Goal: Information Seeking & Learning: Learn about a topic

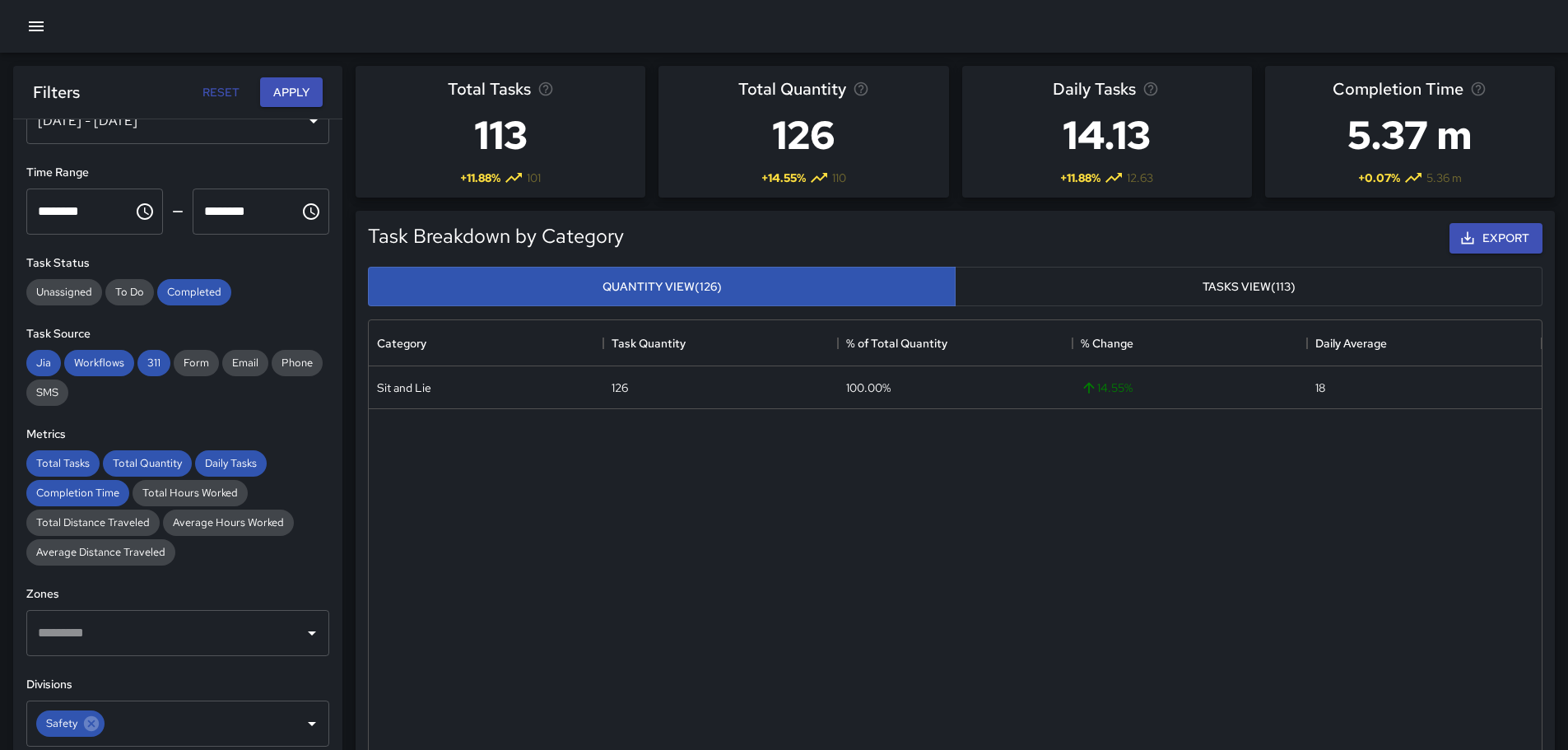
scroll to position [165, 0]
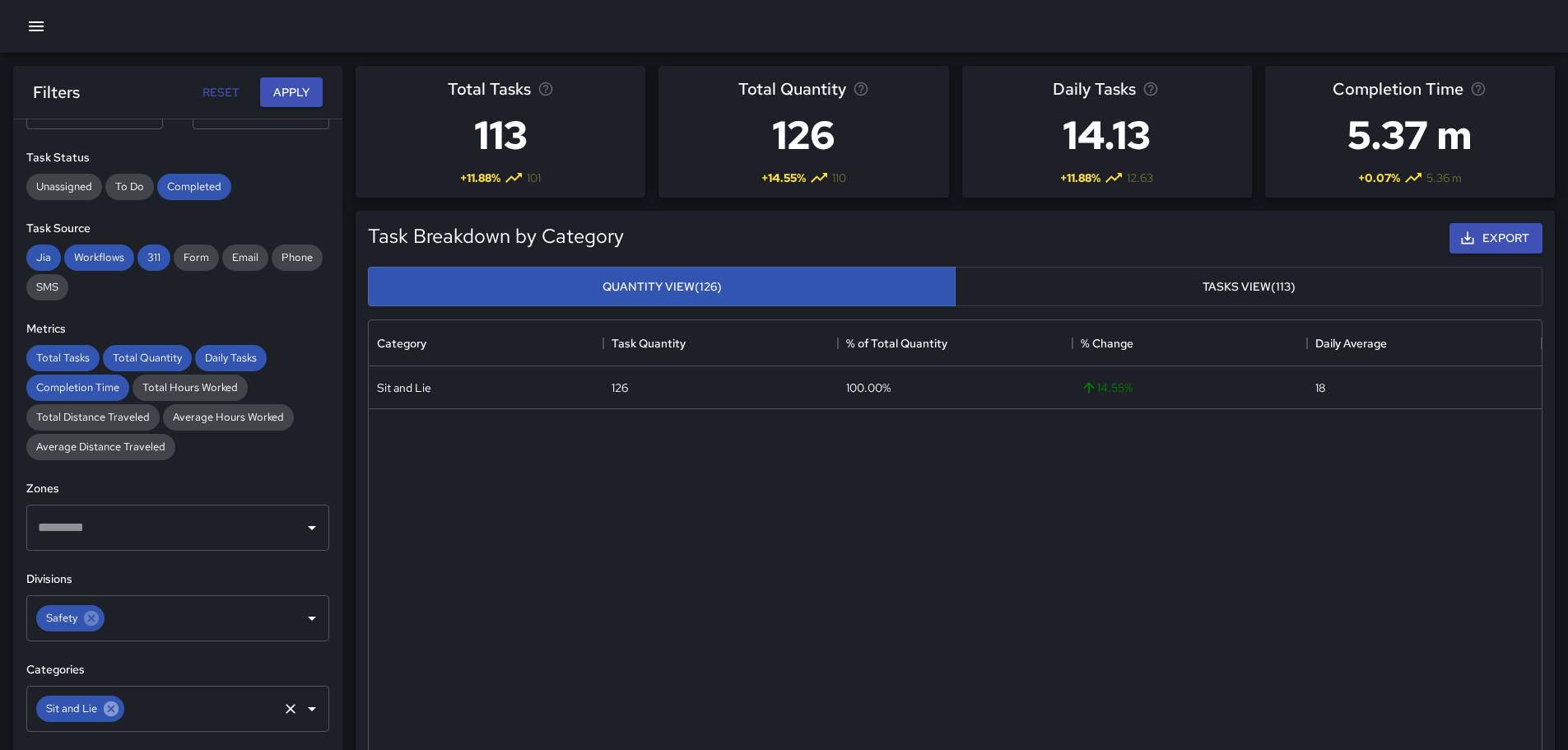
click at [109, 709] on icon at bounding box center [111, 710] width 15 height 15
click at [302, 712] on icon "Open" at bounding box center [312, 710] width 20 height 20
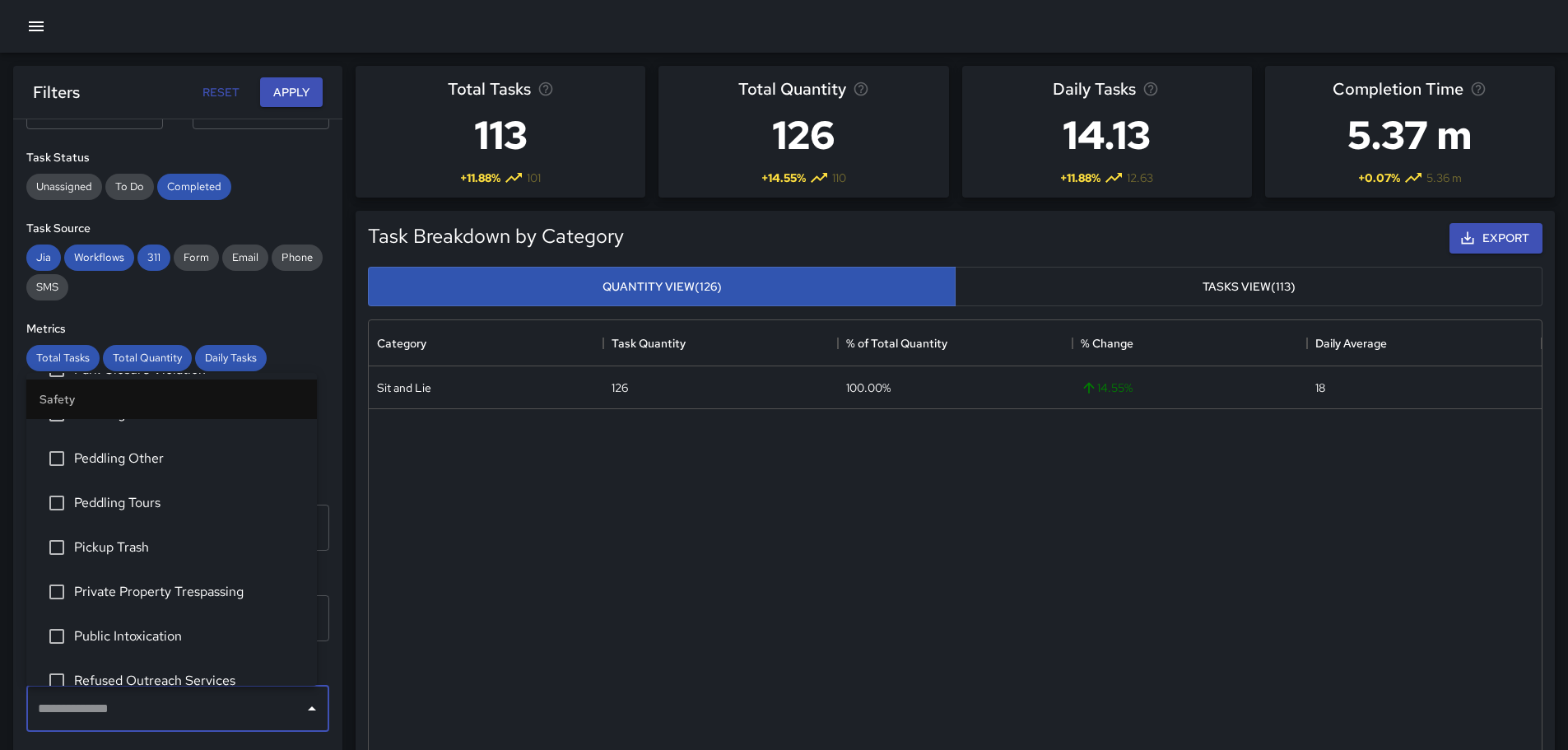
scroll to position [412, 0]
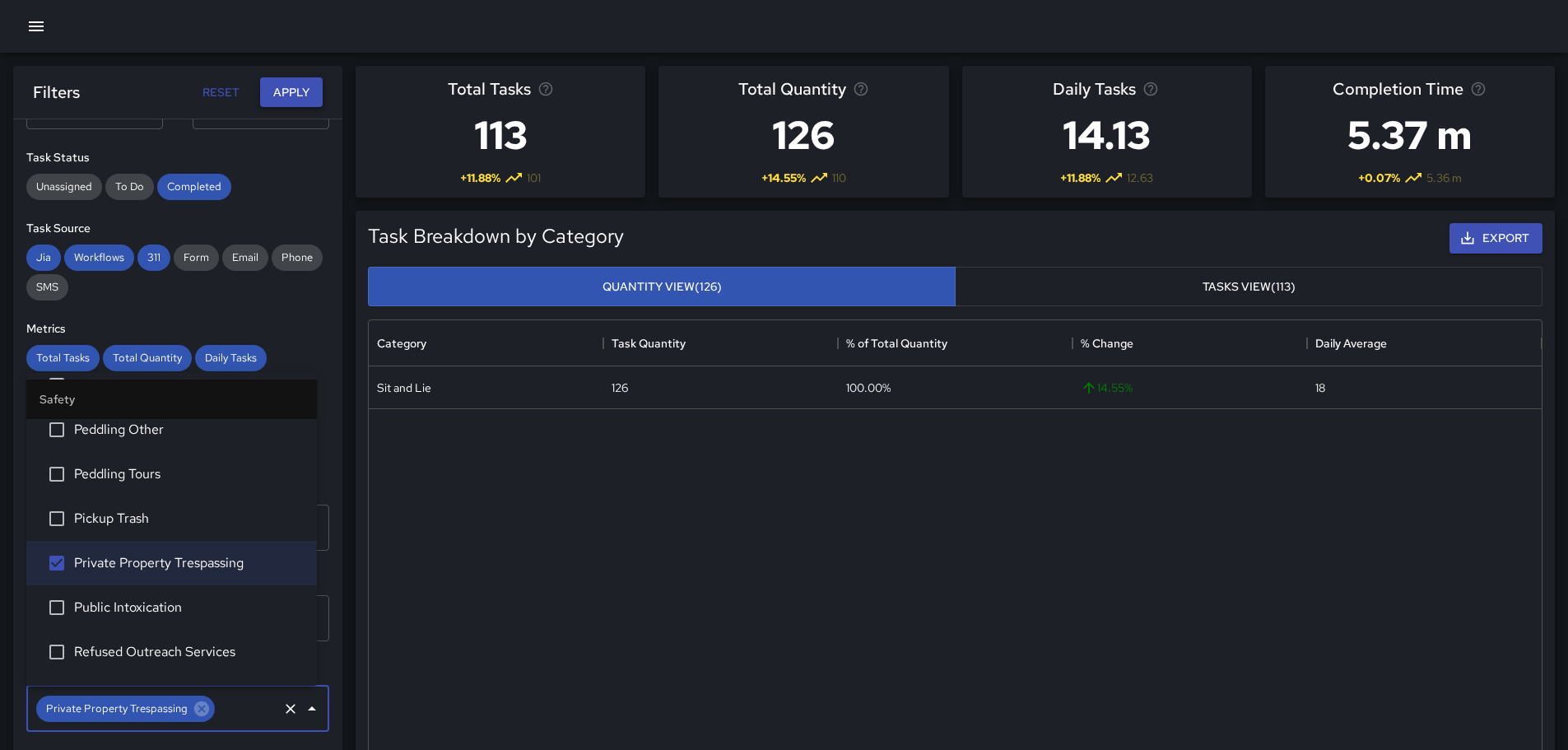
click at [292, 90] on button "Apply" at bounding box center [292, 92] width 62 height 30
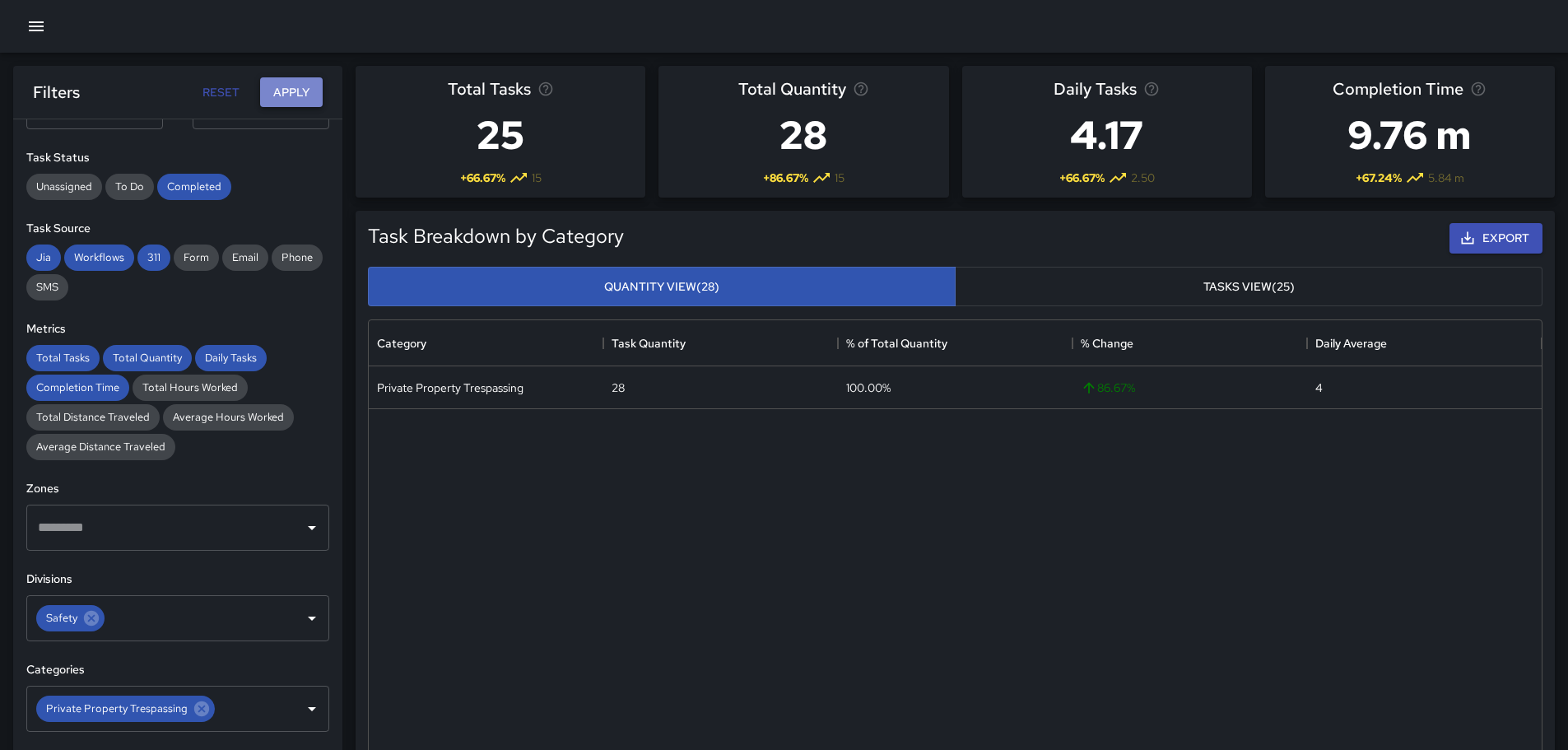
click at [292, 90] on button "Apply" at bounding box center [292, 92] width 62 height 30
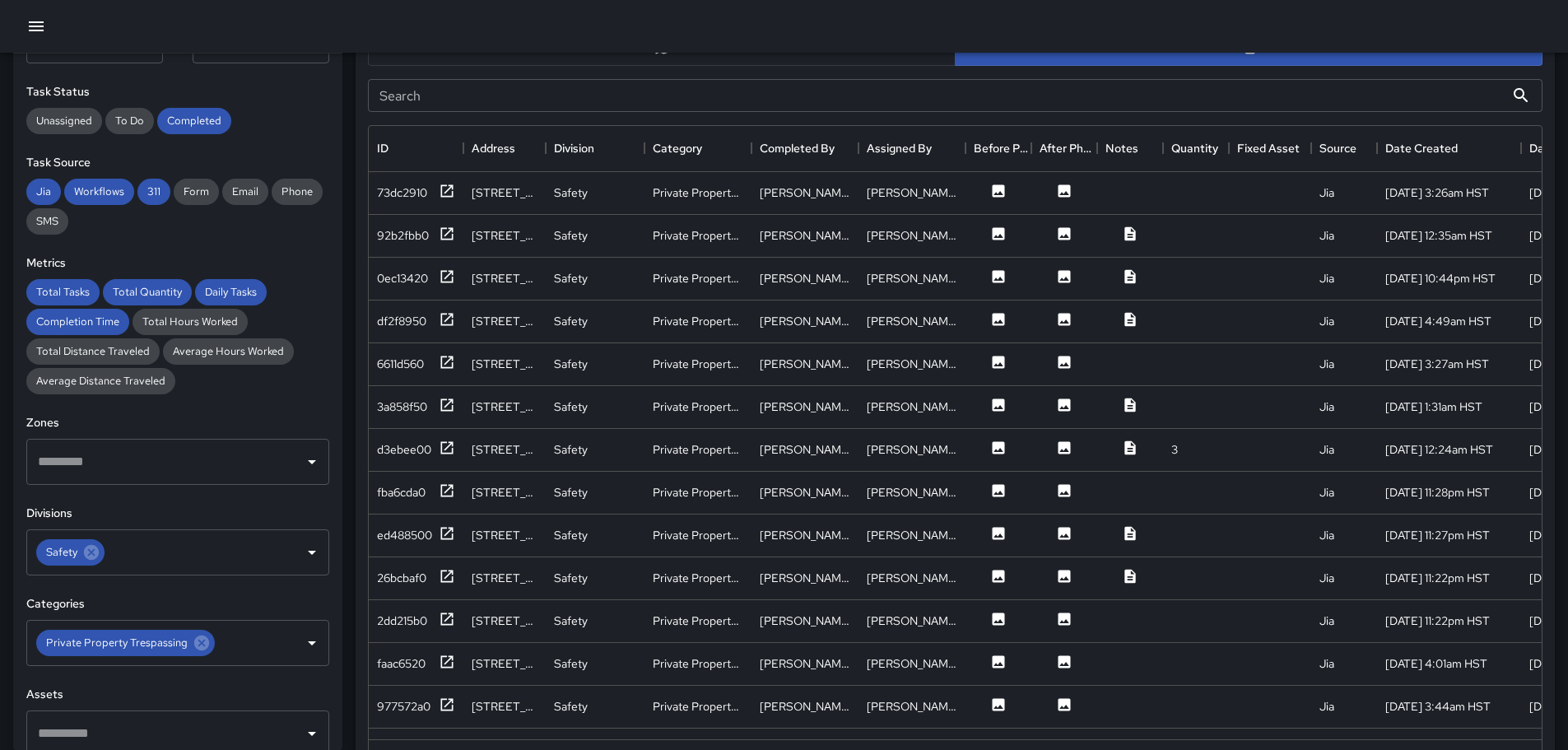
scroll to position [871, 0]
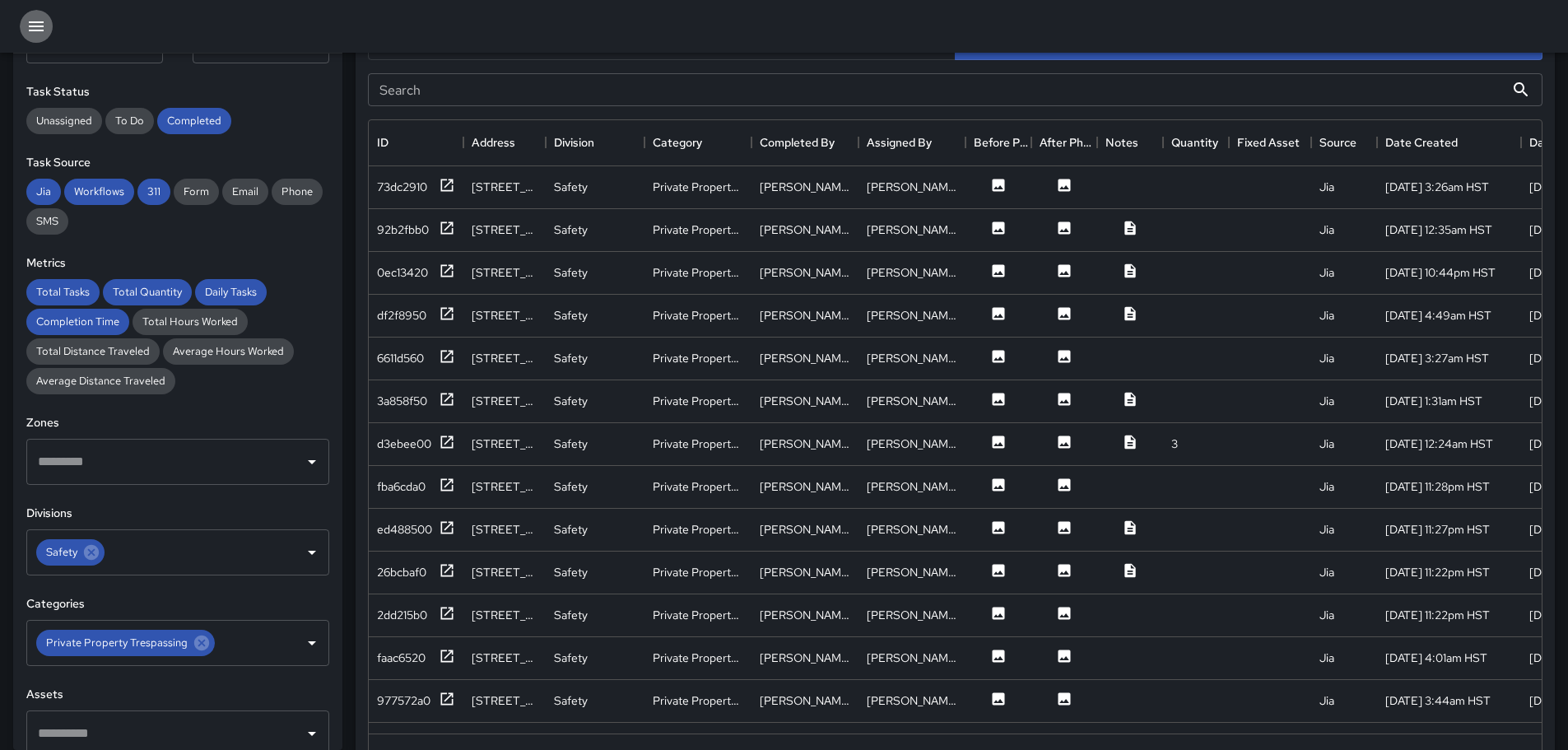
click at [27, 29] on icon "button" at bounding box center [36, 27] width 20 height 20
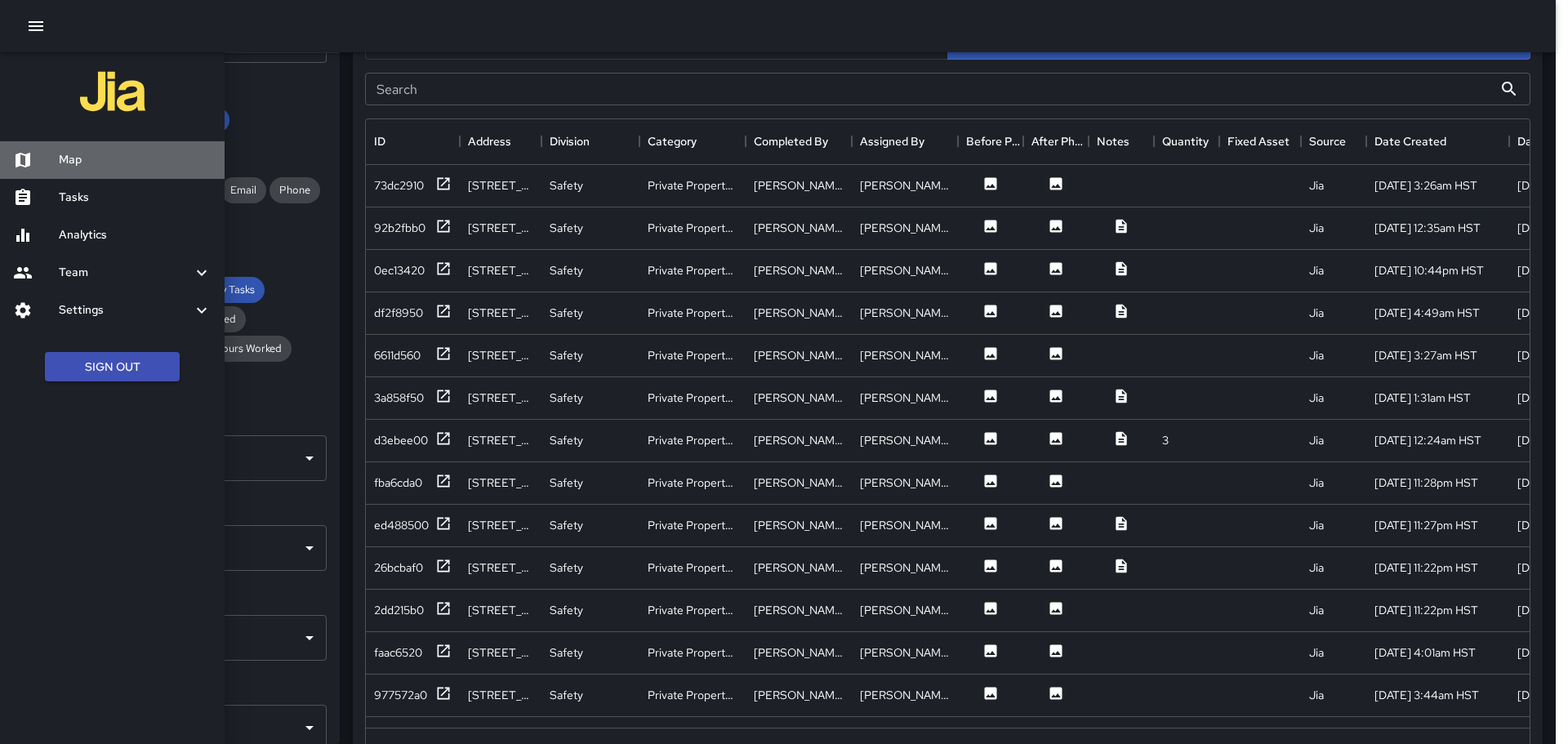
click at [73, 160] on h6 "Map" at bounding box center [135, 160] width 153 height 18
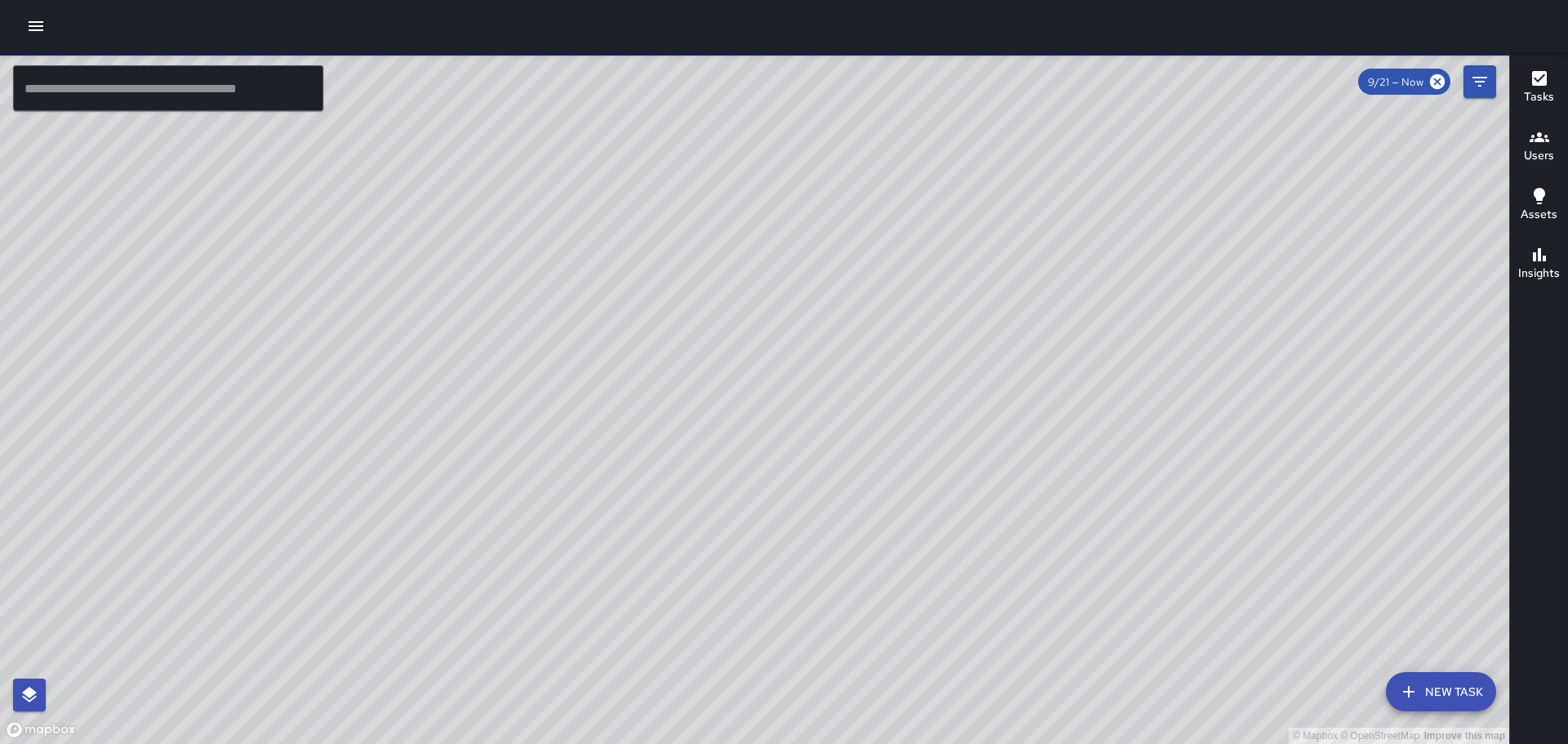
drag, startPoint x: 1245, startPoint y: 204, endPoint x: 1154, endPoint y: 181, distance: 93.9
click at [1156, 181] on div "© Mapbox © OpenStreetMap Improve this map" at bounding box center [754, 399] width 1509 height 692
drag, startPoint x: 1311, startPoint y: 314, endPoint x: 1243, endPoint y: 289, distance: 72.4
click at [1252, 283] on div "© Mapbox © OpenStreetMap Improve this map" at bounding box center [754, 399] width 1509 height 692
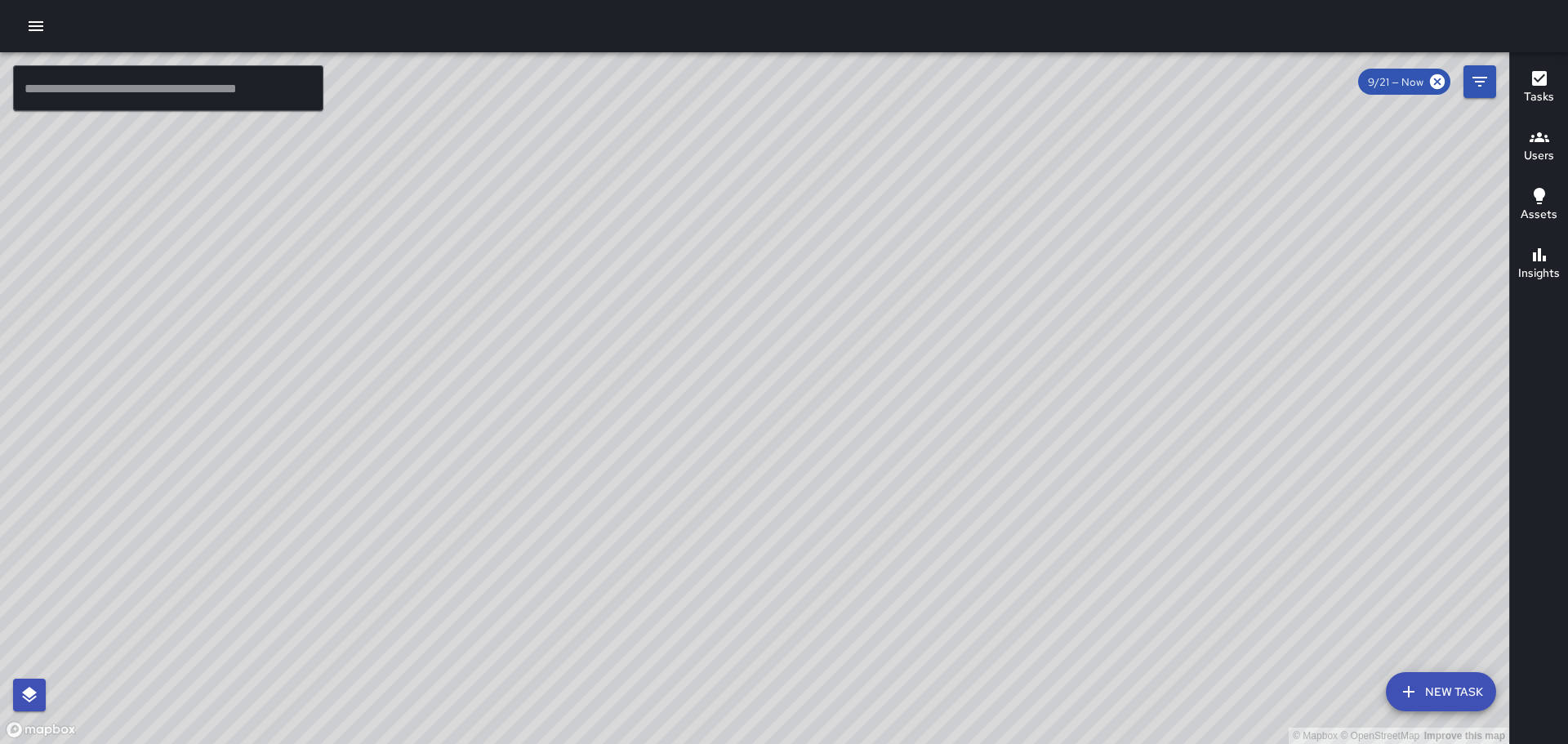
click at [1406, 78] on span "9/21 — Now" at bounding box center [1395, 82] width 75 height 14
click at [1431, 74] on icon at bounding box center [1437, 82] width 18 height 18
click at [1445, 79] on icon at bounding box center [1437, 82] width 18 height 18
click at [1484, 76] on icon "Filters" at bounding box center [1480, 82] width 20 height 20
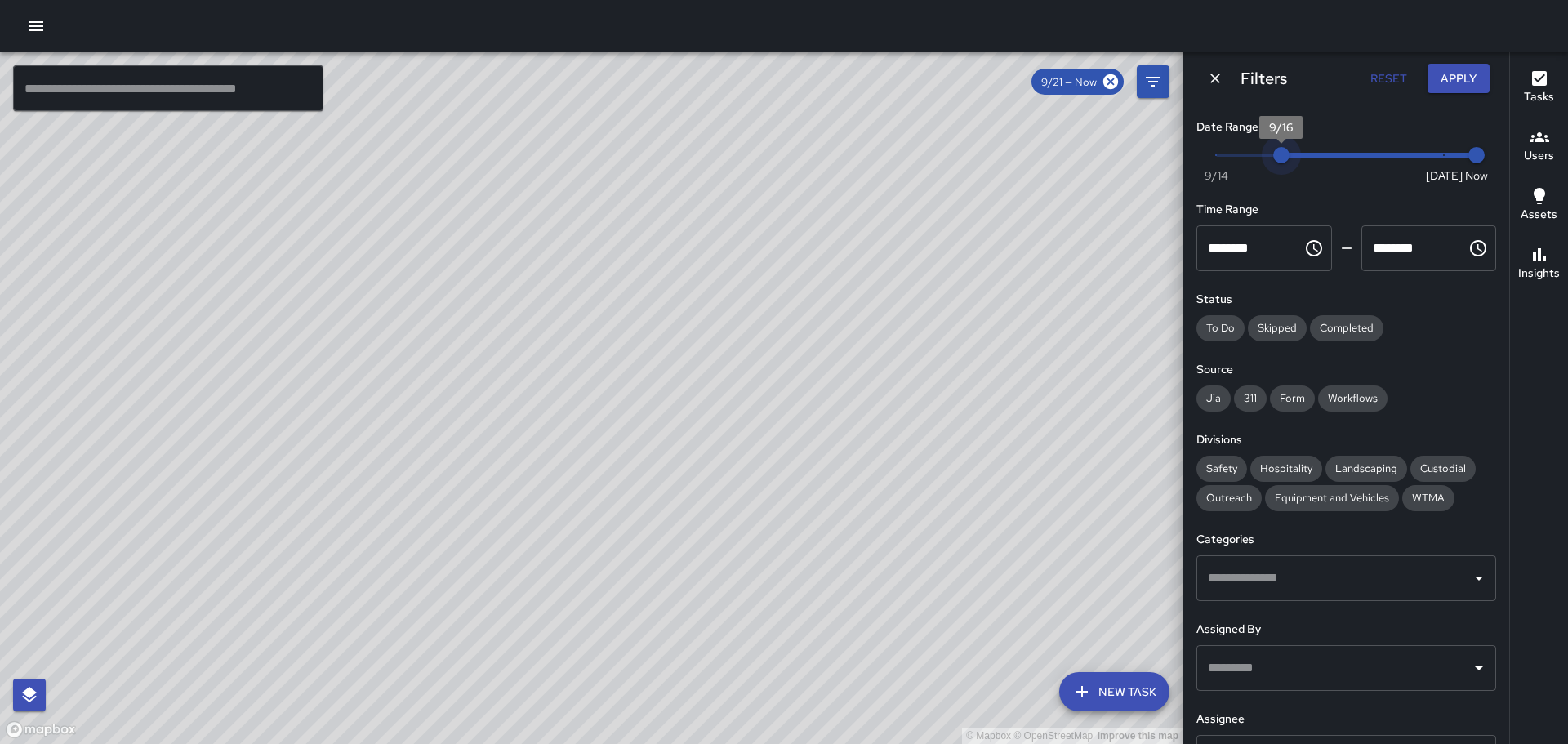
type input "*"
drag, startPoint x: 1435, startPoint y: 158, endPoint x: 1193, endPoint y: 171, distance: 242.3
click at [1193, 171] on div "Date Range Now [DATE] [DATE] 7:57 pm Time Range ******** ​ ******** ​ Status To…" at bounding box center [1345, 425] width 326 height 639
click at [1435, 154] on span "Now [DATE] [DATE] 7:57 pm" at bounding box center [1346, 154] width 260 height 24
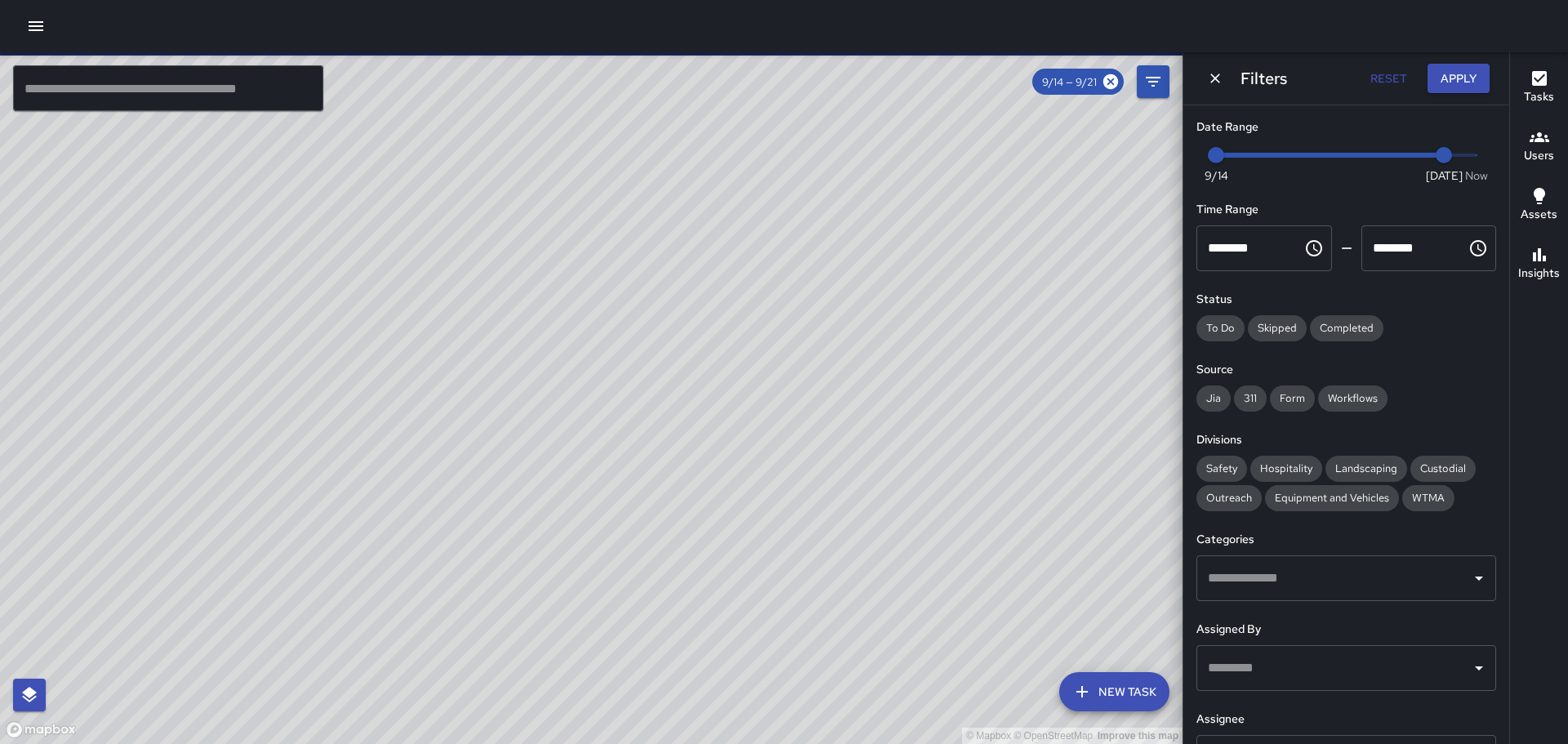
type input "*"
click at [1407, 154] on span "Now [DATE] 9/14 9/20" at bounding box center [1346, 154] width 260 height 24
click at [1357, 324] on span "Completed" at bounding box center [1346, 328] width 73 height 14
drag, startPoint x: 1216, startPoint y: 395, endPoint x: 1244, endPoint y: 399, distance: 28.3
click at [1223, 395] on span "Jia" at bounding box center [1213, 398] width 34 height 14
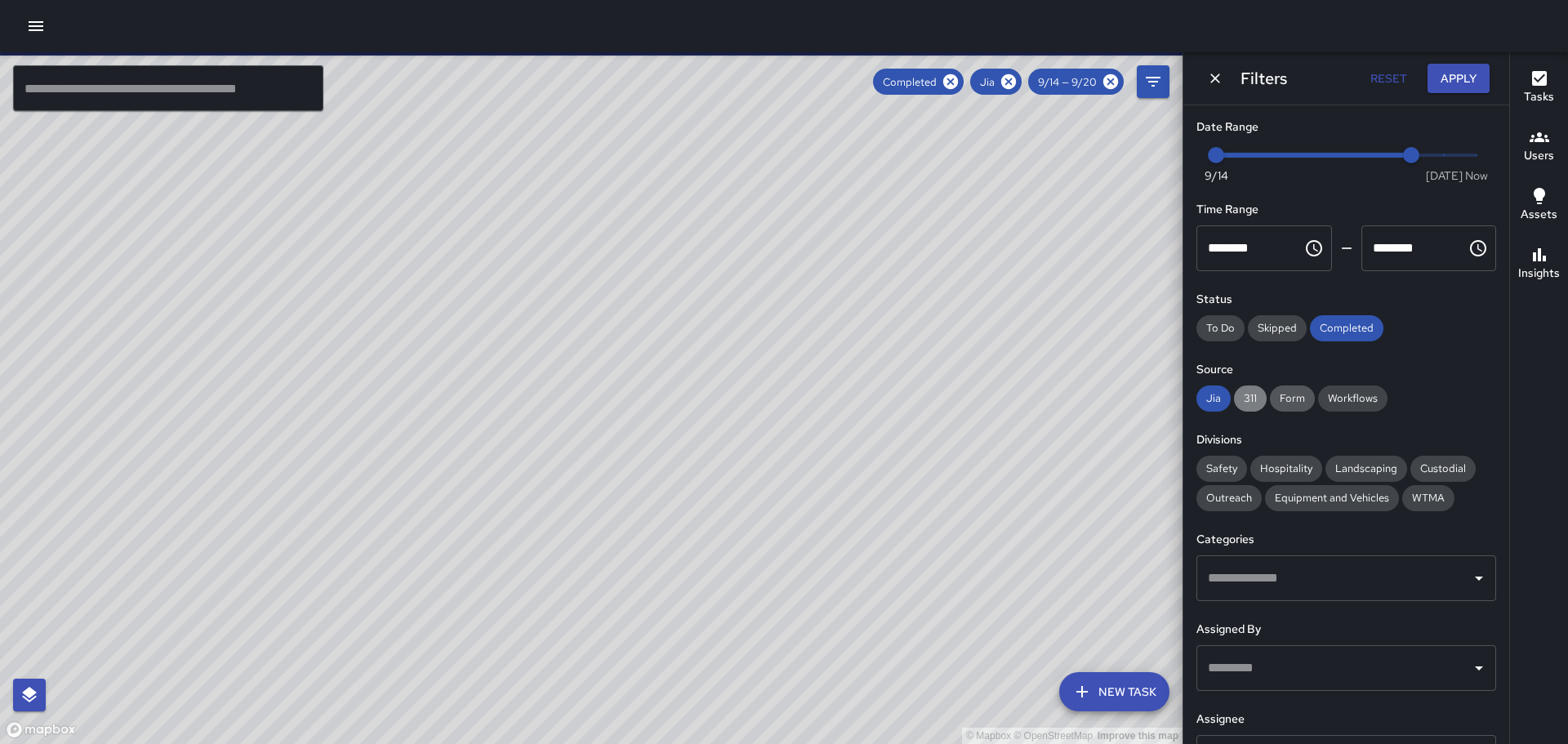
drag, startPoint x: 1245, startPoint y: 399, endPoint x: 1288, endPoint y: 395, distance: 43.2
click at [1246, 399] on span "311" at bounding box center [1250, 398] width 33 height 14
drag, startPoint x: 1294, startPoint y: 394, endPoint x: 1359, endPoint y: 381, distance: 66.3
click at [1325, 387] on div "Jia 311 Form Workflows" at bounding box center [1345, 398] width 299 height 26
drag, startPoint x: 1370, startPoint y: 382, endPoint x: 1302, endPoint y: 425, distance: 80.5
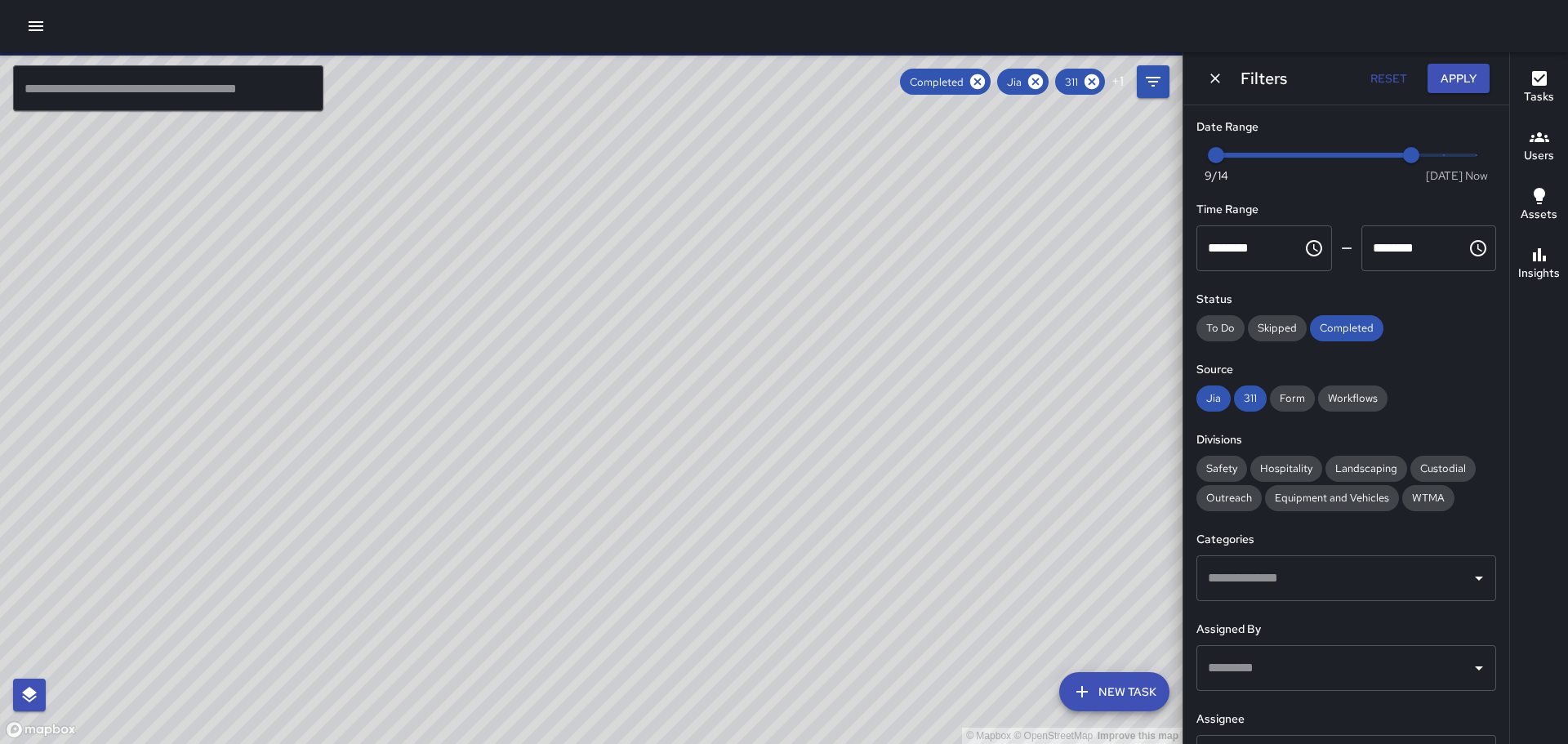
click at [1370, 386] on div "Source Jia 311 Form Workflows" at bounding box center [1345, 386] width 299 height 51
drag, startPoint x: 1360, startPoint y: 396, endPoint x: 1321, endPoint y: 398, distance: 39.1
click at [1340, 398] on span "Workflows" at bounding box center [1352, 398] width 69 height 14
click at [1290, 398] on span "Form" at bounding box center [1292, 398] width 45 height 14
click at [1224, 463] on span "Safety" at bounding box center [1221, 468] width 51 height 14
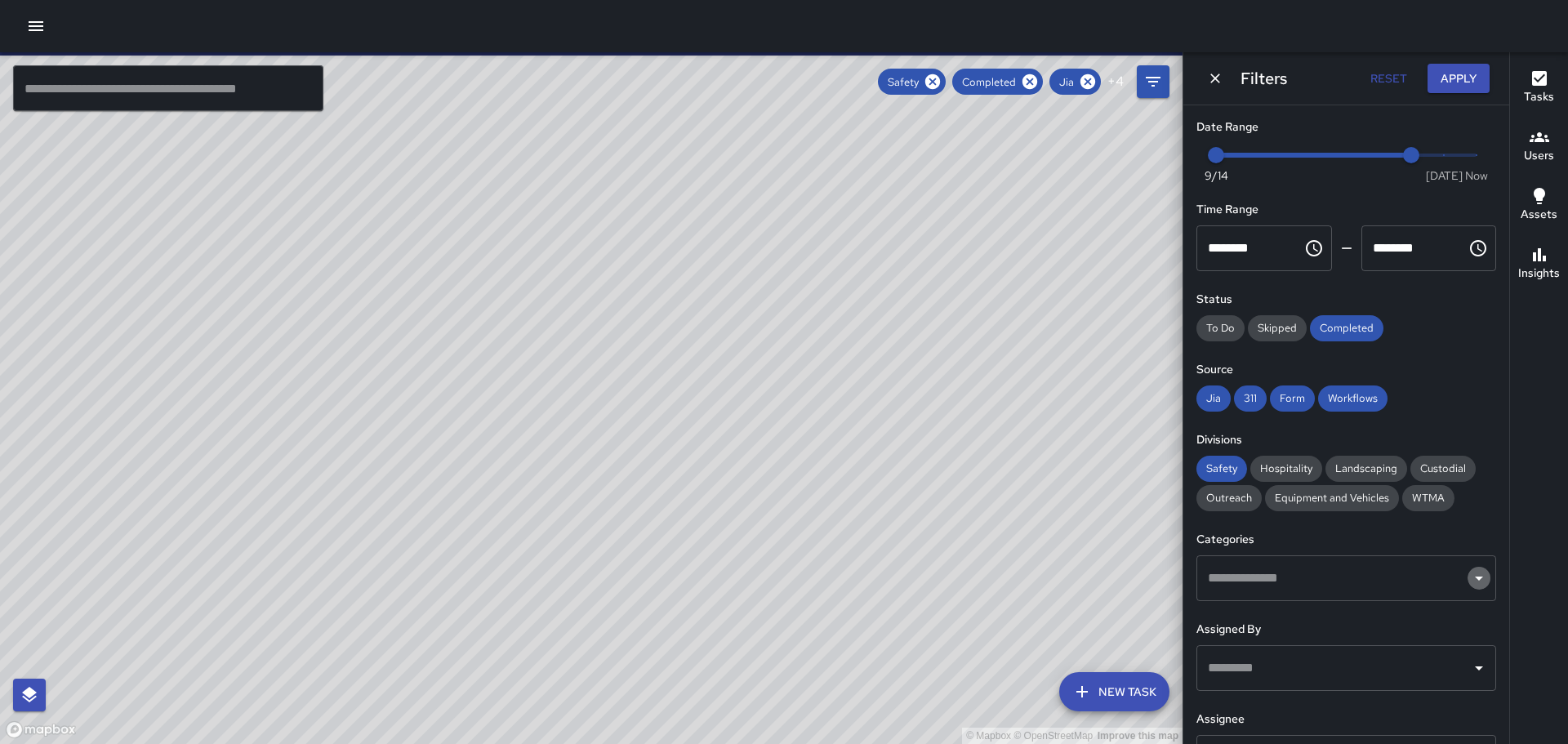
click at [1467, 581] on button "Open" at bounding box center [1478, 578] width 23 height 23
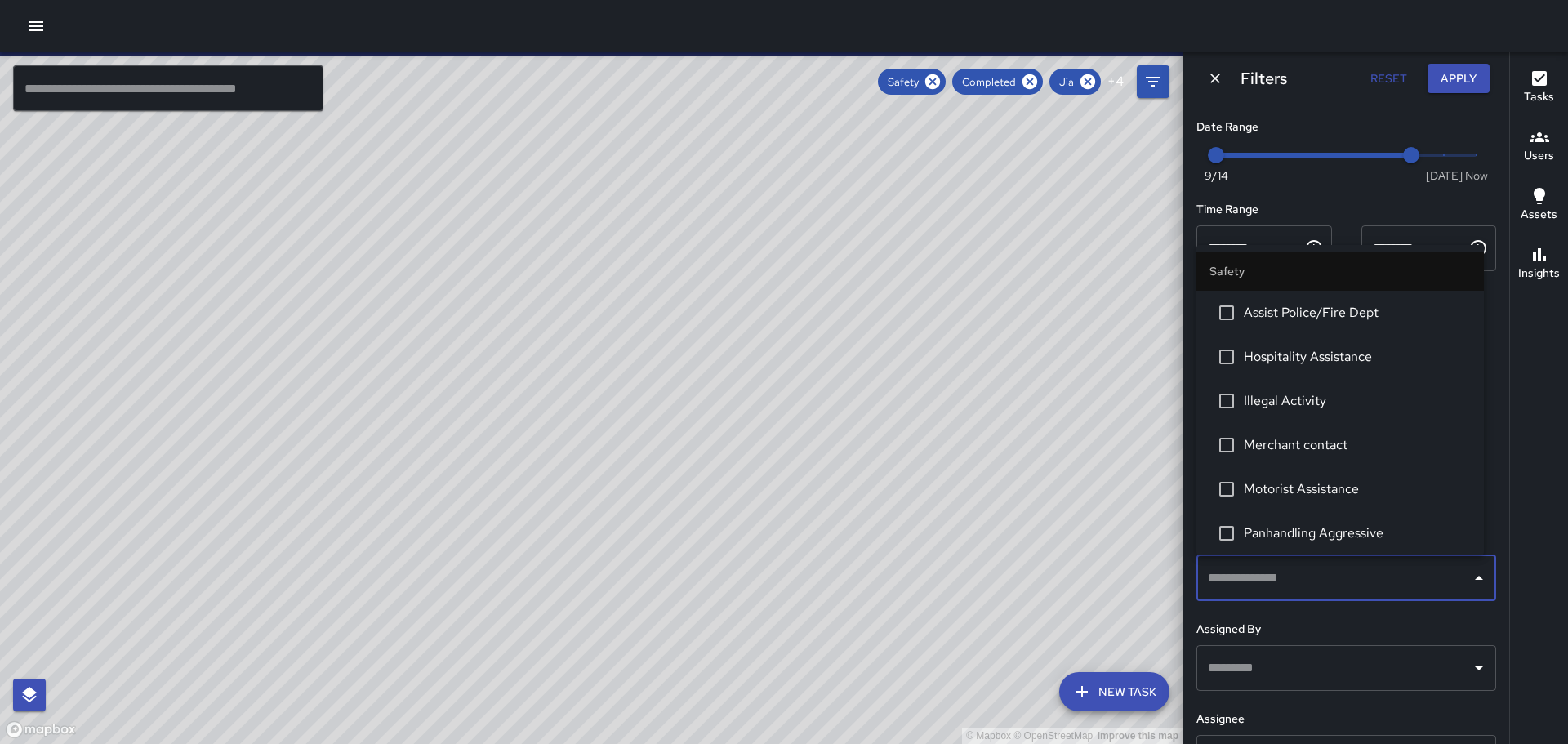
click at [1475, 579] on icon "Close" at bounding box center [1479, 578] width 8 height 4
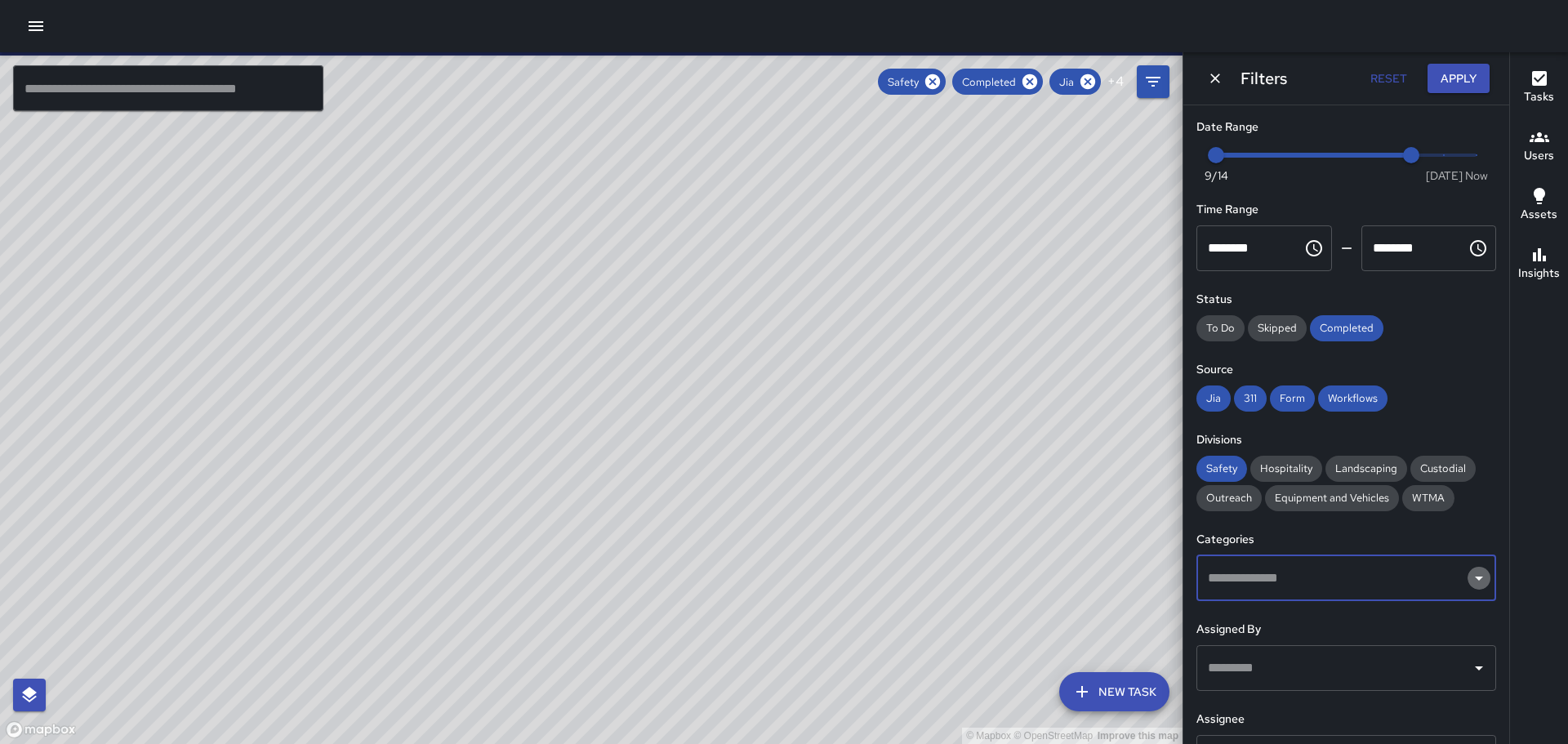
click at [1469, 577] on icon "Open" at bounding box center [1479, 579] width 20 height 20
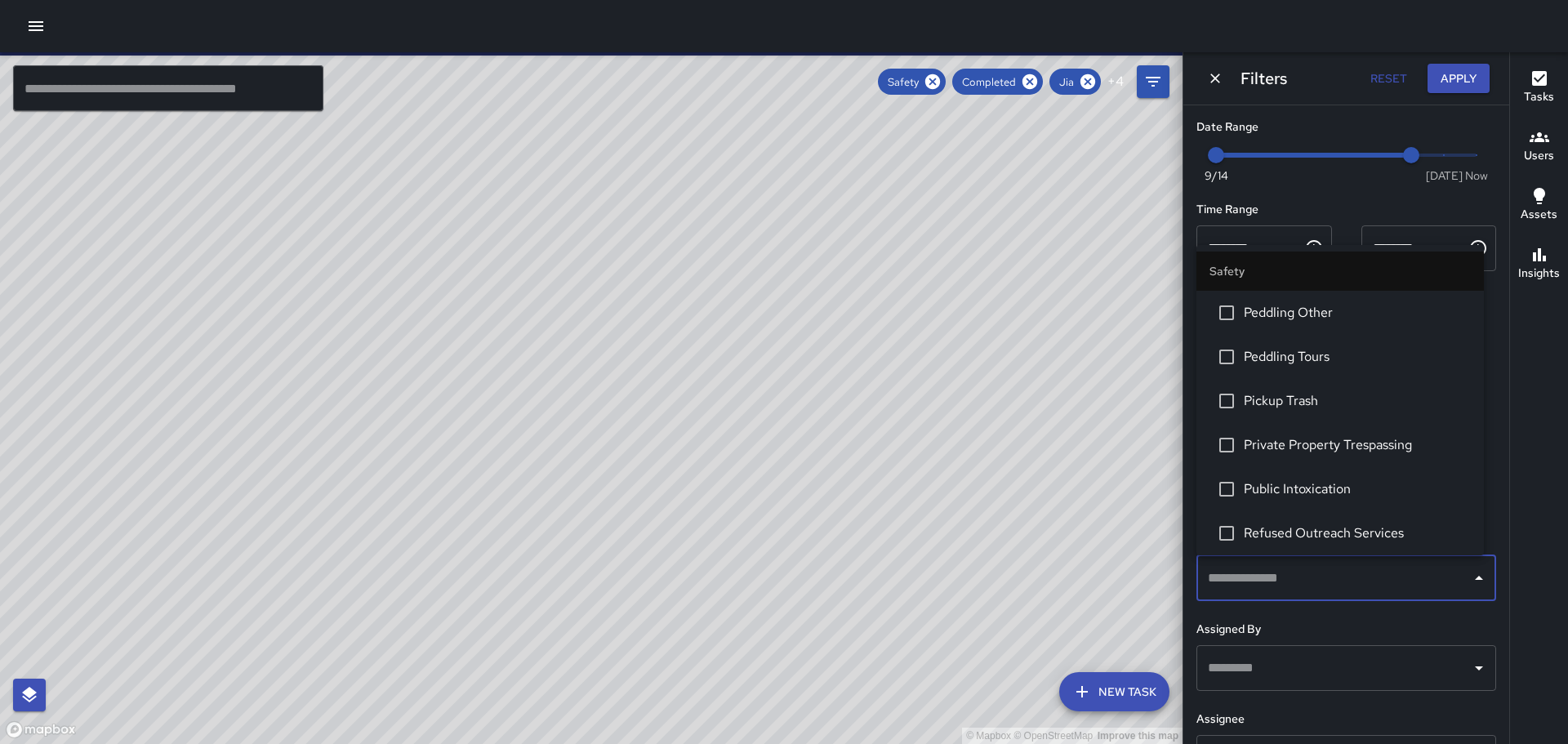
scroll to position [409, 0]
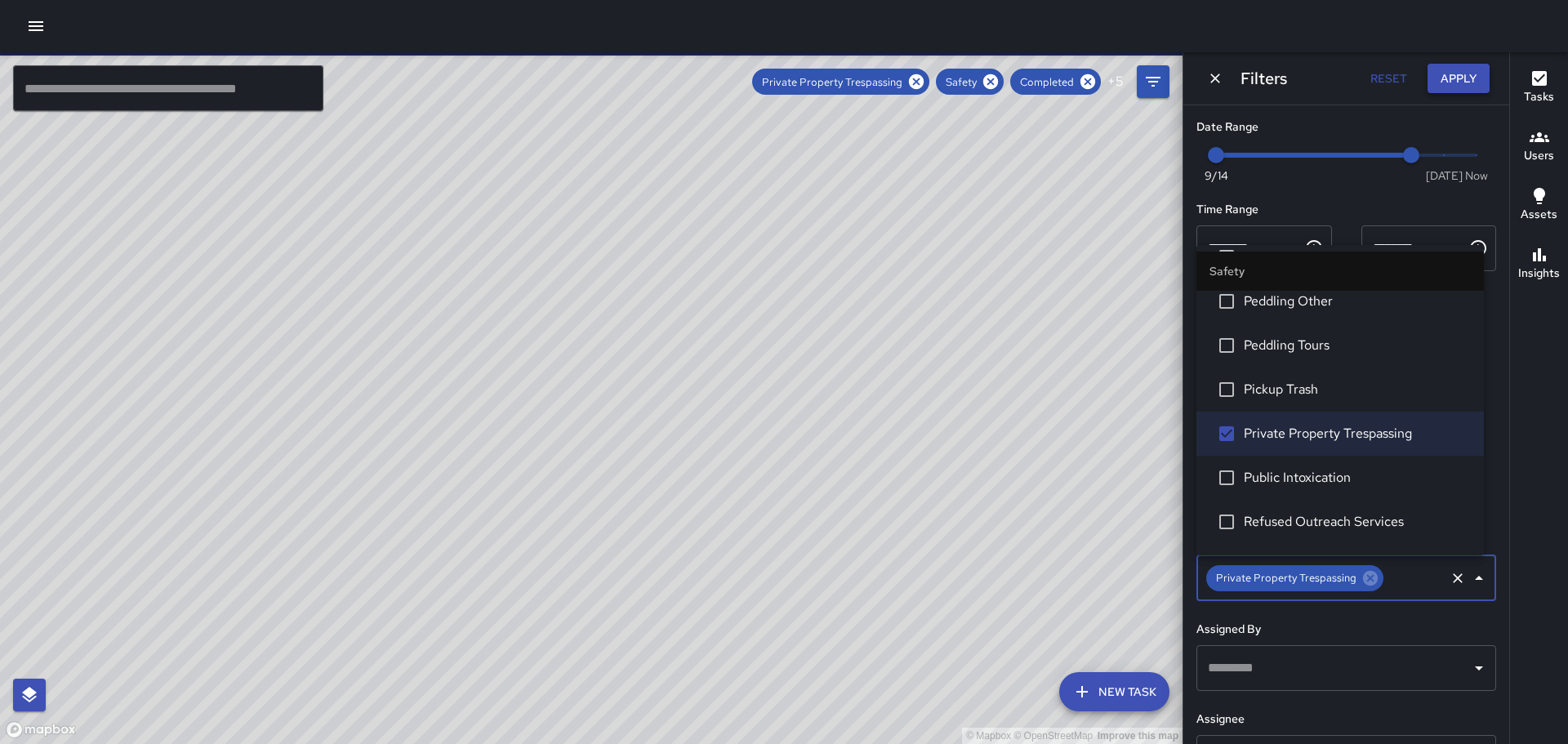
click at [1458, 75] on button "Apply" at bounding box center [1458, 78] width 62 height 30
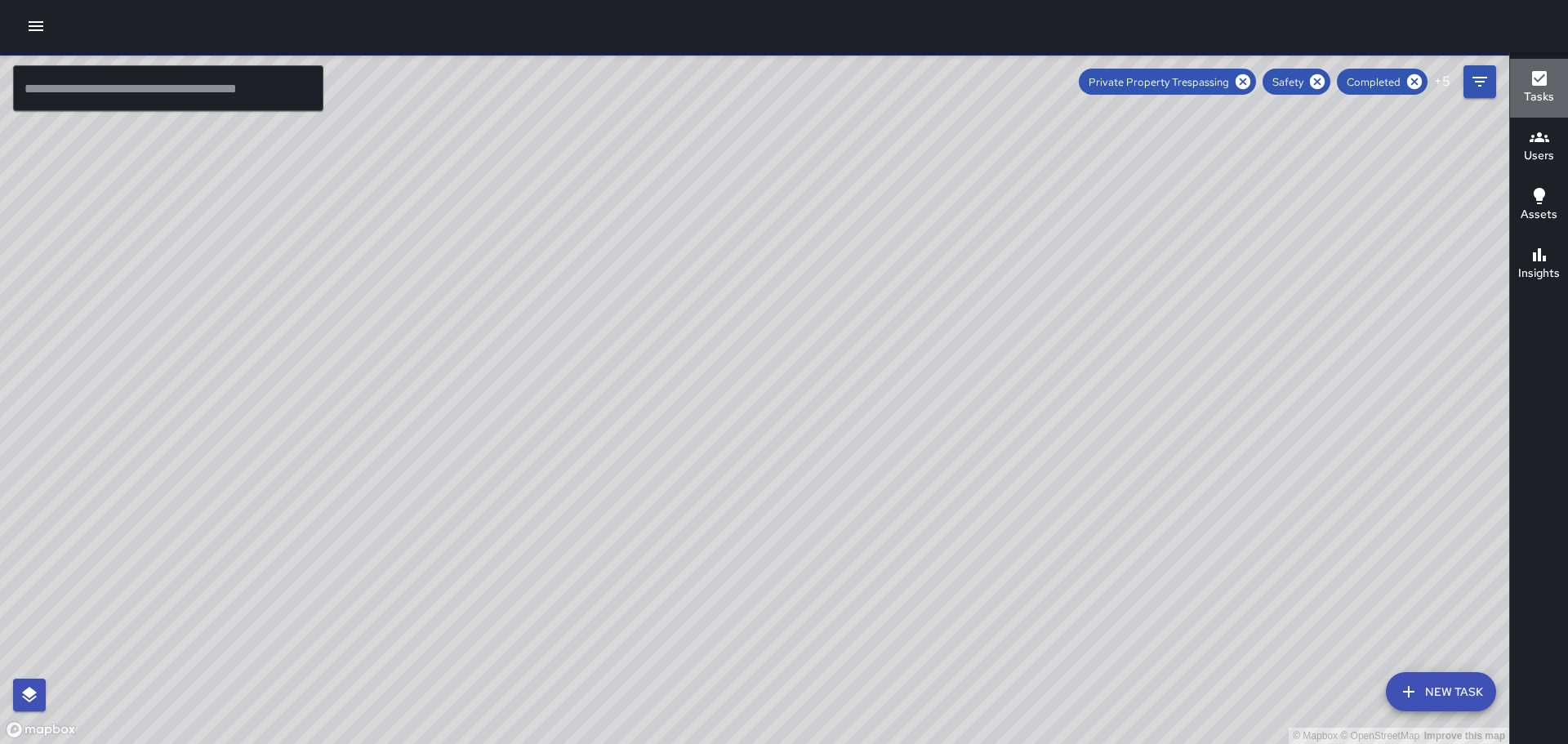
click at [1540, 84] on icon "button" at bounding box center [1540, 78] width 15 height 15
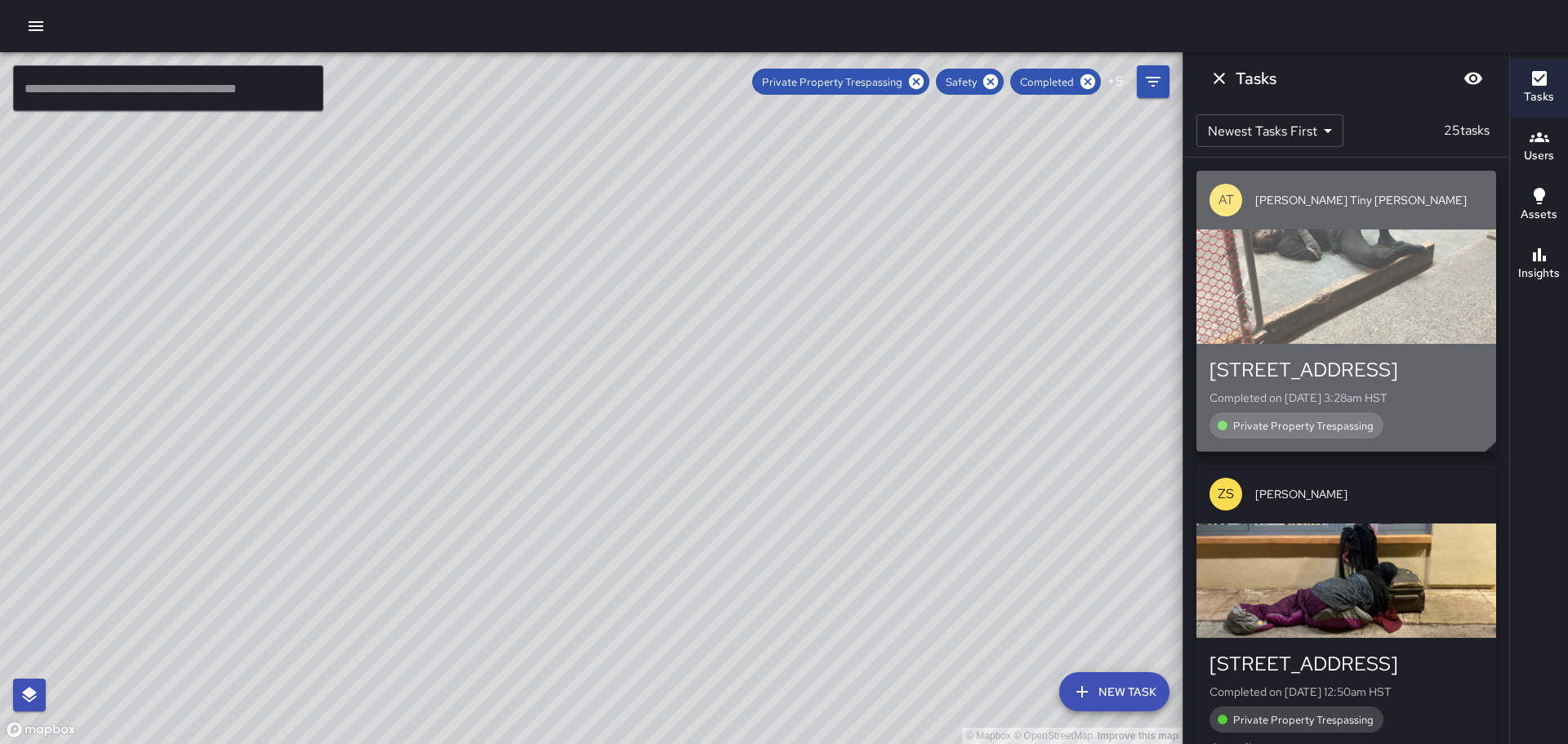
click at [1338, 284] on div "button" at bounding box center [1345, 286] width 299 height 114
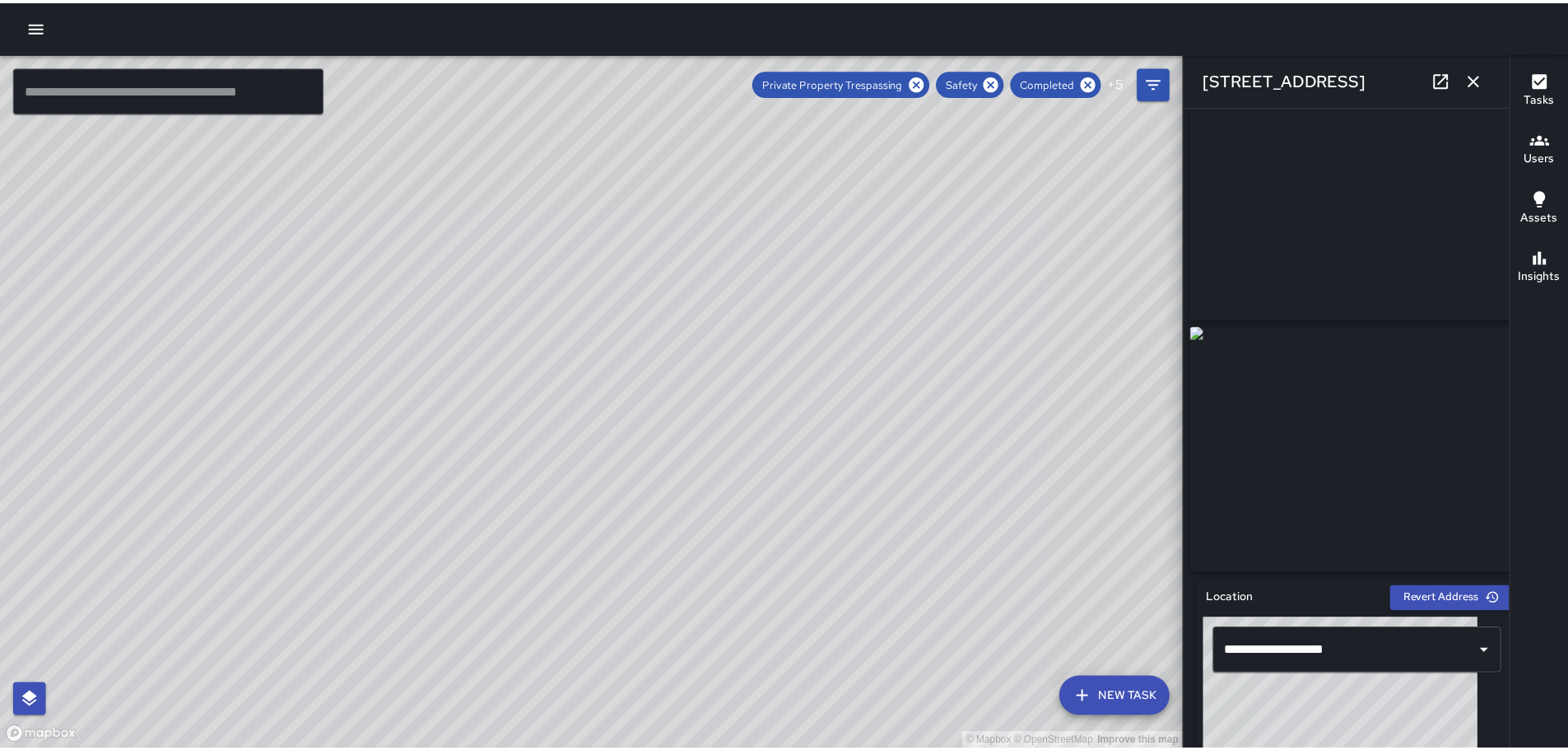
scroll to position [0, 0]
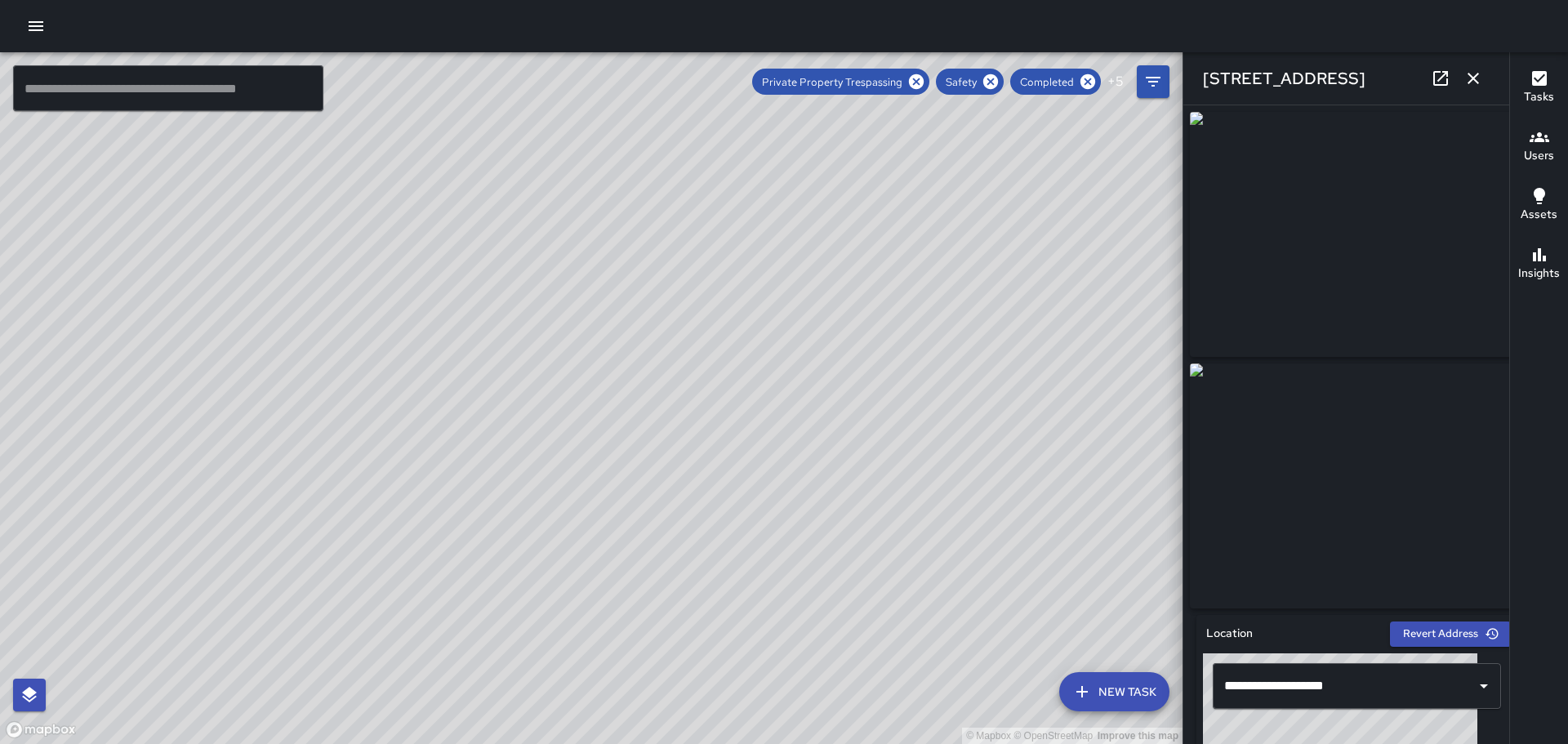
click at [1470, 80] on icon "button" at bounding box center [1473, 78] width 12 height 12
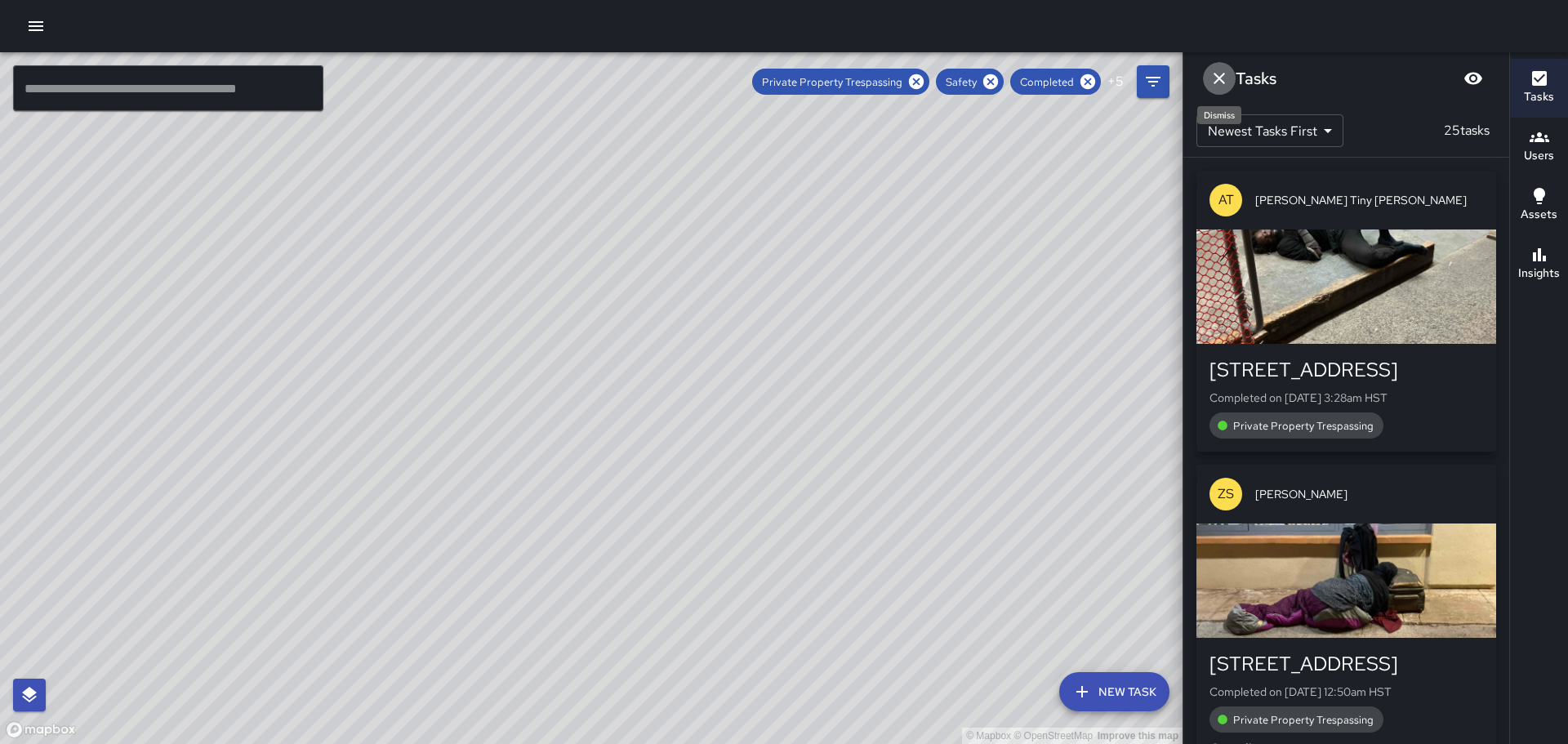
click at [1223, 81] on icon "Dismiss" at bounding box center [1220, 78] width 20 height 20
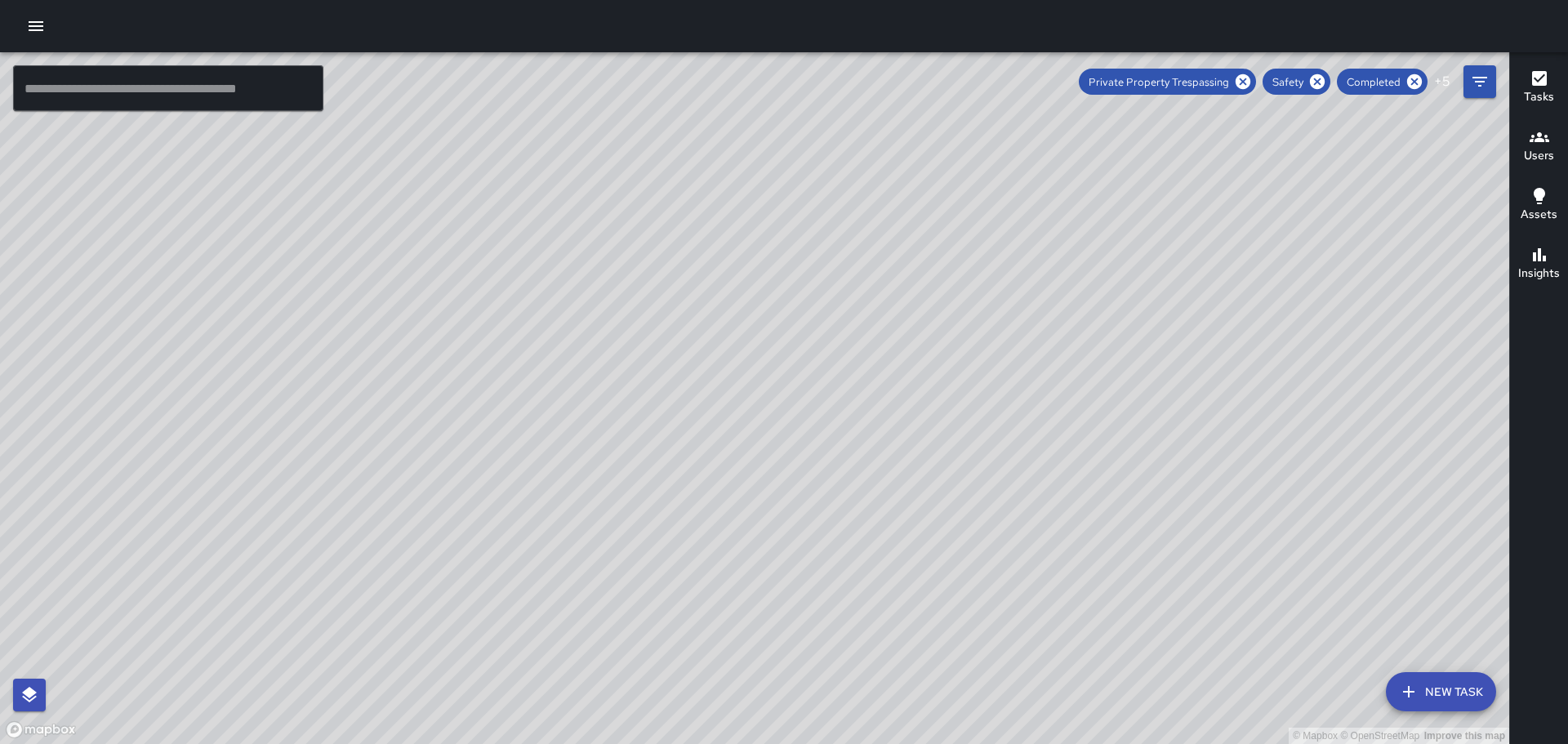
click at [39, 23] on icon "button" at bounding box center [36, 26] width 15 height 10
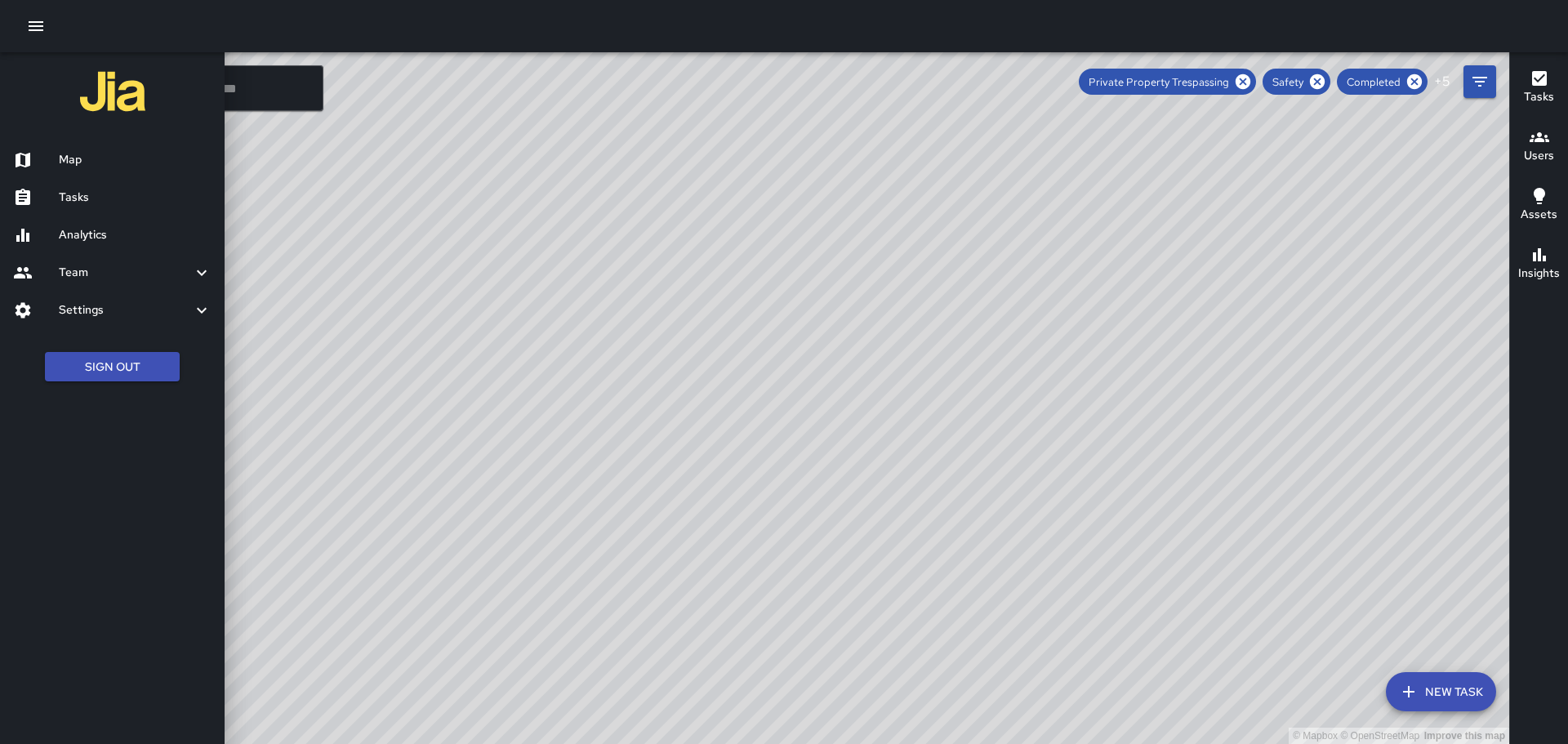
click at [82, 238] on h6 "Analytics" at bounding box center [135, 235] width 153 height 18
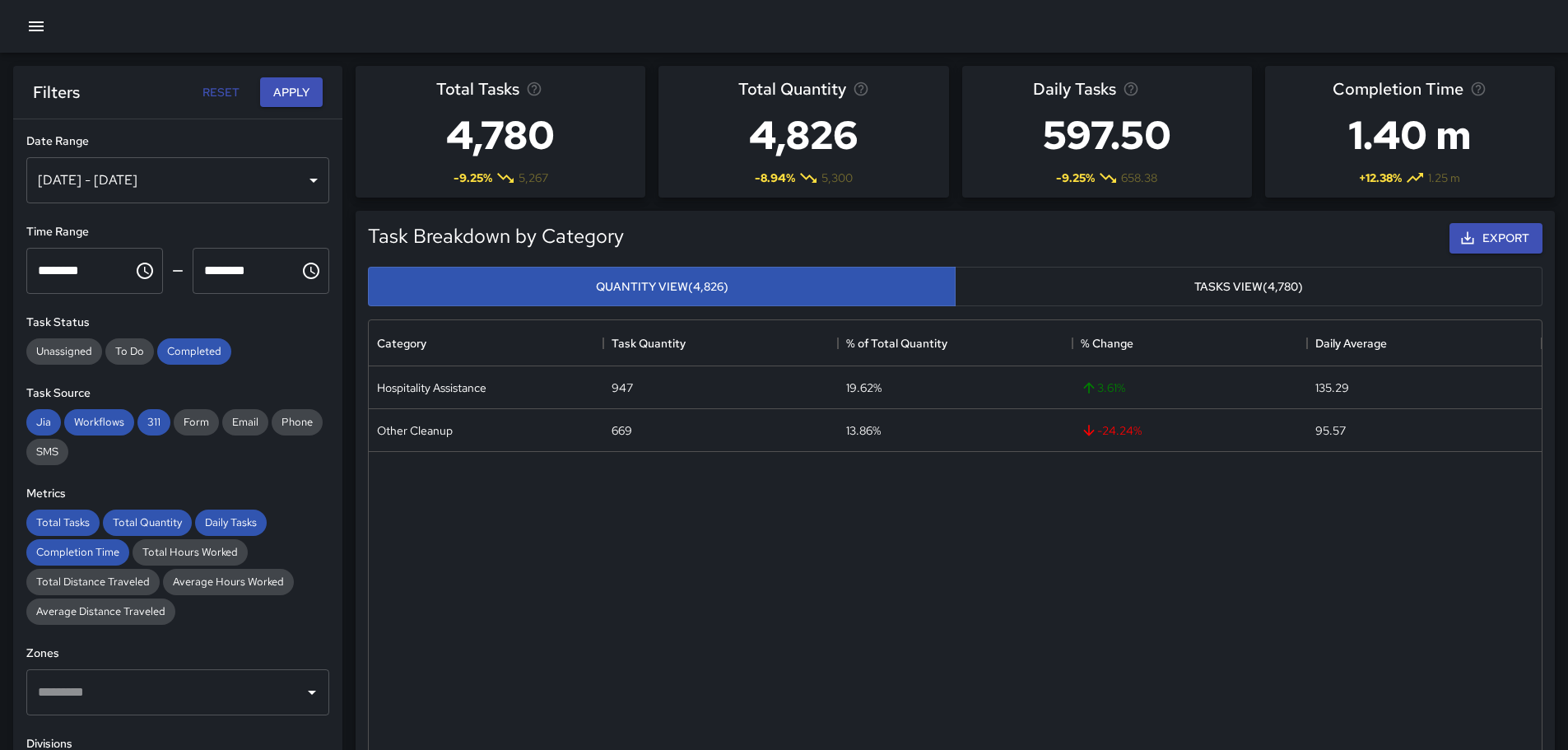
scroll to position [480, 1160]
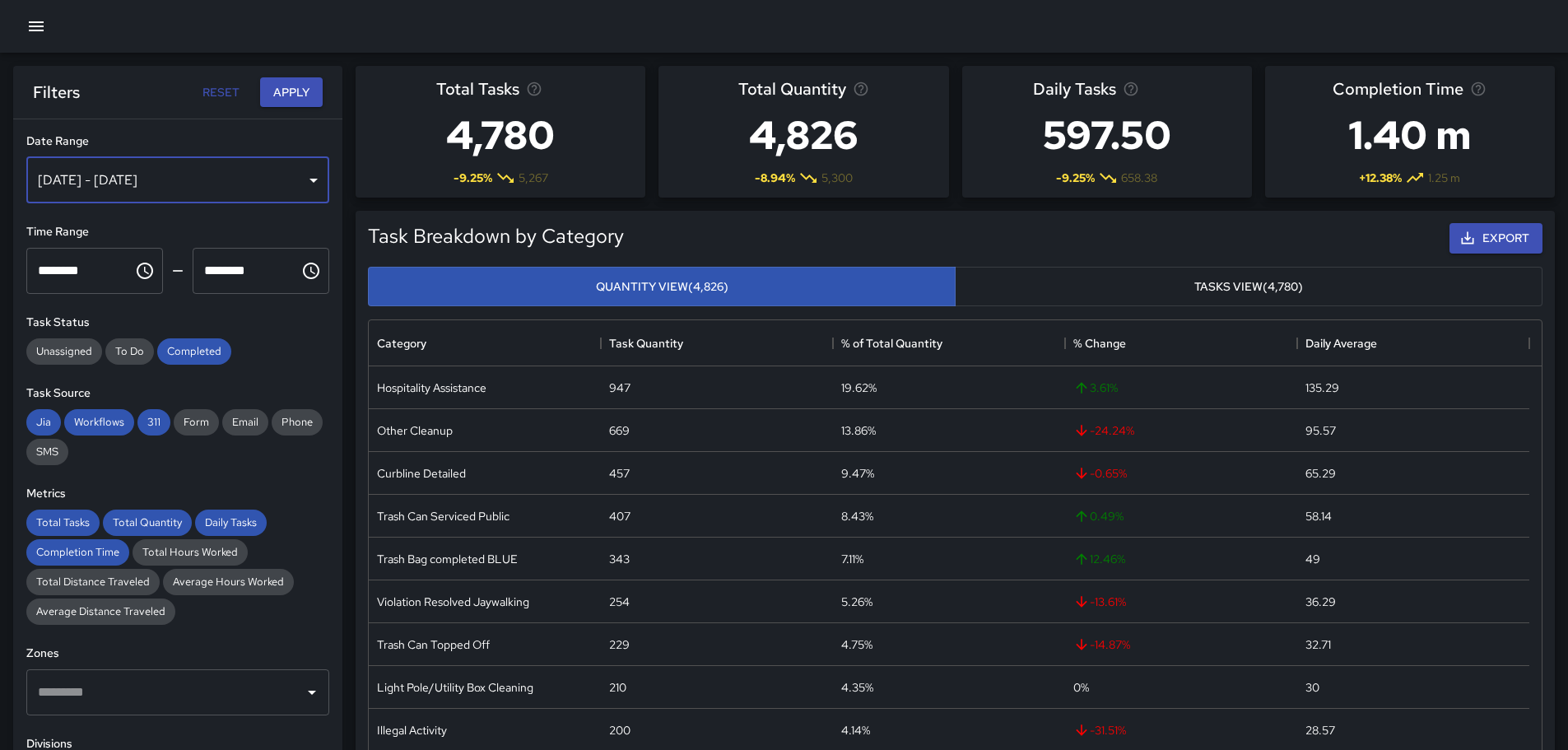
click at [302, 184] on div "[DATE] - [DATE]" at bounding box center [177, 180] width 303 height 46
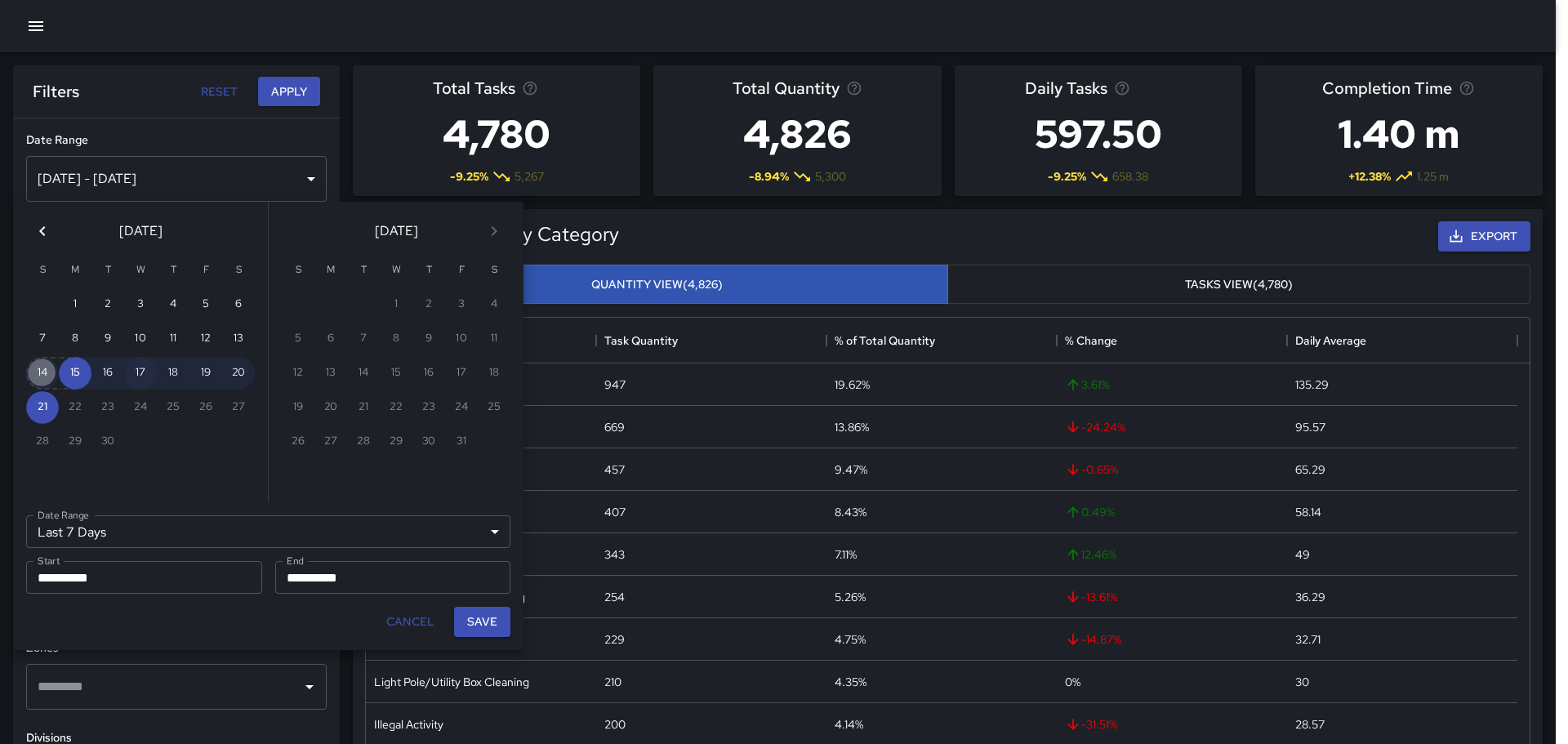
drag, startPoint x: 47, startPoint y: 372, endPoint x: 146, endPoint y: 361, distance: 99.6
click at [56, 371] on button "14" at bounding box center [42, 373] width 33 height 33
type input "******"
type input "**********"
click at [243, 370] on button "20" at bounding box center [238, 373] width 33 height 33
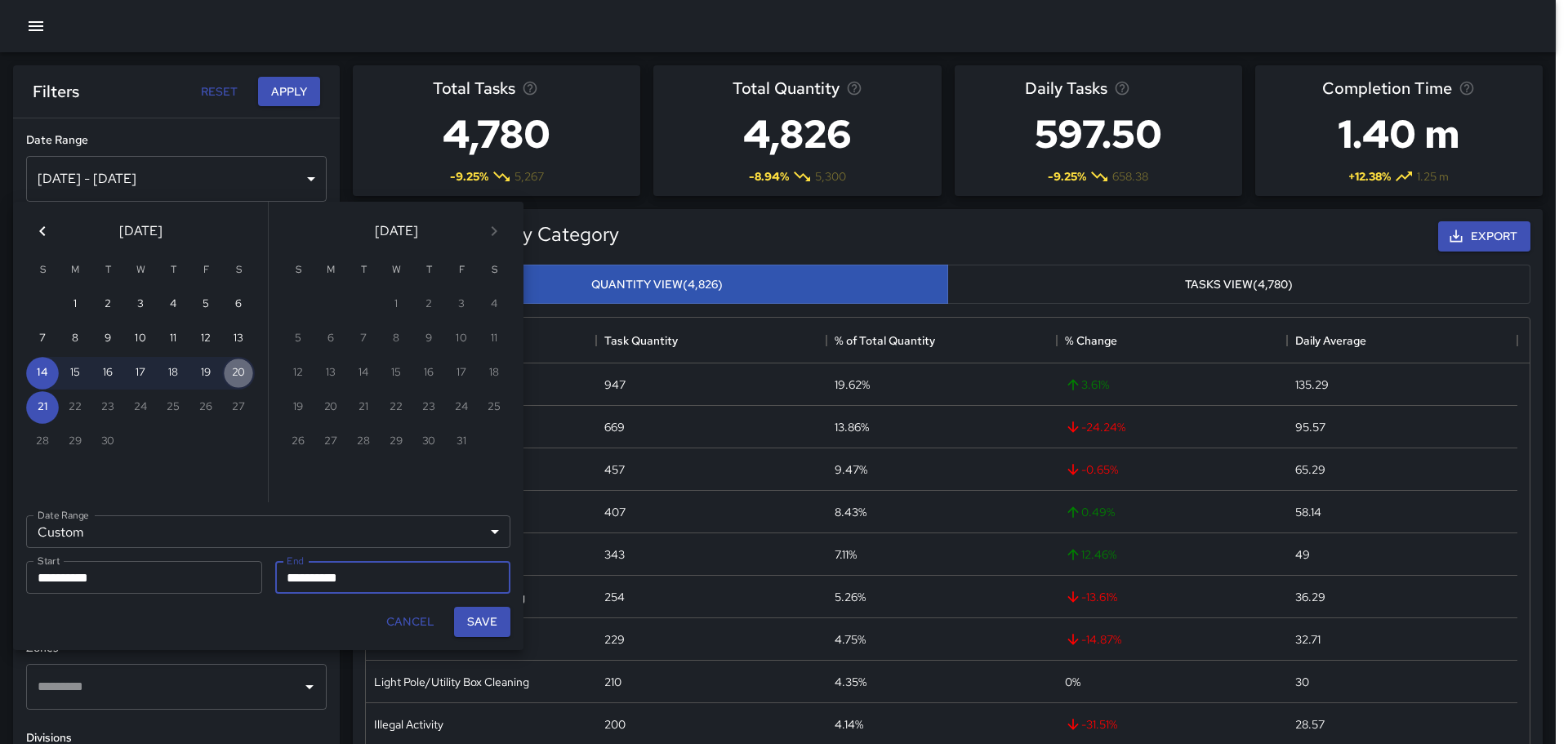
type input "**********"
click at [243, 370] on button "20" at bounding box center [238, 373] width 33 height 33
type input "**********"
click at [476, 621] on button "Save" at bounding box center [483, 622] width 57 height 30
type input "**********"
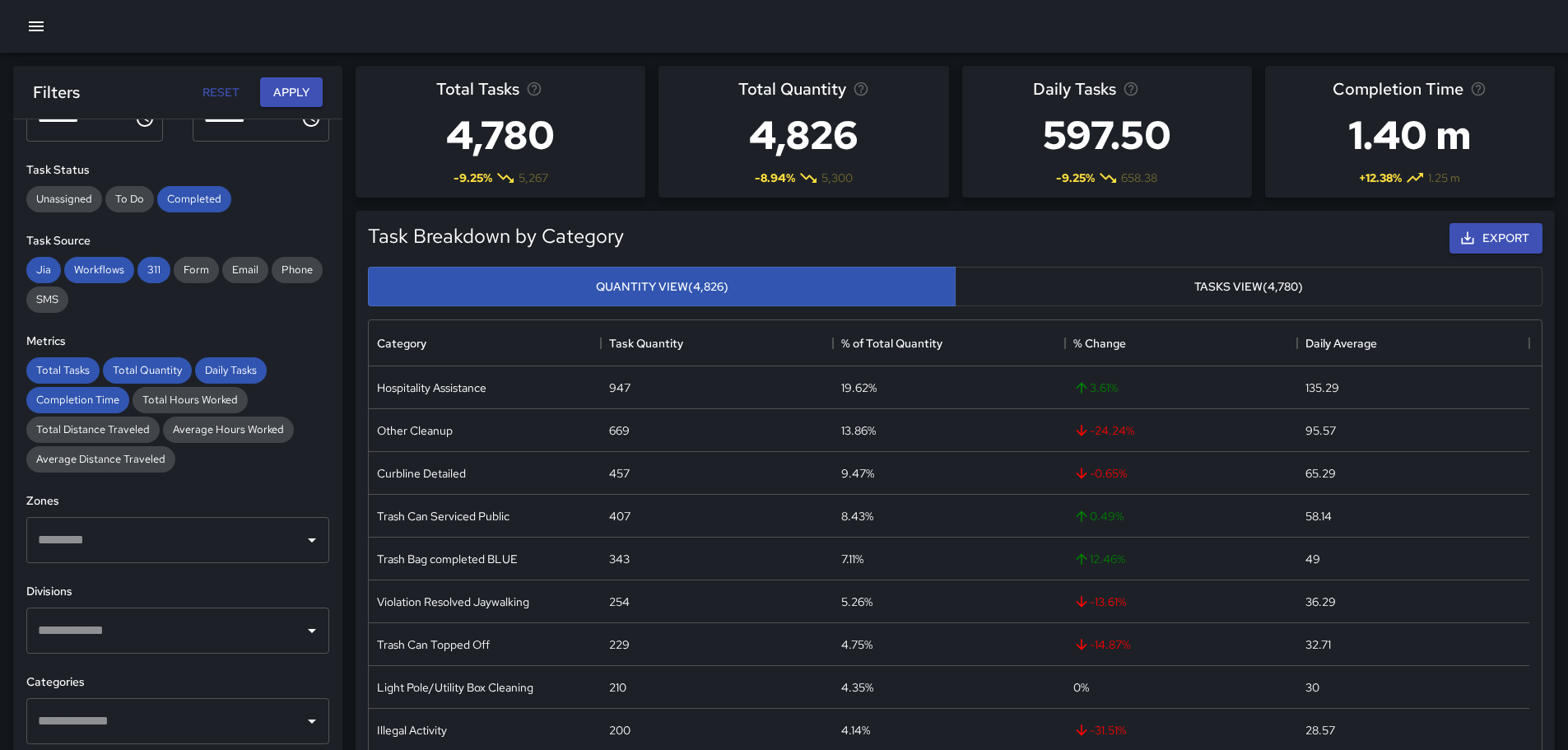
scroll to position [165, 0]
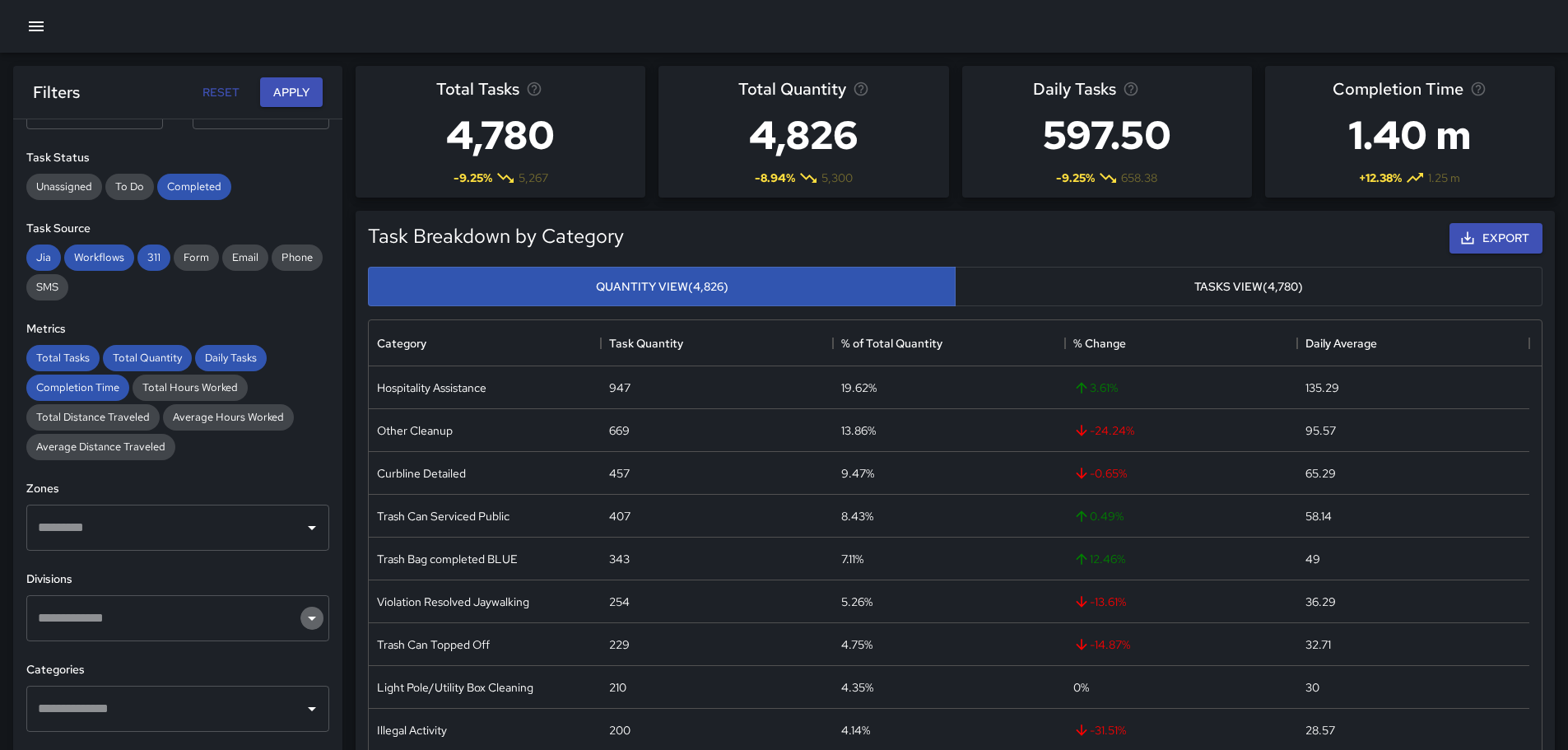
click at [302, 625] on icon "Open" at bounding box center [312, 619] width 20 height 20
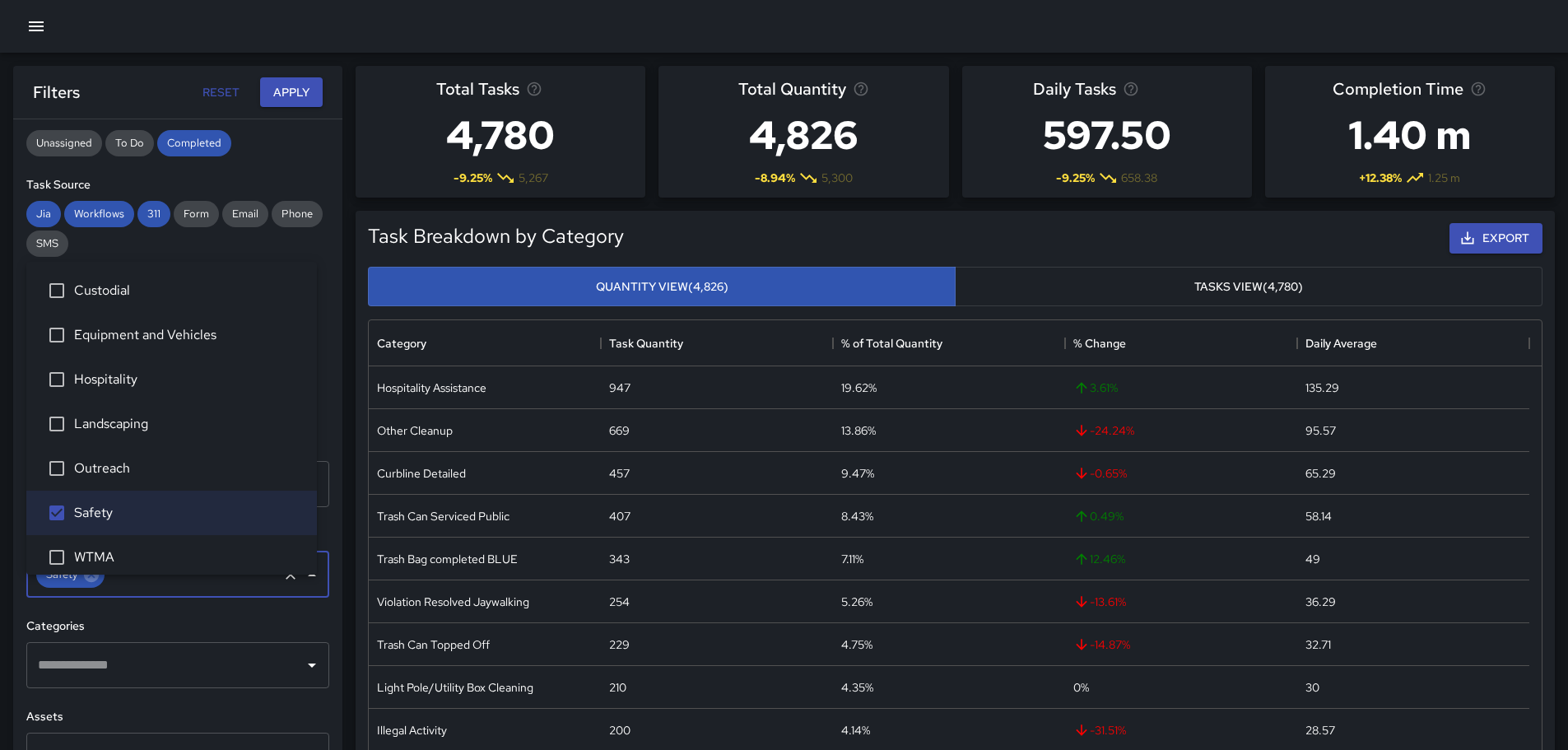
scroll to position [247, 0]
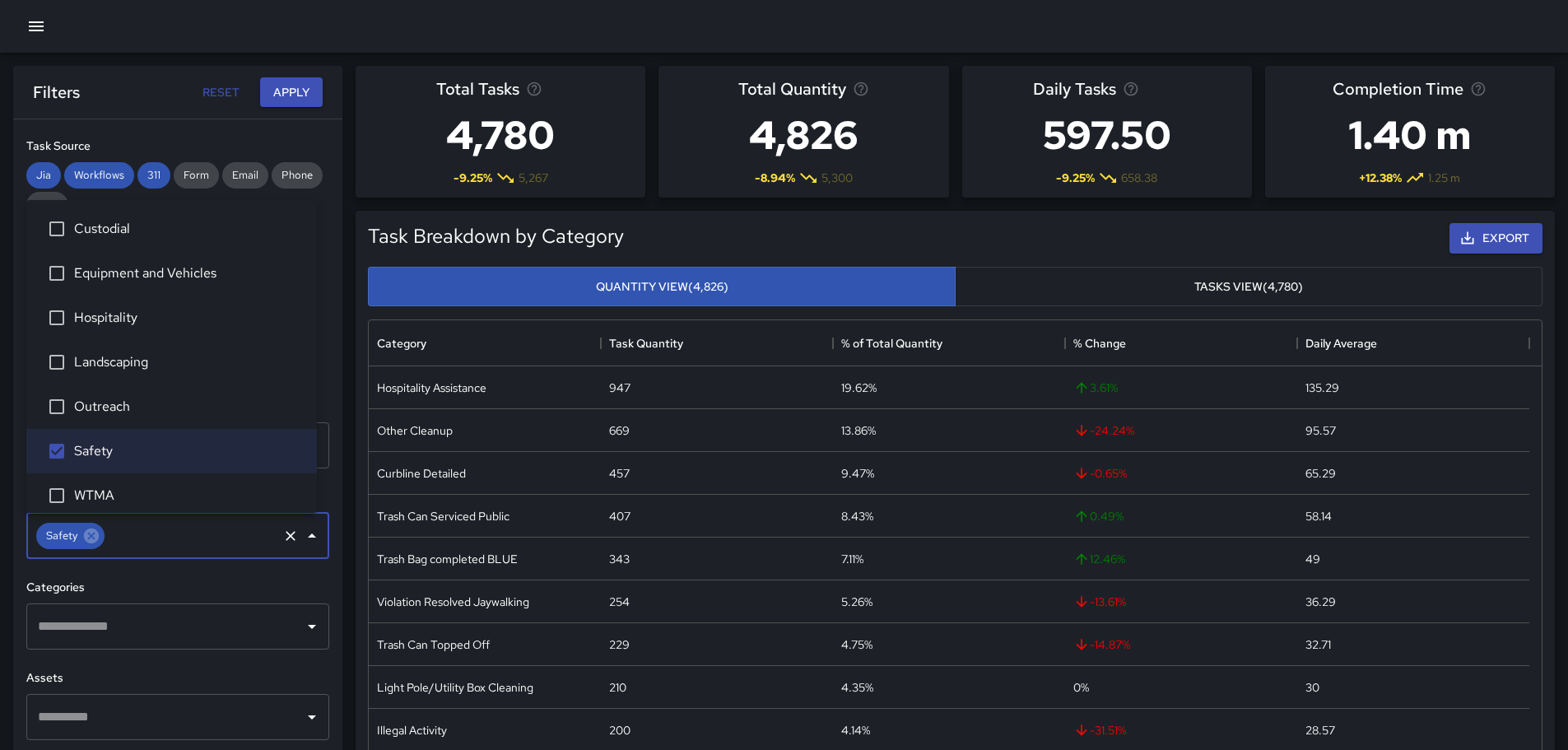
click at [308, 627] on icon "Open" at bounding box center [312, 626] width 8 height 4
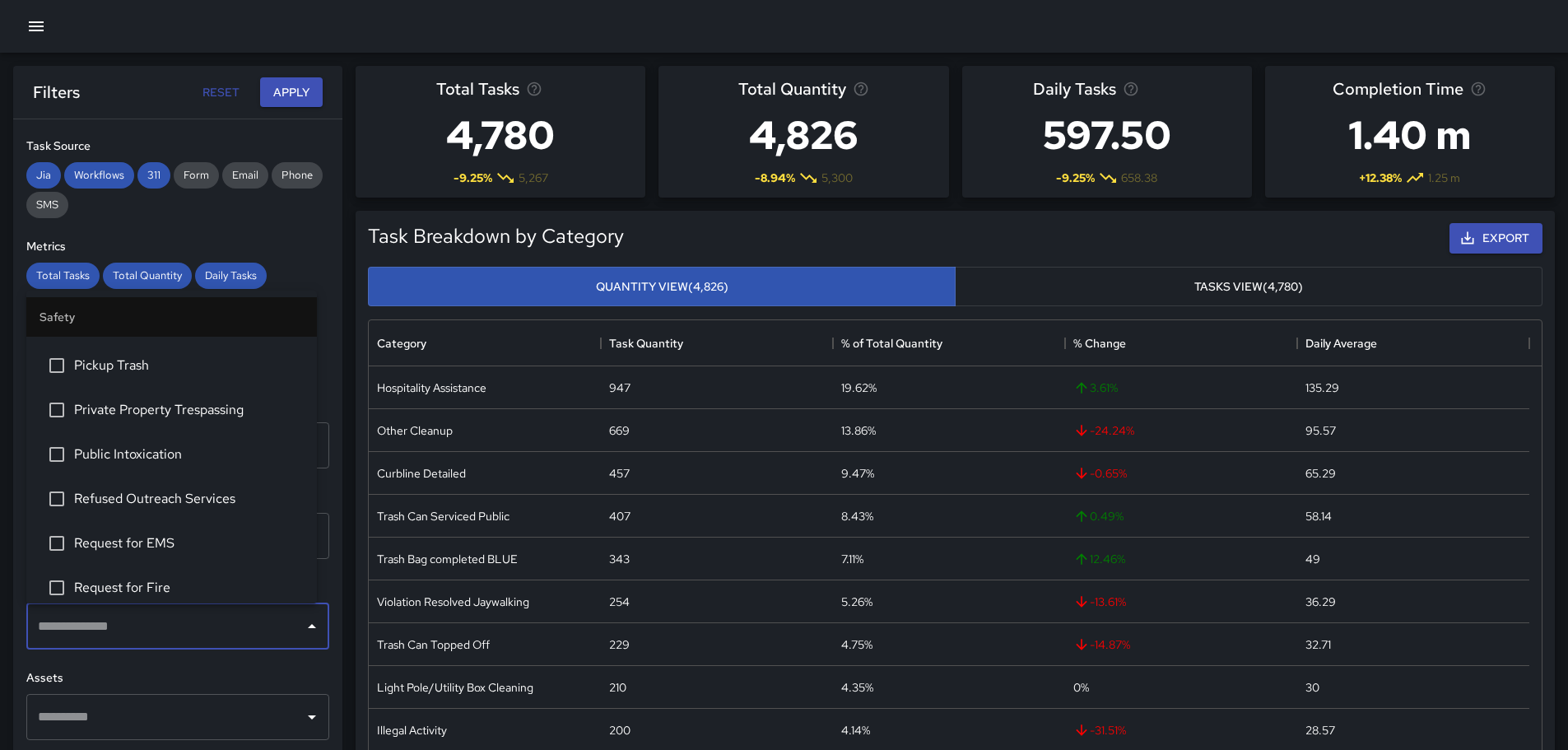
scroll to position [494, 0]
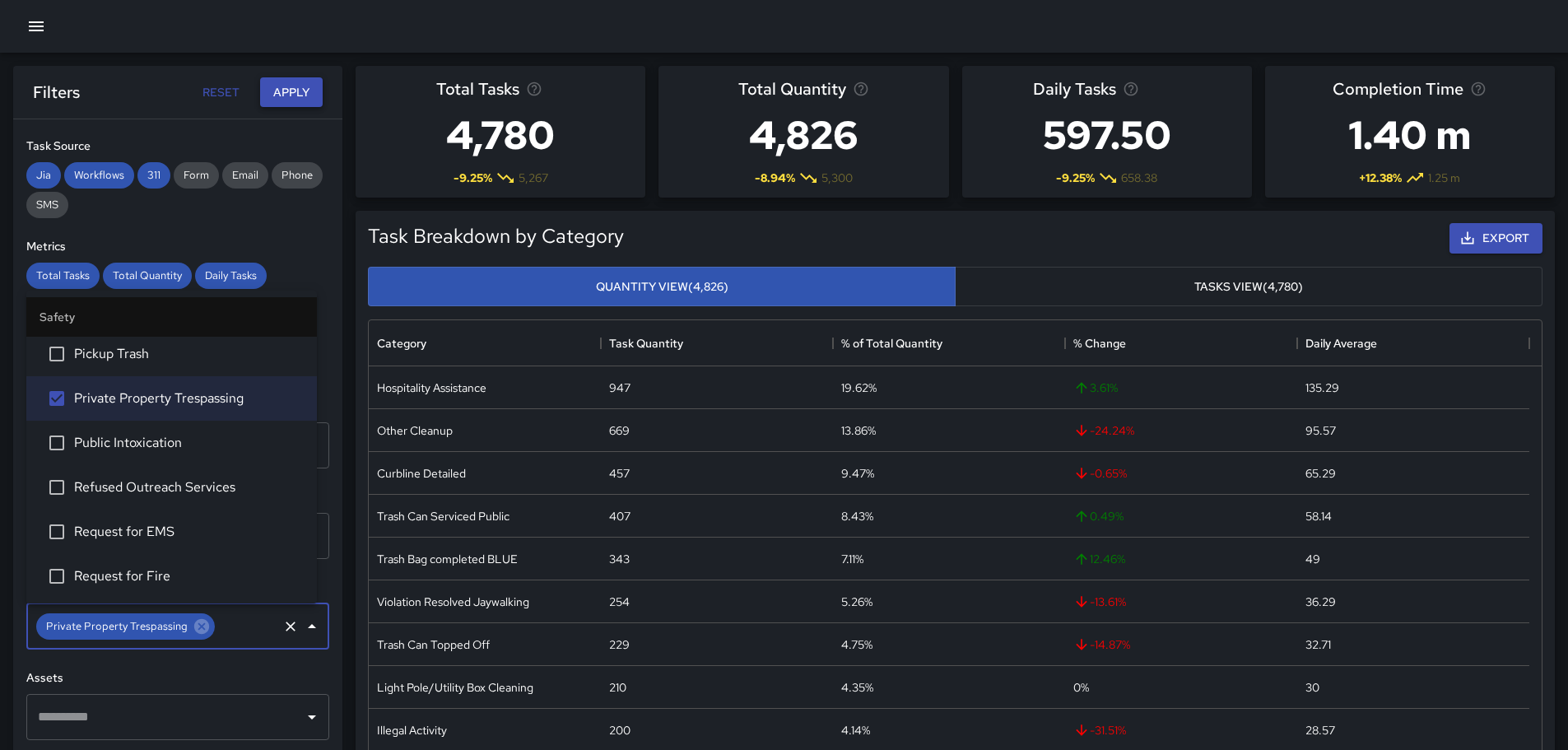
click at [288, 89] on button "Apply" at bounding box center [292, 92] width 62 height 30
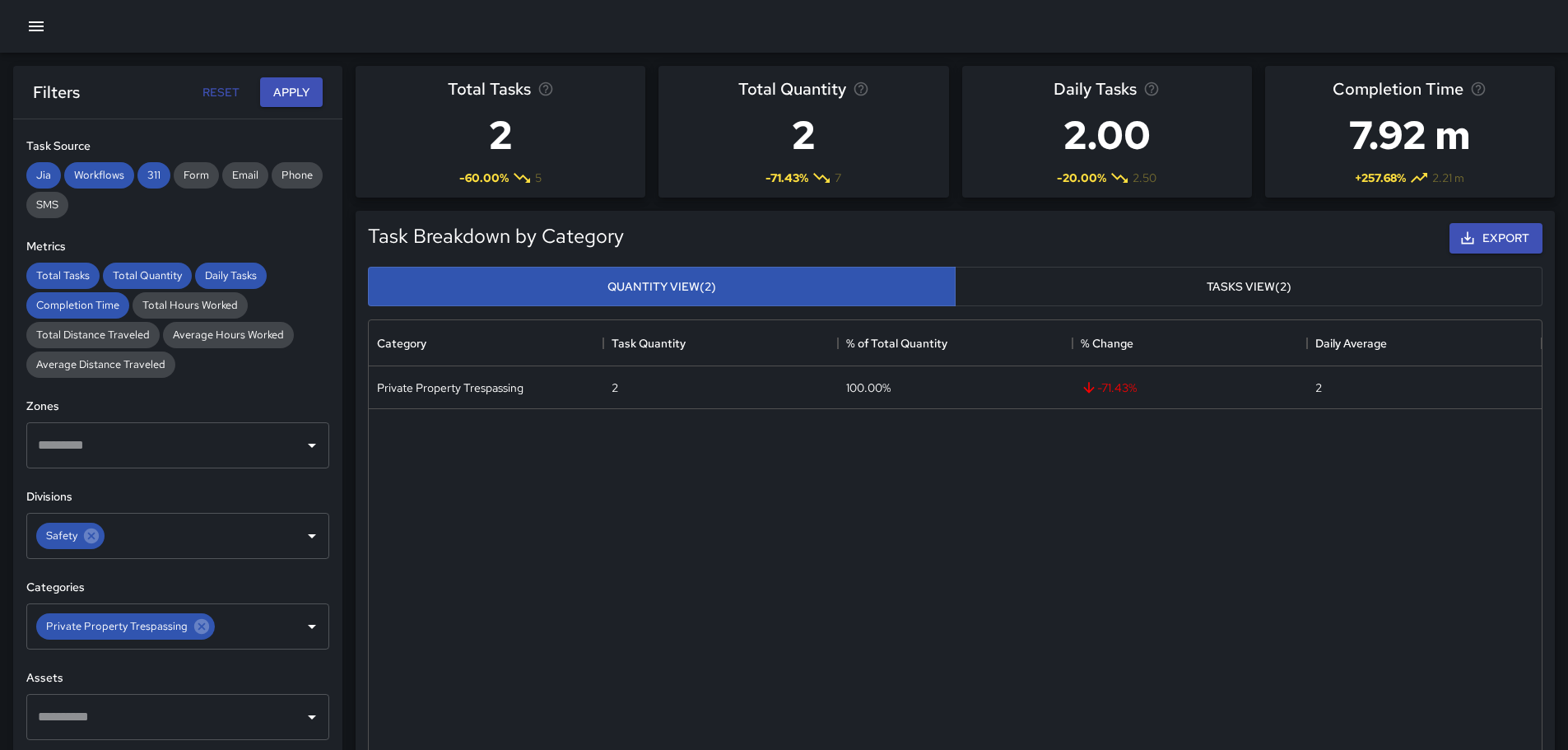
drag, startPoint x: 1531, startPoint y: 418, endPoint x: 1508, endPoint y: 459, distance: 47.0
click at [1539, 492] on div "Private Property Trespassing 2 100.00% -71.43 % 2" at bounding box center [955, 589] width 1173 height 446
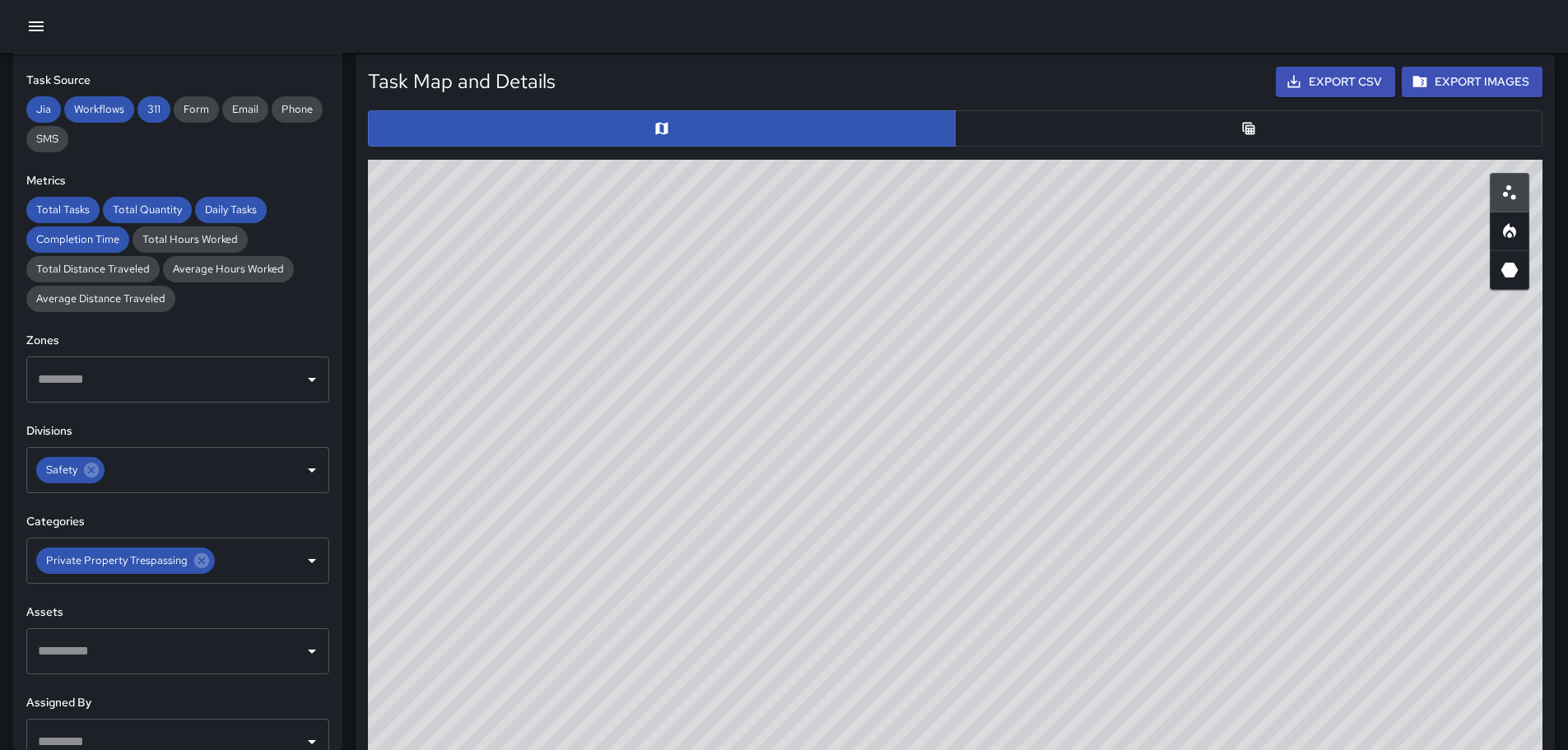
scroll to position [779, 0]
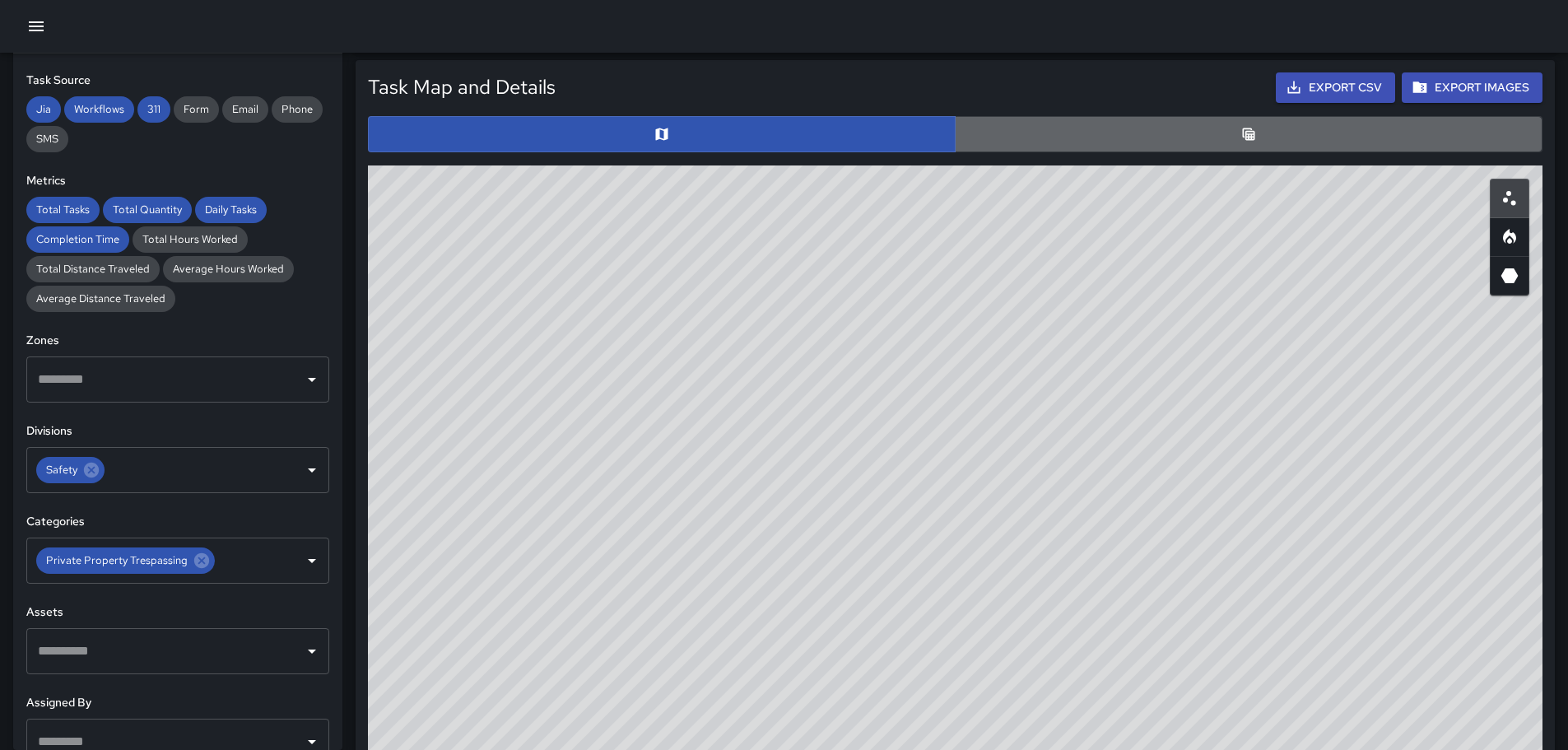
click at [1191, 146] on button "button" at bounding box center [1248, 134] width 587 height 36
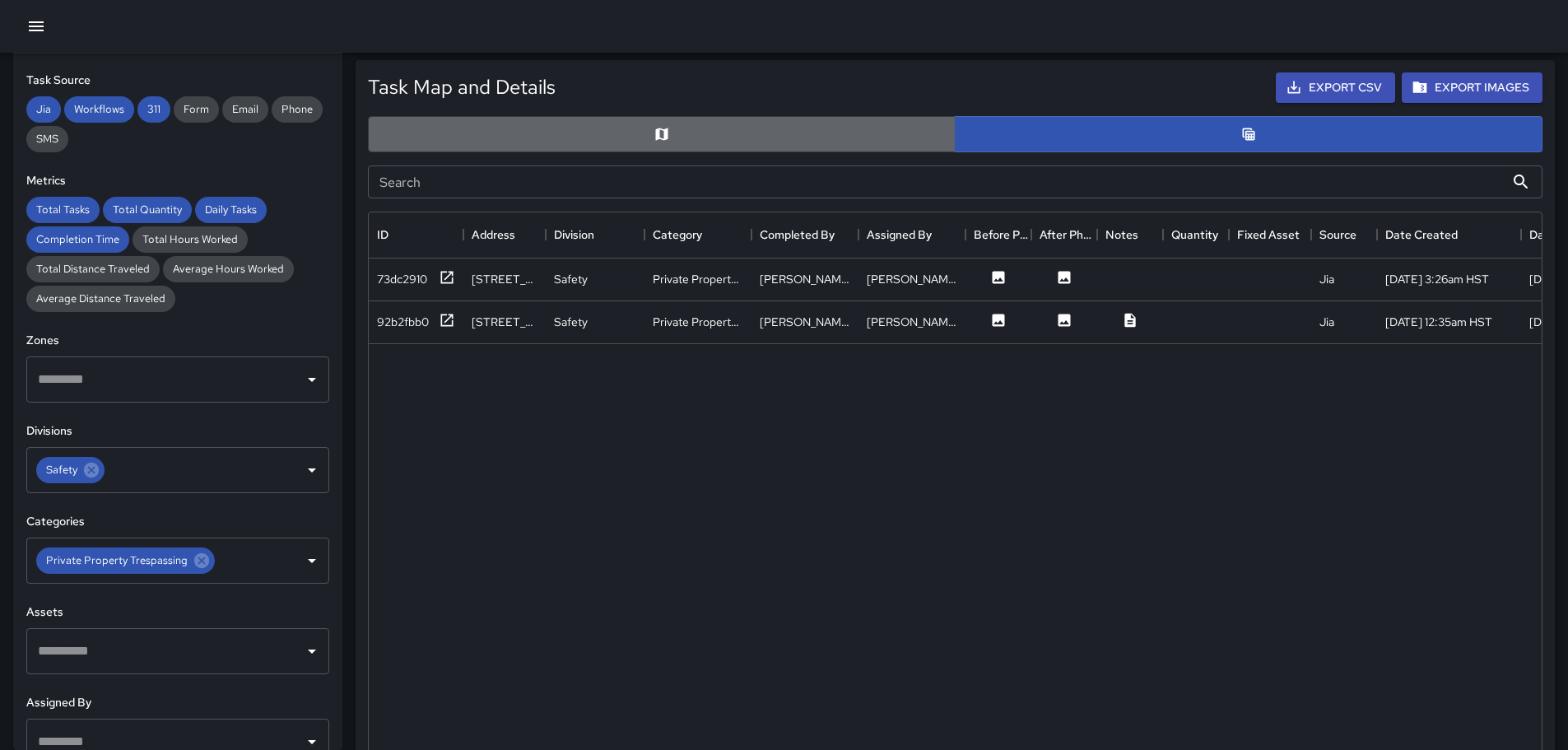
click at [527, 134] on button "button" at bounding box center [661, 134] width 587 height 36
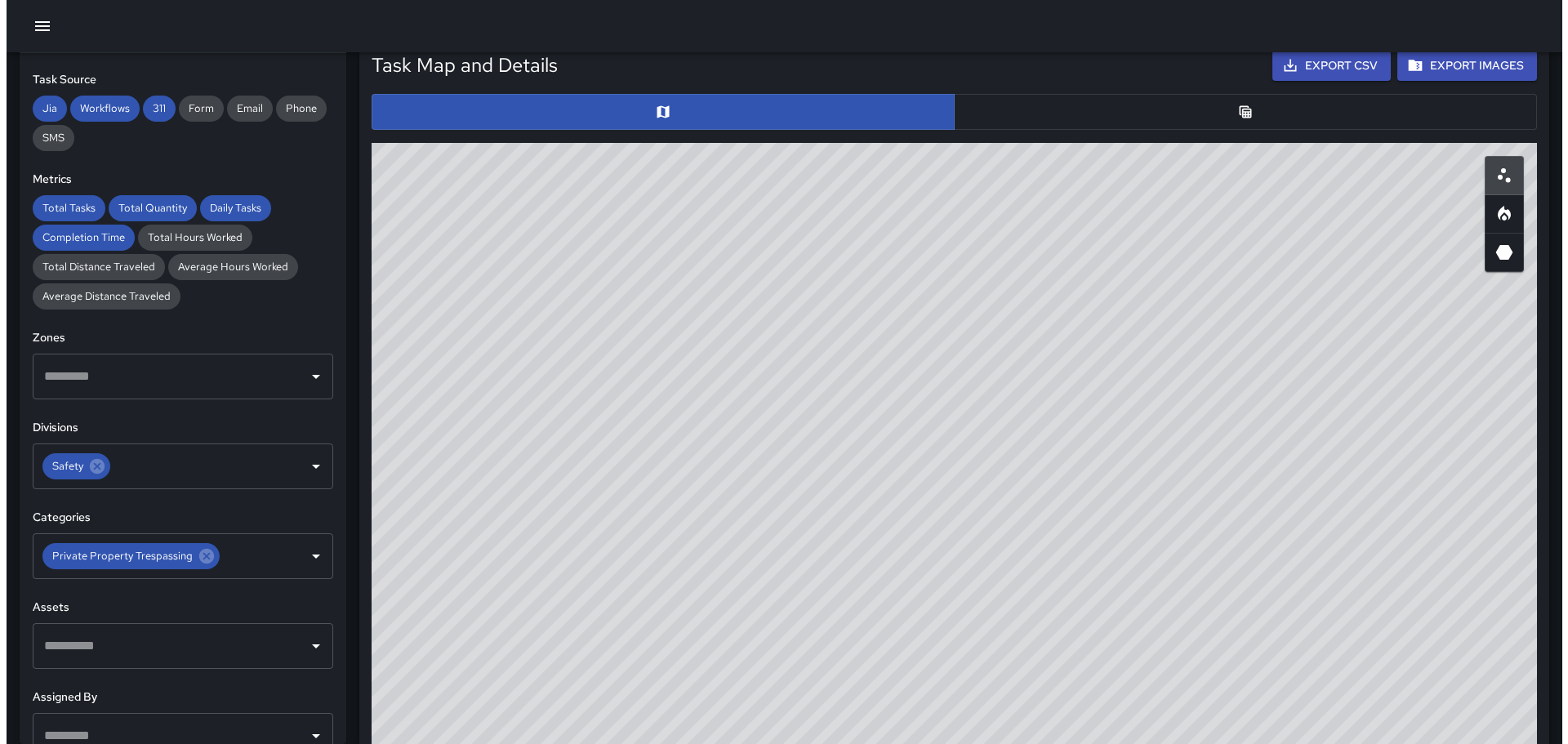
scroll to position [797, 0]
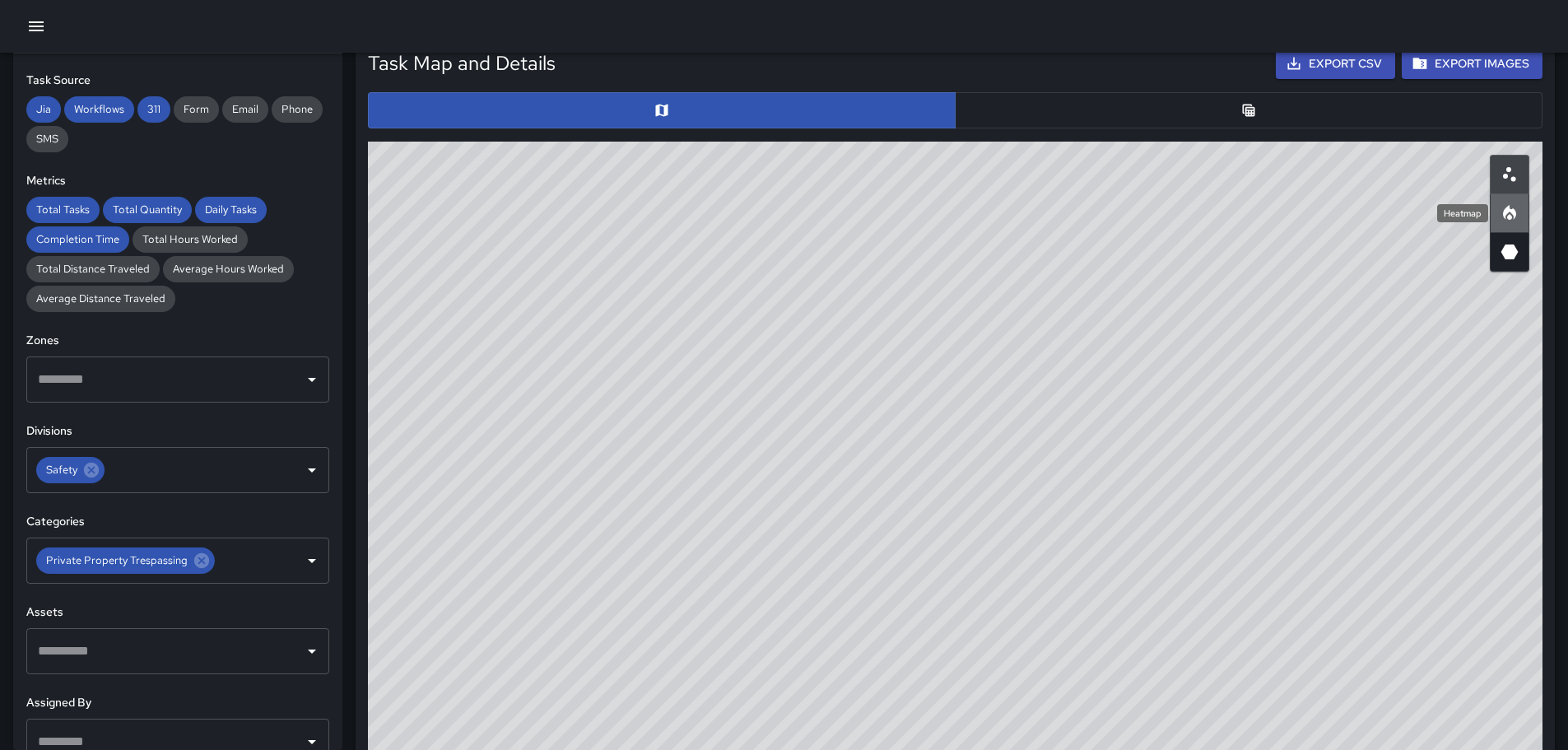
click at [1518, 220] on icon "Heatmap" at bounding box center [1510, 214] width 20 height 20
click at [29, 24] on icon "button" at bounding box center [36, 27] width 20 height 20
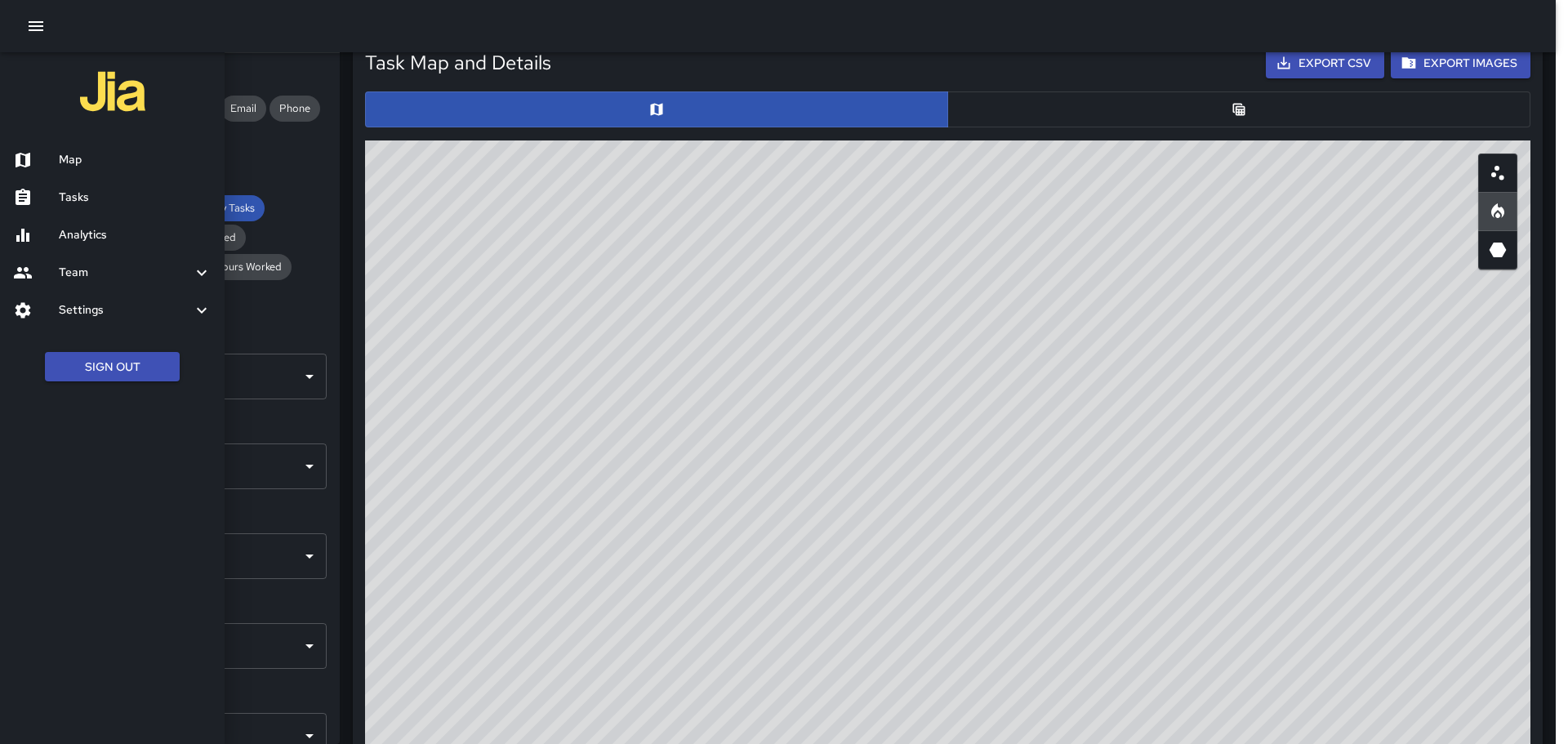
click at [69, 158] on h6 "Map" at bounding box center [135, 160] width 153 height 18
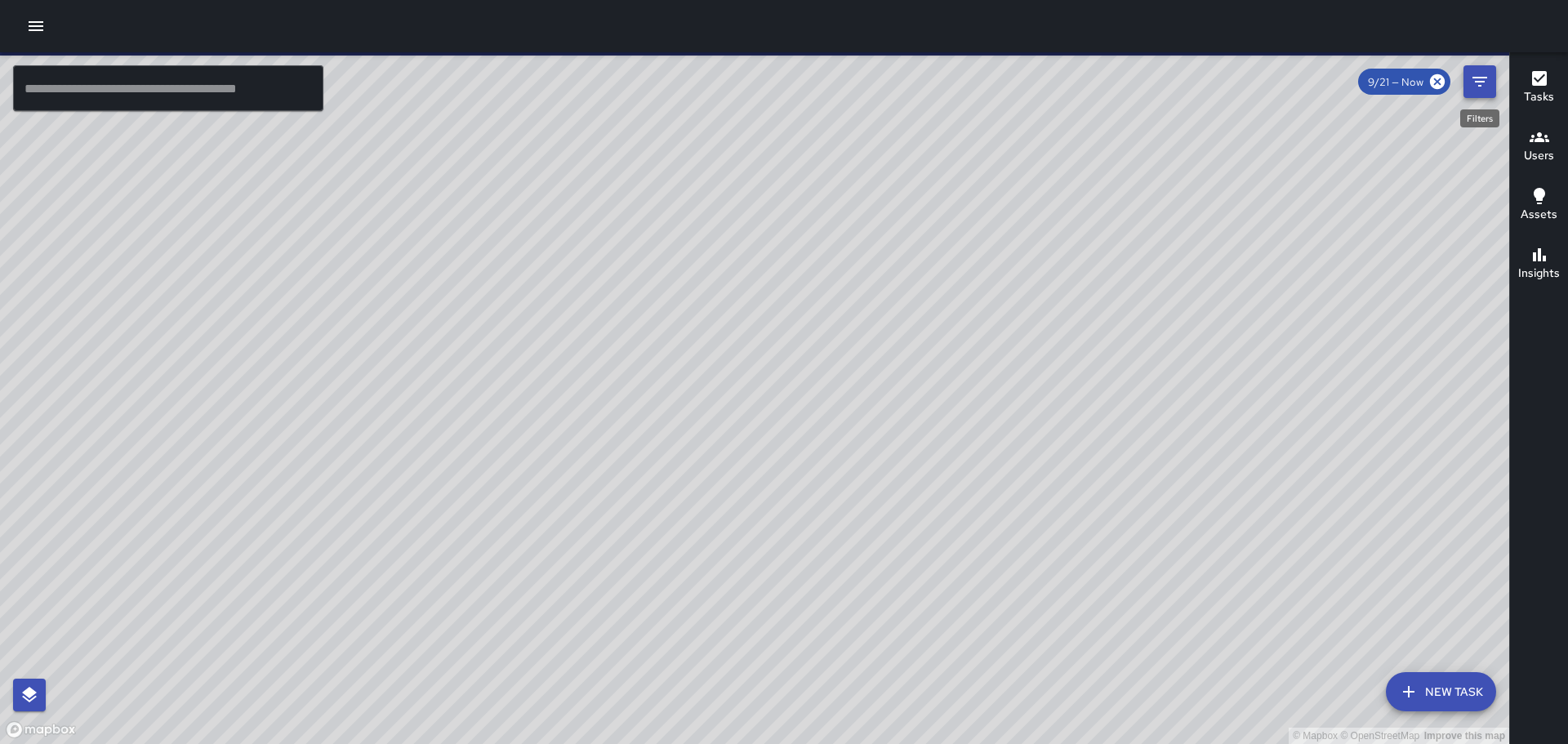
click at [1484, 77] on icon "Filters" at bounding box center [1480, 82] width 15 height 10
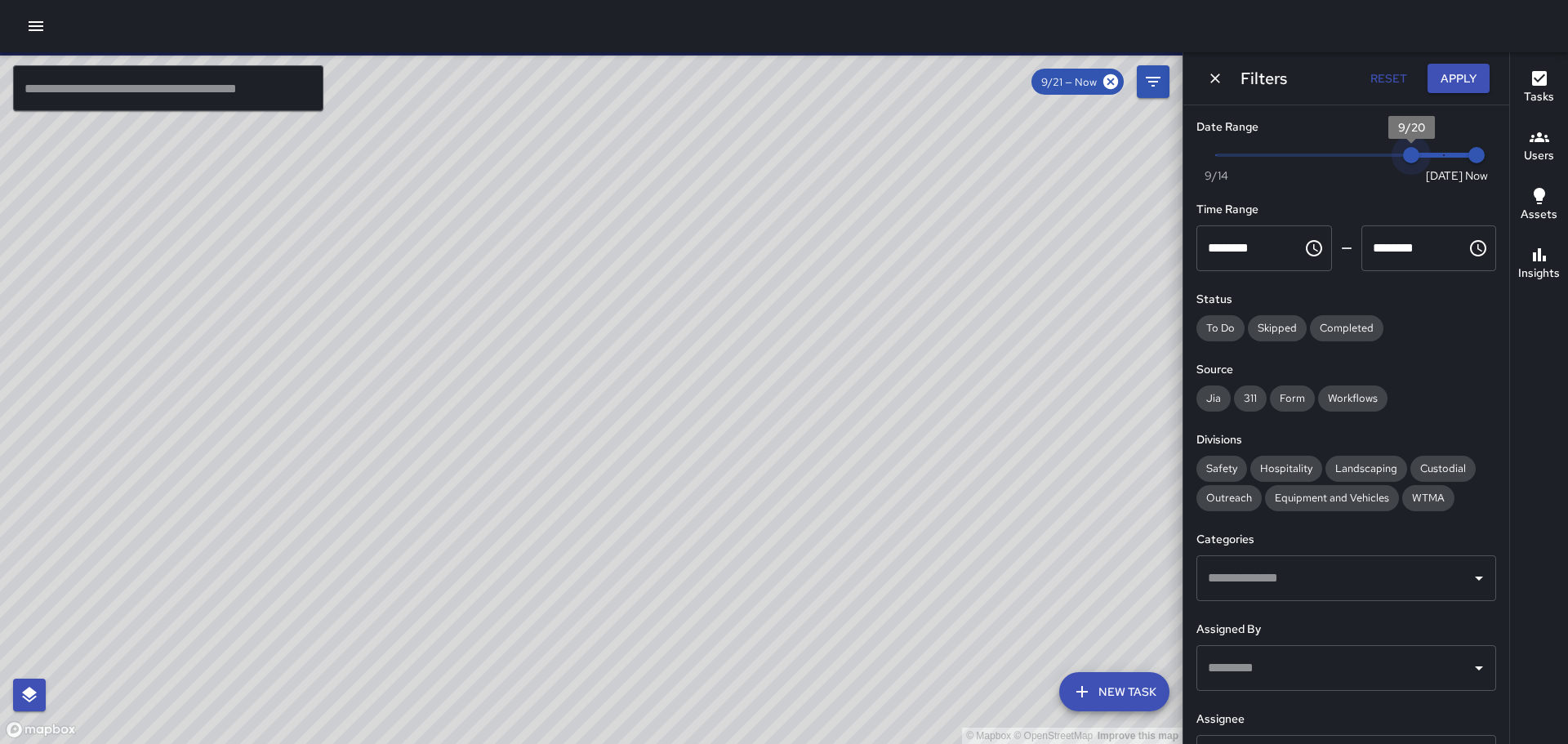
click at [1411, 157] on span "Now [DATE] [DATE] 7:59 pm" at bounding box center [1346, 154] width 260 height 24
click at [1213, 160] on div "Now [DATE] [DATE] 7:59 pm" at bounding box center [1345, 165] width 299 height 45
type input "*"
click at [1221, 153] on span "Now [DATE] [DATE] 7:59 pm" at bounding box center [1346, 154] width 260 height 24
click at [1425, 153] on span "Now [DATE] 9/14 9/21" at bounding box center [1346, 154] width 260 height 24
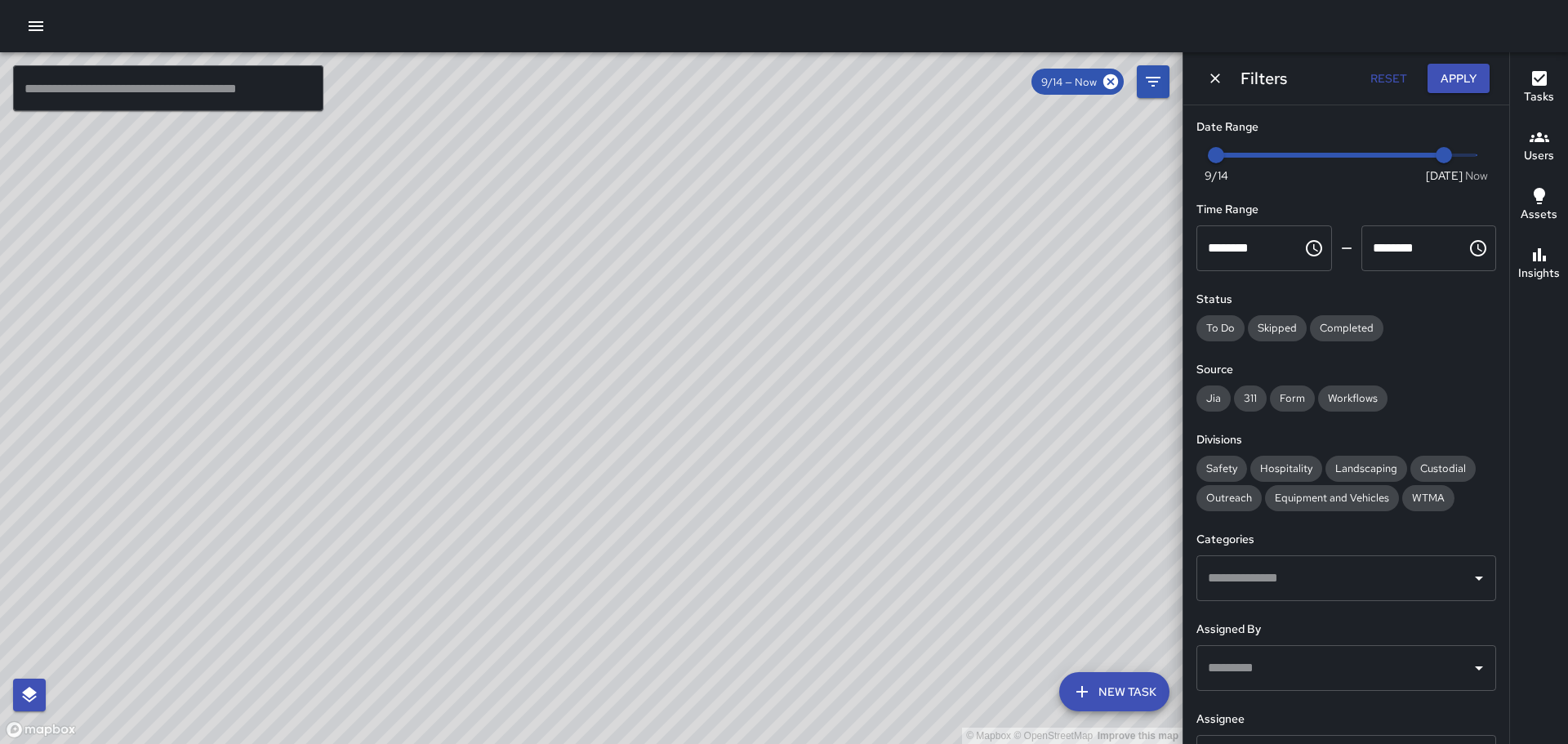
type input "*"
click at [1400, 158] on span "Now [DATE] 9/14 9/20" at bounding box center [1346, 154] width 260 height 24
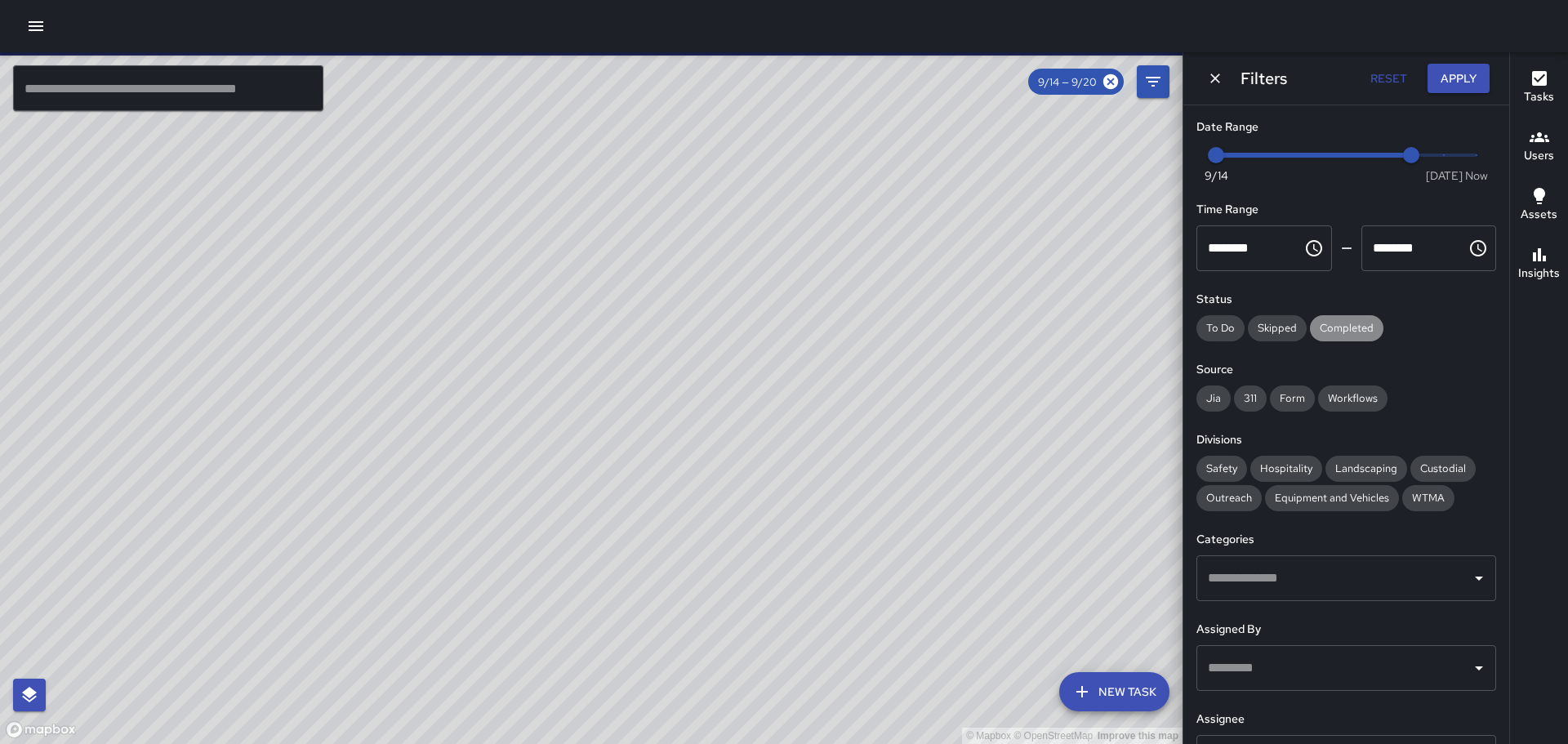
click at [1340, 327] on span "Completed" at bounding box center [1346, 328] width 73 height 14
drag, startPoint x: 1337, startPoint y: 404, endPoint x: 1322, endPoint y: 405, distance: 15.0
click at [1337, 405] on span "Workflows" at bounding box center [1352, 398] width 69 height 14
click at [1293, 400] on span "Form" at bounding box center [1292, 398] width 45 height 14
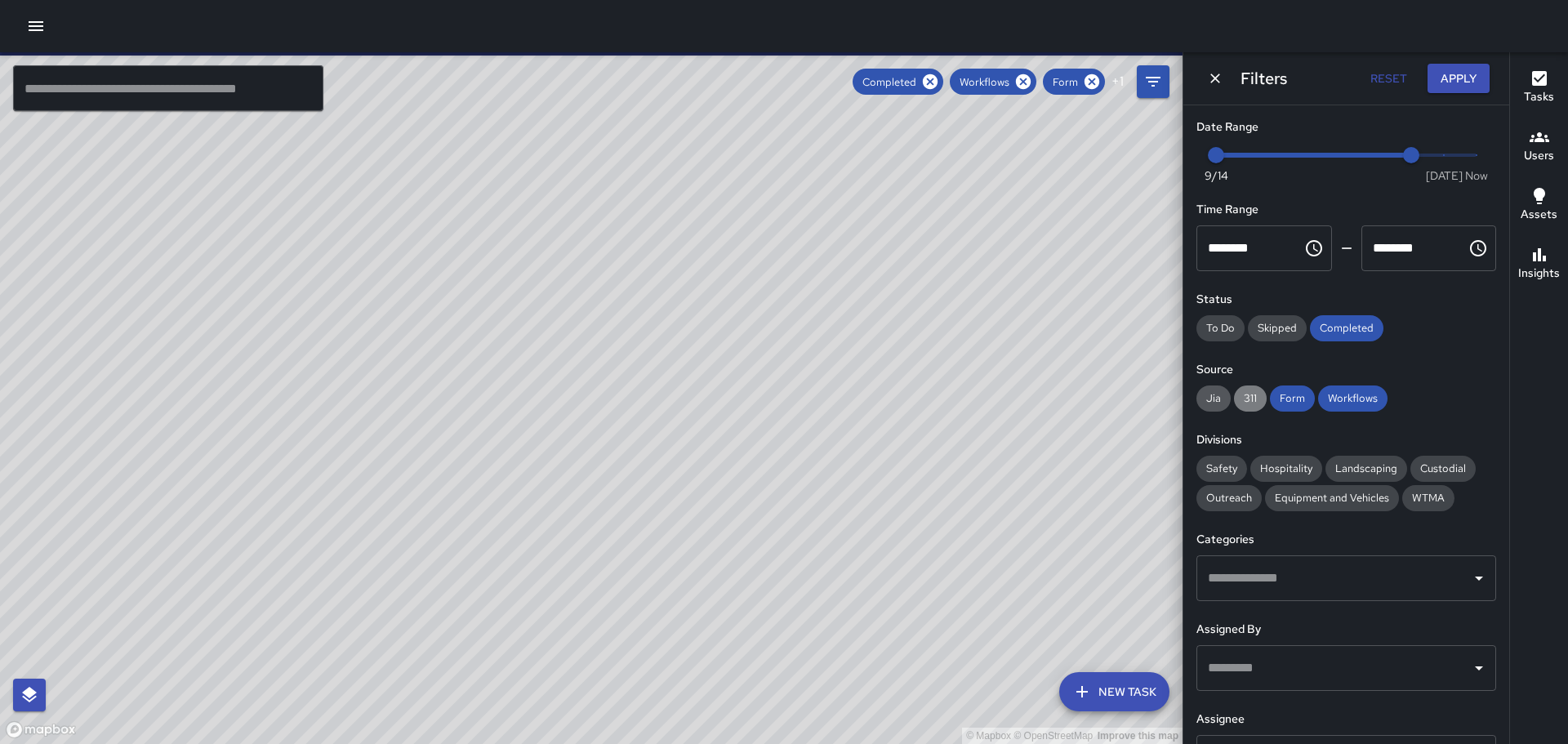
drag, startPoint x: 1242, startPoint y: 400, endPoint x: 1228, endPoint y: 402, distance: 14.1
click at [1241, 400] on span "311" at bounding box center [1250, 398] width 33 height 14
click at [1218, 403] on span "Jia" at bounding box center [1213, 398] width 34 height 14
drag, startPoint x: 1217, startPoint y: 465, endPoint x: 1282, endPoint y: 485, distance: 68.0
click at [1220, 460] on div "Safety" at bounding box center [1221, 469] width 51 height 26
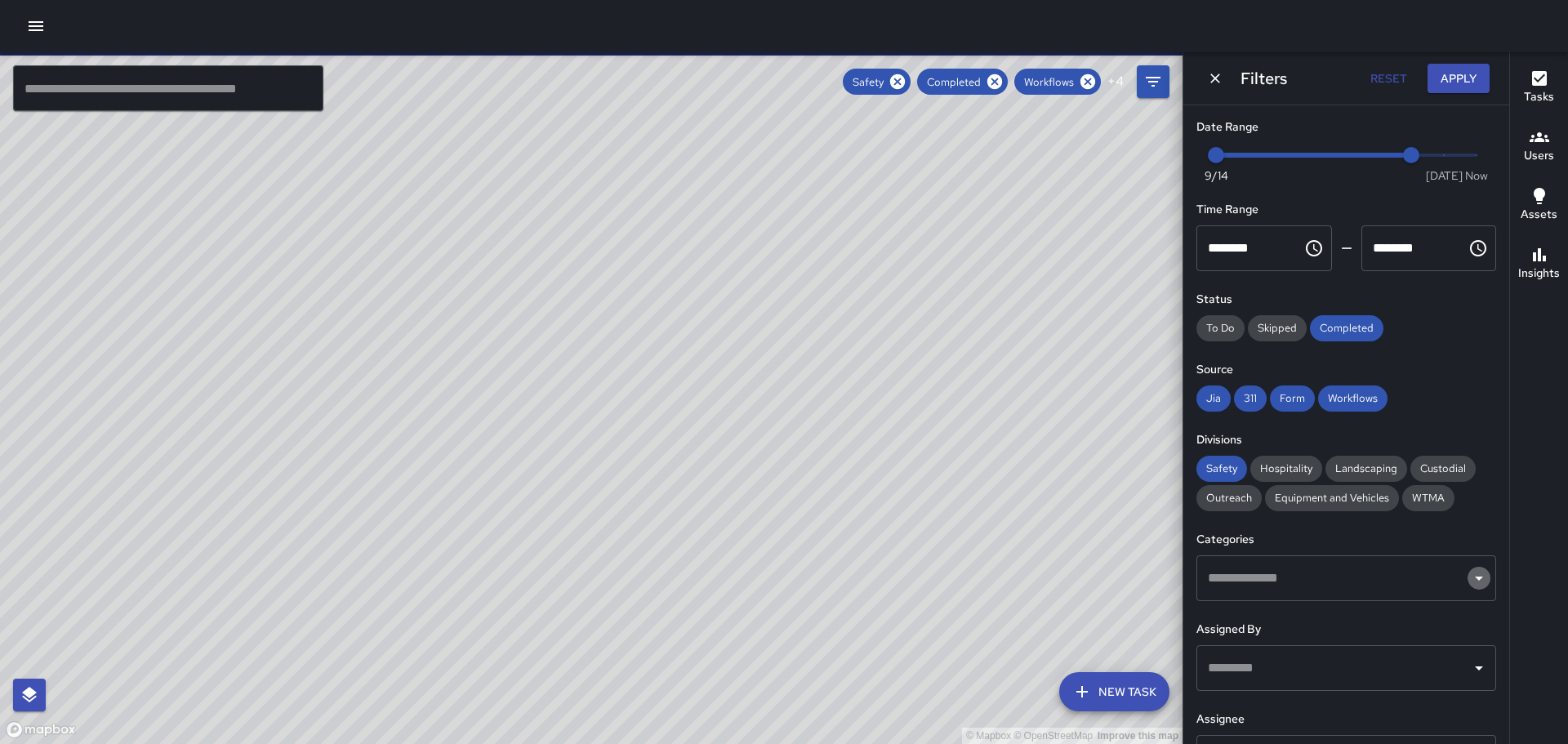
click at [1469, 579] on icon "Open" at bounding box center [1479, 579] width 20 height 20
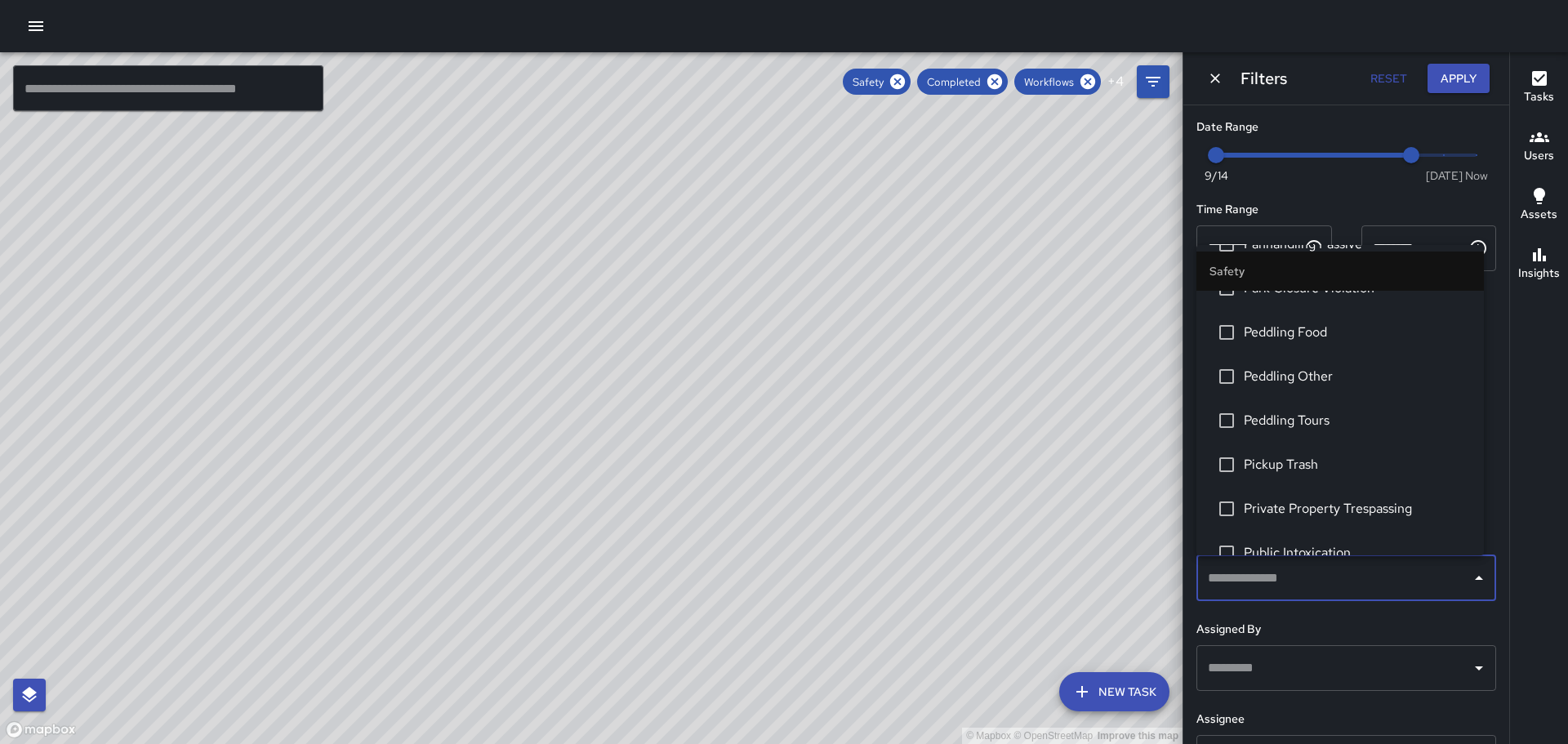
scroll to position [409, 0]
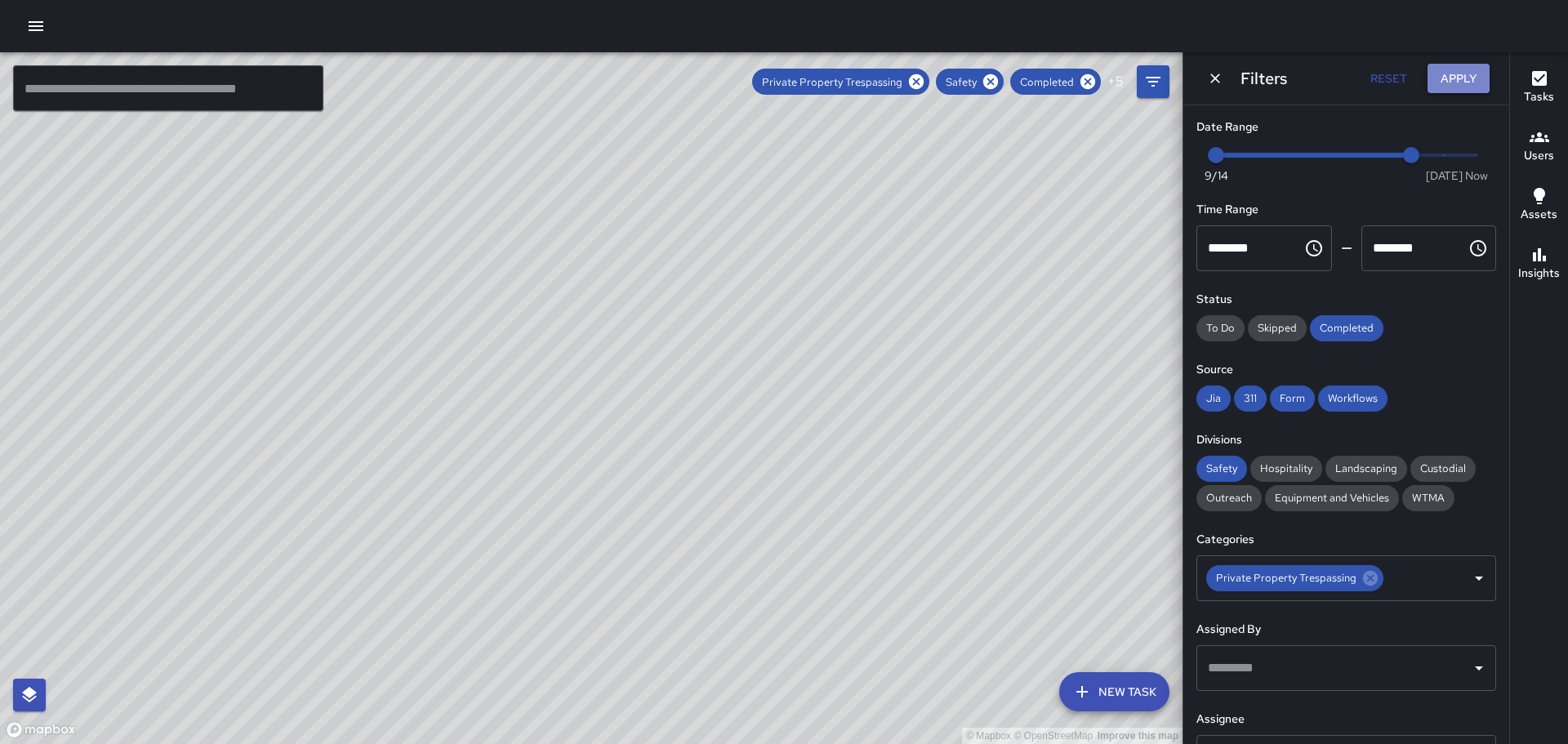
click at [1449, 83] on button "Apply" at bounding box center [1458, 78] width 62 height 30
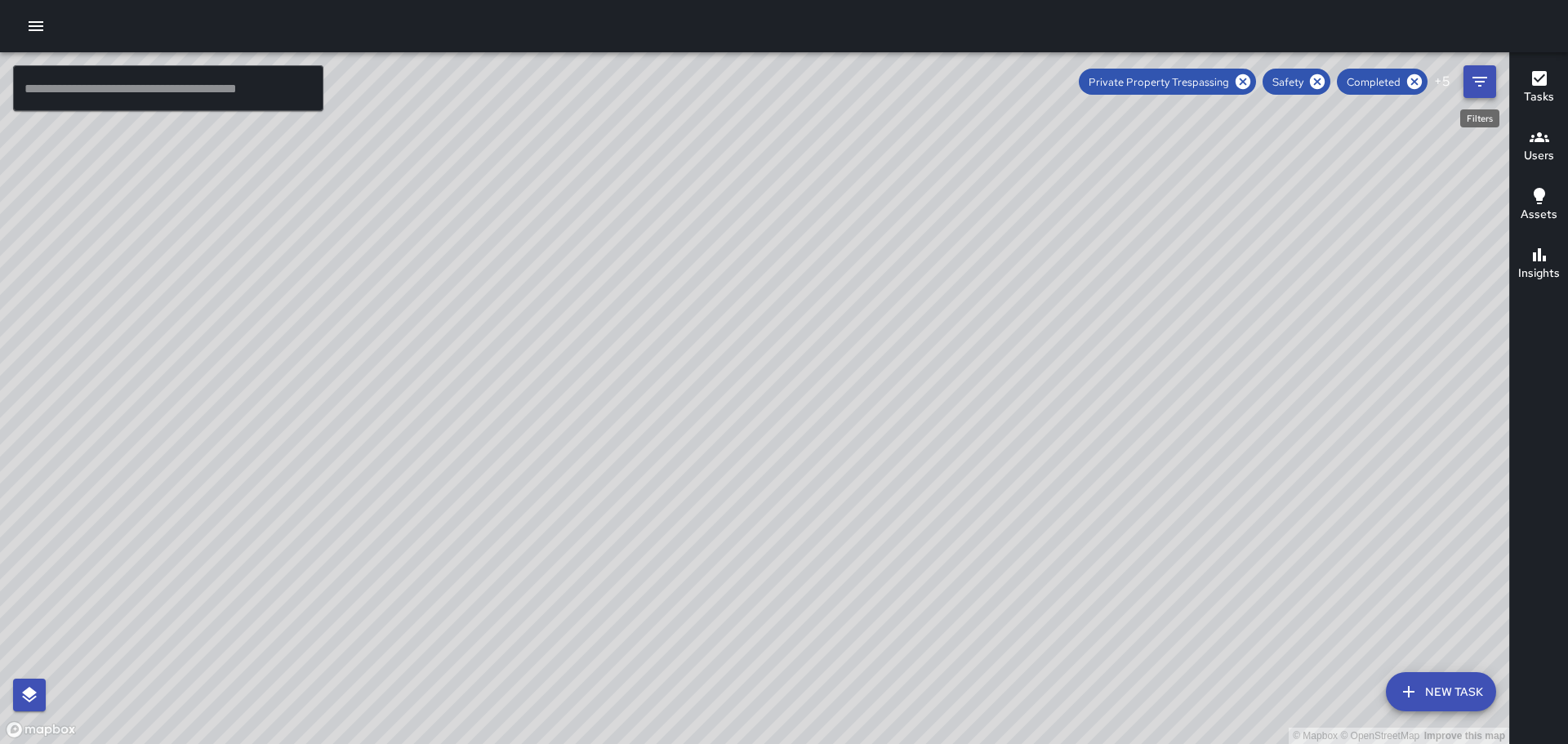
click at [1478, 81] on icon "Filters" at bounding box center [1480, 82] width 15 height 10
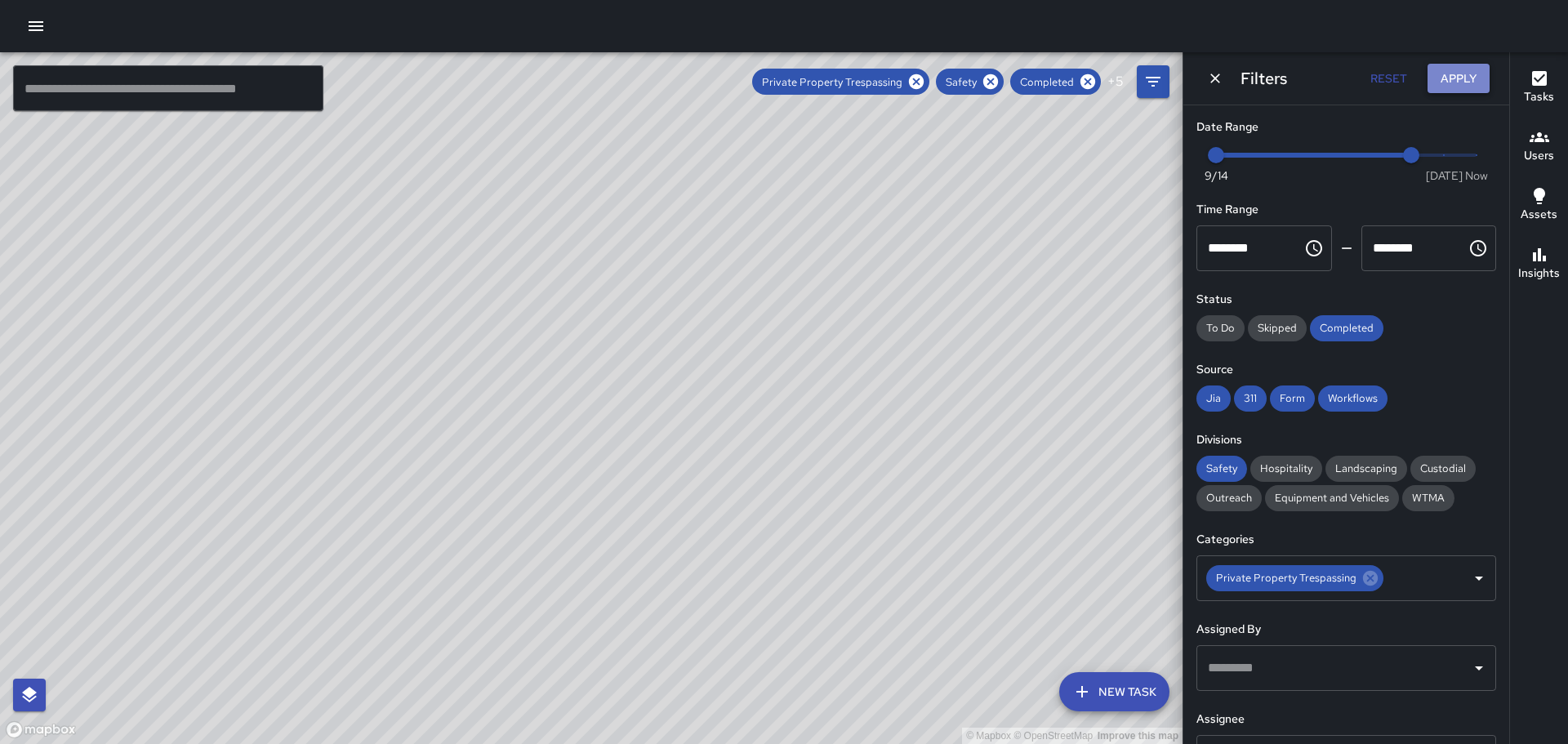
click at [1466, 77] on button "Apply" at bounding box center [1458, 78] width 62 height 30
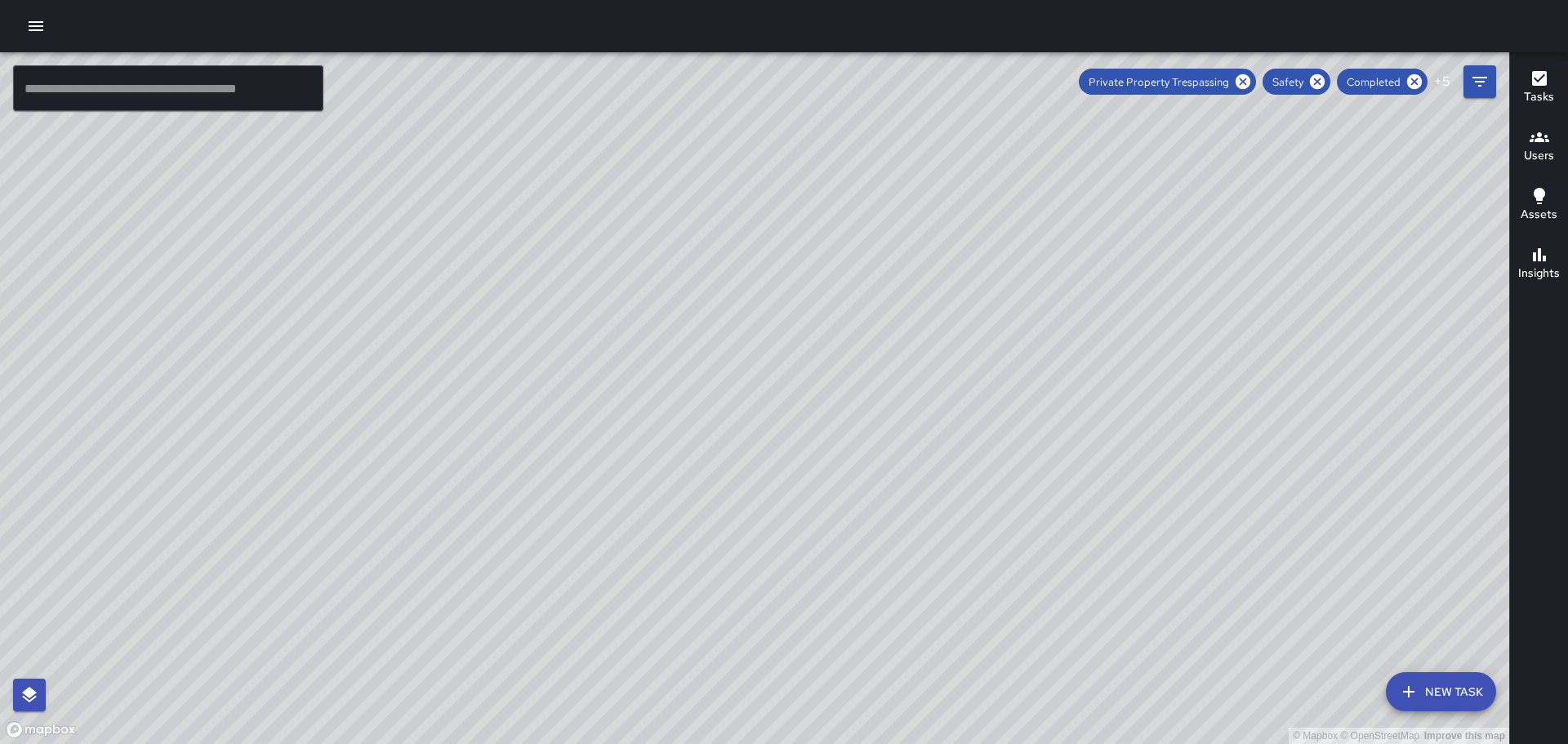
drag, startPoint x: 1335, startPoint y: 435, endPoint x: 1081, endPoint y: 369, distance: 262.4
click at [1124, 389] on div "© Mapbox © OpenStreetMap Improve this map" at bounding box center [754, 399] width 1509 height 692
drag, startPoint x: 519, startPoint y: 271, endPoint x: 690, endPoint y: 399, distance: 213.6
click at [766, 532] on div "© Mapbox © OpenStreetMap Improve this map" at bounding box center [754, 399] width 1509 height 692
drag, startPoint x: 457, startPoint y: 264, endPoint x: 797, endPoint y: 379, distance: 358.9
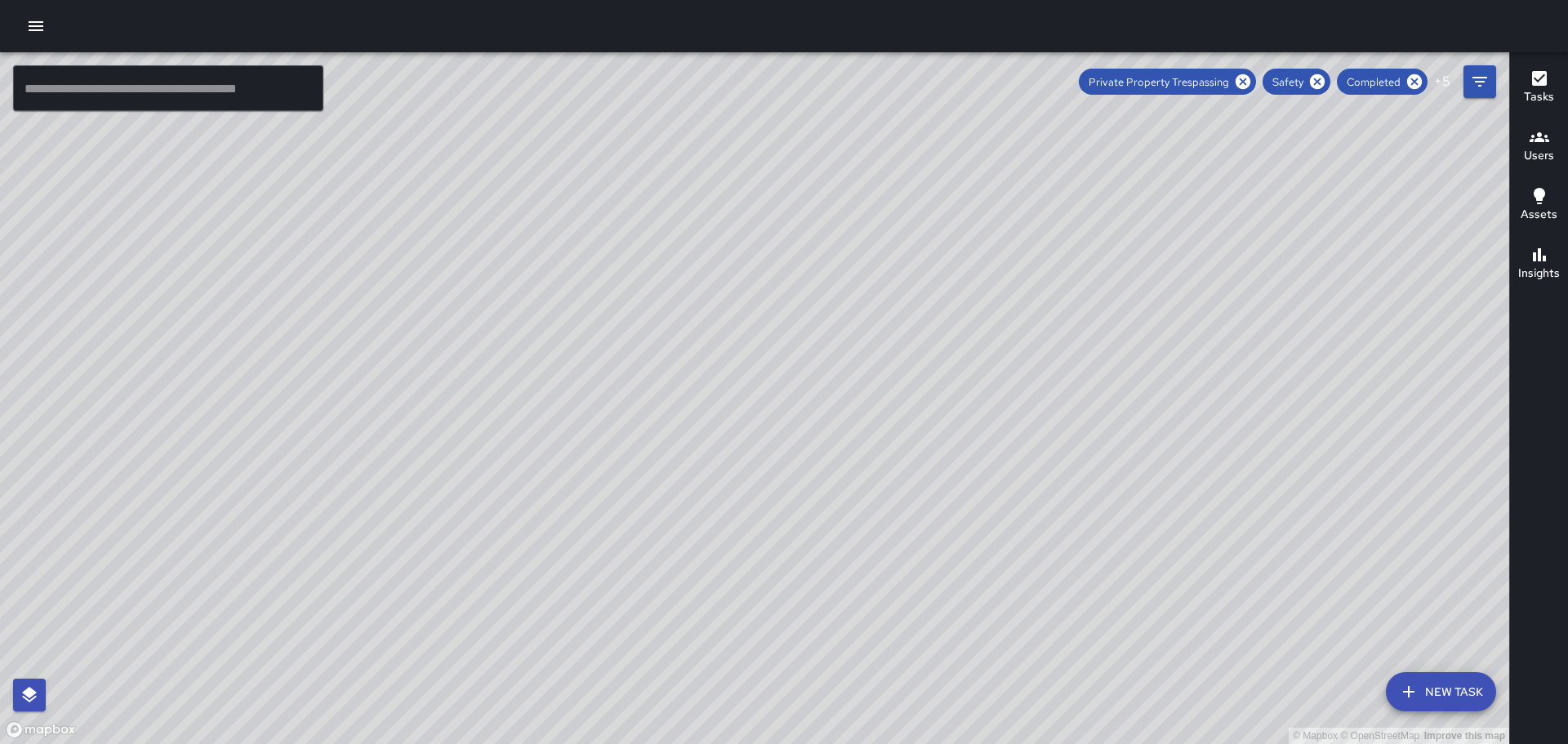
click at [830, 515] on div "© Mapbox © OpenStreetMap Improve this map" at bounding box center [754, 399] width 1509 height 692
drag, startPoint x: 1065, startPoint y: 536, endPoint x: 963, endPoint y: 235, distance: 317.8
click at [963, 235] on div "© Mapbox © OpenStreetMap Improve this map" at bounding box center [754, 399] width 1509 height 692
drag, startPoint x: 1081, startPoint y: 495, endPoint x: 899, endPoint y: 166, distance: 376.0
click at [901, 173] on div "© Mapbox © OpenStreetMap Improve this map" at bounding box center [754, 399] width 1509 height 692
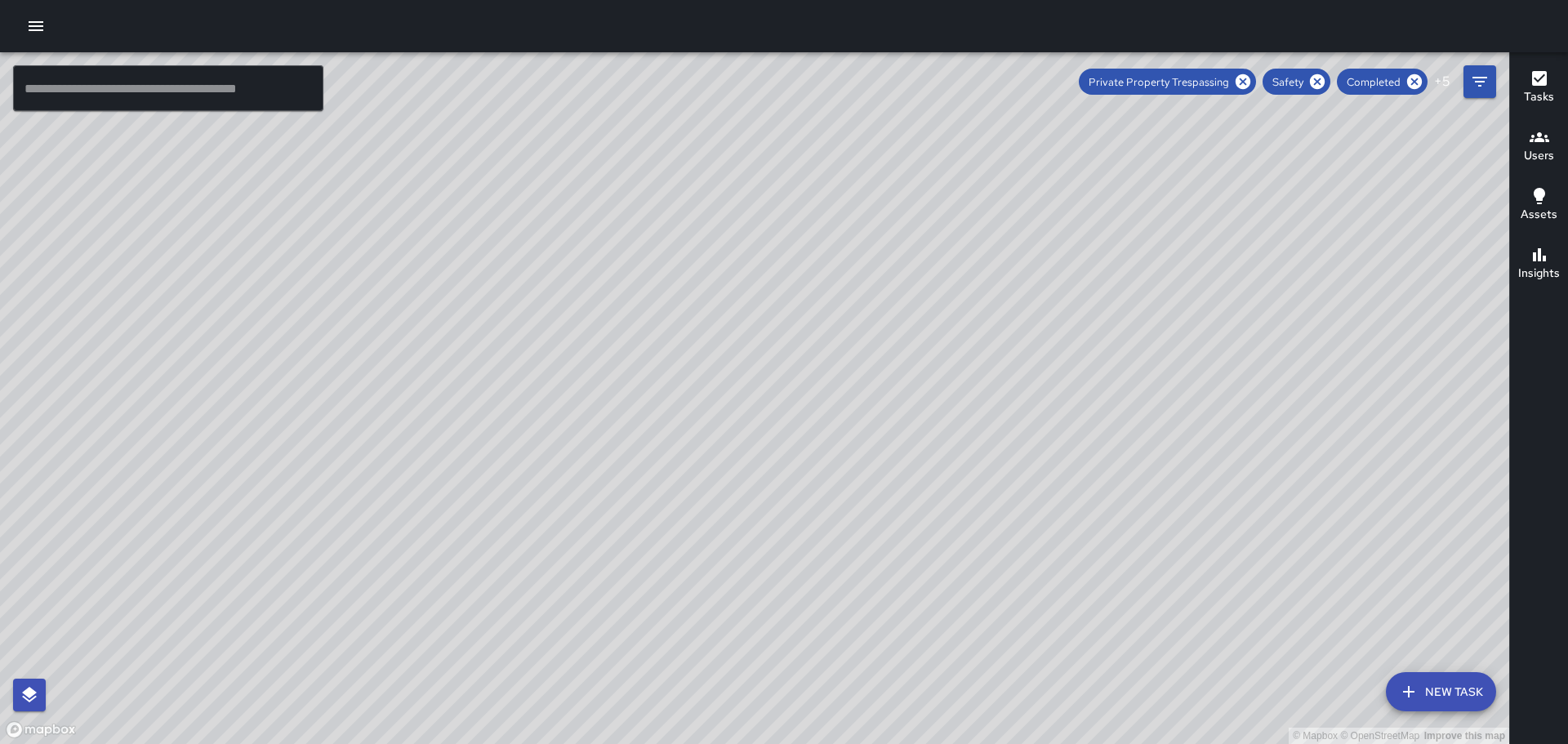
drag, startPoint x: 1185, startPoint y: 340, endPoint x: 1035, endPoint y: 148, distance: 243.6
click at [1036, 149] on div "© Mapbox © OpenStreetMap Improve this map" at bounding box center [754, 399] width 1509 height 692
drag, startPoint x: 1130, startPoint y: 400, endPoint x: 1059, endPoint y: 192, distance: 219.8
click at [1059, 193] on div "© Mapbox © OpenStreetMap Improve this map" at bounding box center [754, 399] width 1509 height 692
drag, startPoint x: 1205, startPoint y: 522, endPoint x: 801, endPoint y: 269, distance: 476.7
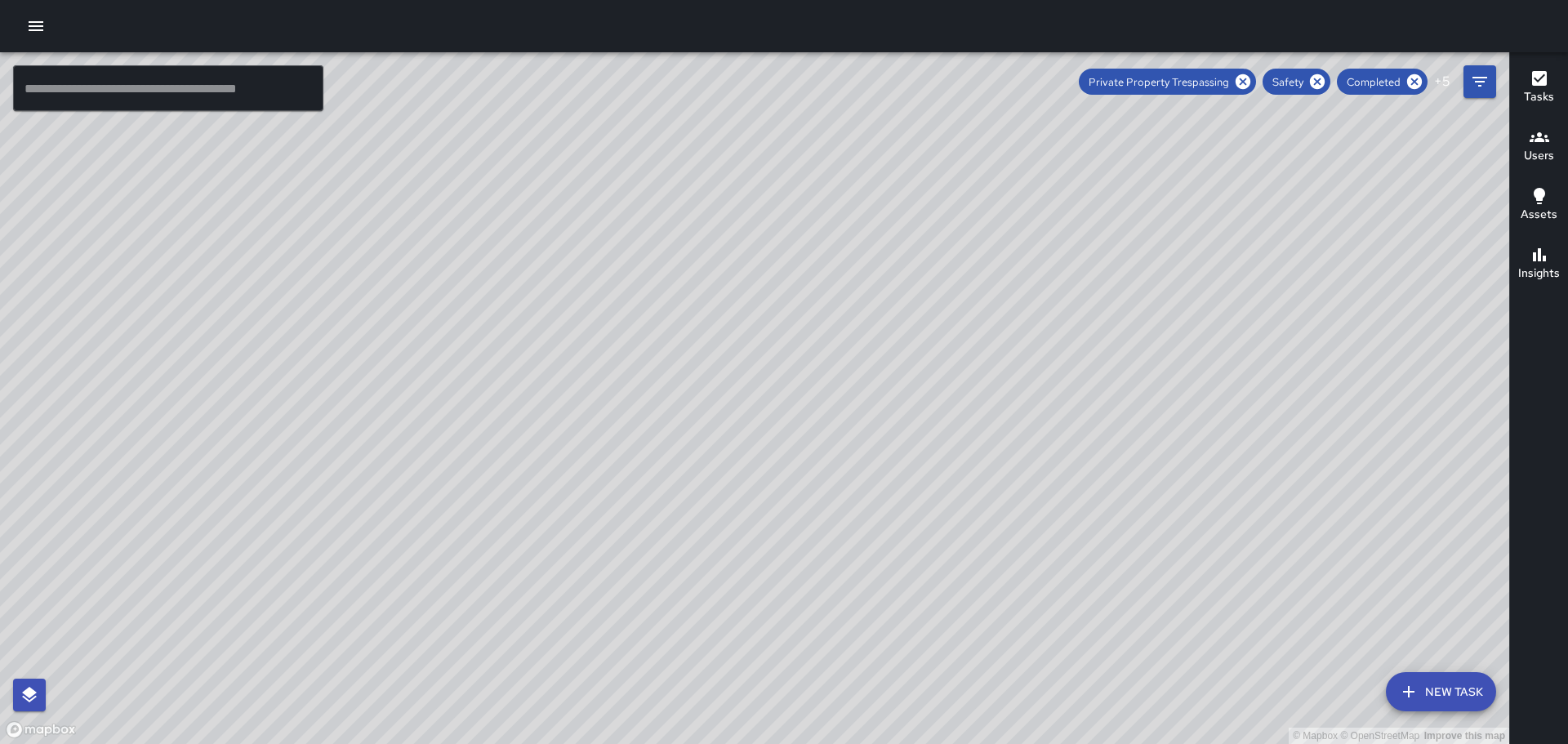
click at [780, 249] on div "© Mapbox © OpenStreetMap Improve this map" at bounding box center [754, 399] width 1509 height 692
drag, startPoint x: 1131, startPoint y: 460, endPoint x: 1126, endPoint y: 448, distance: 13.0
click at [1120, 442] on div "© Mapbox © OpenStreetMap Improve this map" at bounding box center [754, 399] width 1509 height 692
drag, startPoint x: 1289, startPoint y: 375, endPoint x: 1070, endPoint y: 472, distance: 239.5
click at [1070, 472] on div "© Mapbox © OpenStreetMap Improve this map" at bounding box center [754, 399] width 1509 height 692
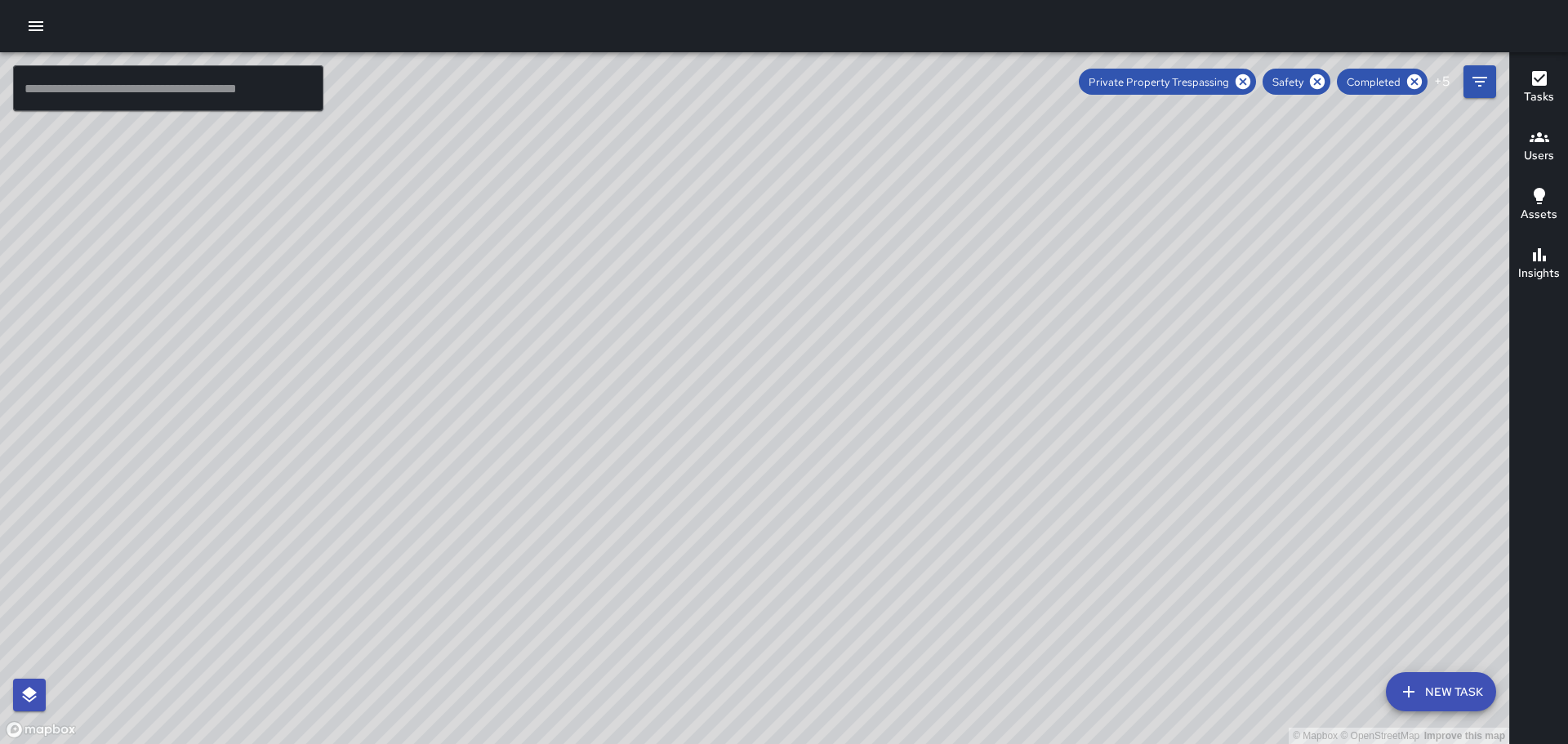
drag, startPoint x: 782, startPoint y: 425, endPoint x: 813, endPoint y: 390, distance: 46.8
click at [850, 395] on div "© Mapbox © OpenStreetMap Improve this map" at bounding box center [754, 399] width 1509 height 692
drag, startPoint x: 1065, startPoint y: 566, endPoint x: 973, endPoint y: 233, distance: 345.5
click at [976, 265] on div "© Mapbox © OpenStreetMap Improve this map" at bounding box center [754, 399] width 1509 height 692
drag, startPoint x: 1115, startPoint y: 581, endPoint x: 899, endPoint y: 299, distance: 355.2
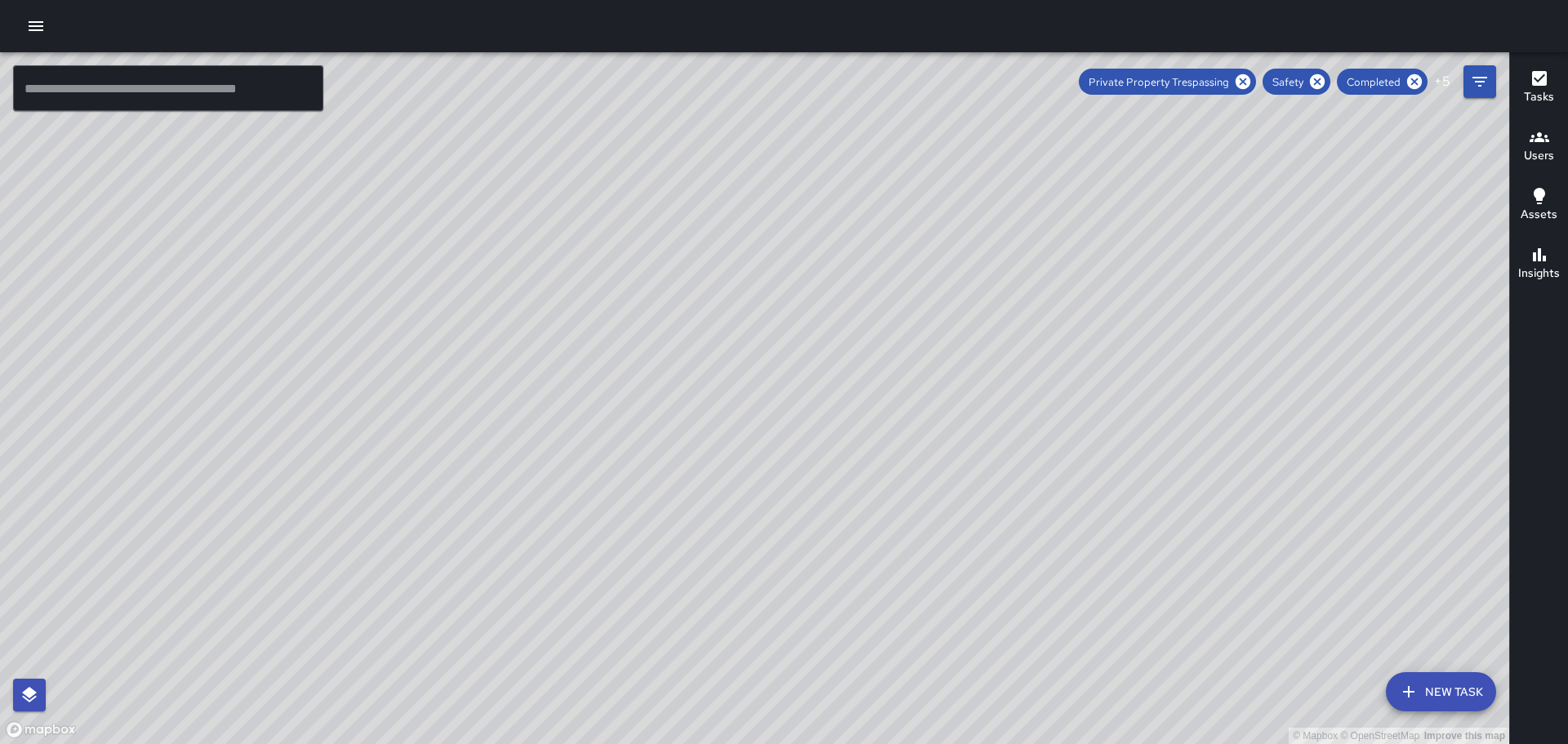
click at [899, 299] on div "© Mapbox © OpenStreetMap Improve this map" at bounding box center [754, 399] width 1509 height 692
drag, startPoint x: 984, startPoint y: 569, endPoint x: 939, endPoint y: 362, distance: 211.8
click at [939, 366] on div "© Mapbox © OpenStreetMap Improve this map" at bounding box center [754, 399] width 1509 height 692
drag, startPoint x: 1185, startPoint y: 499, endPoint x: 1087, endPoint y: 293, distance: 228.1
click at [1094, 294] on div "© Mapbox © OpenStreetMap Improve this map" at bounding box center [754, 399] width 1509 height 692
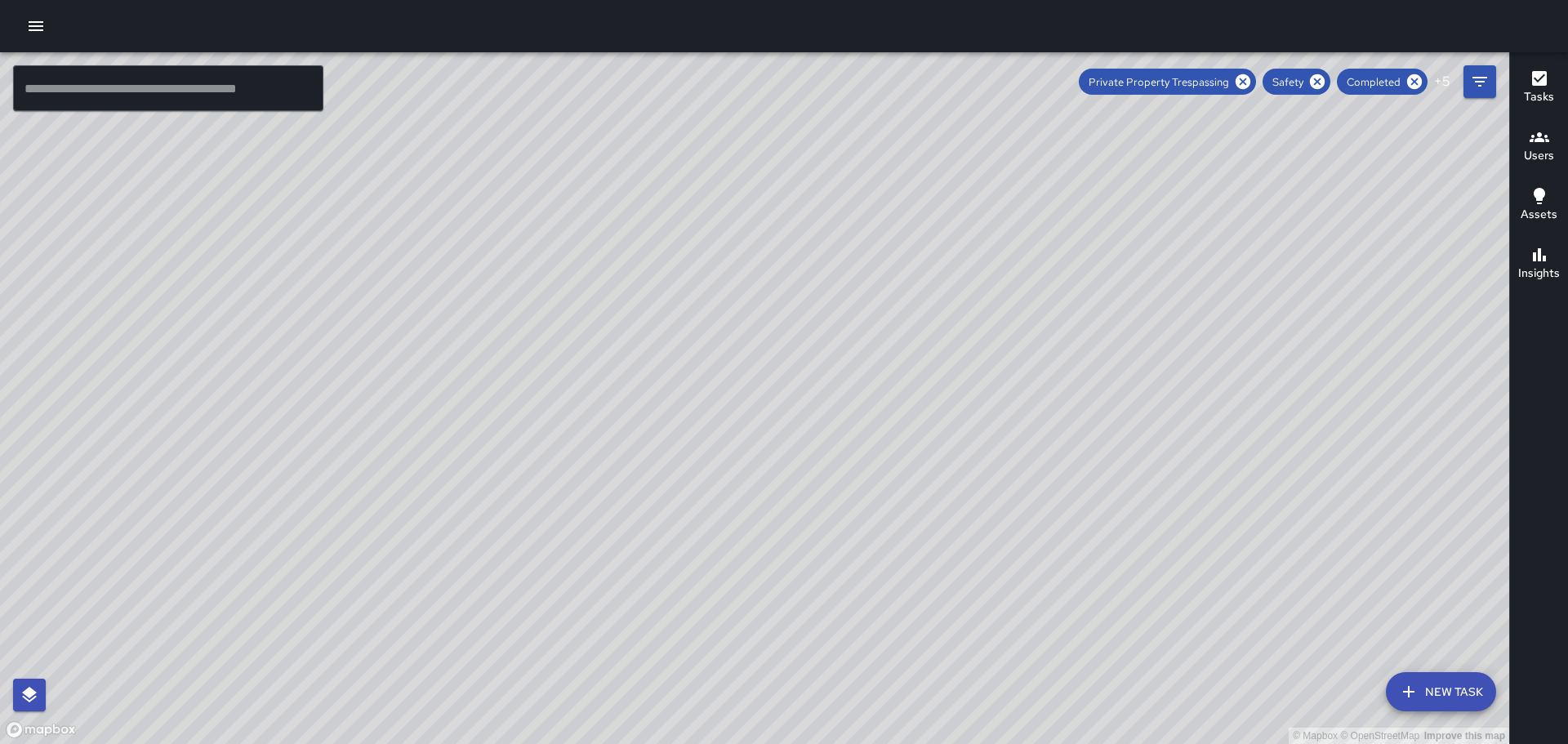
drag, startPoint x: 923, startPoint y: 304, endPoint x: 1024, endPoint y: 561, distance: 276.1
click at [1024, 560] on div "© Mapbox © OpenStreetMap Improve this map" at bounding box center [754, 399] width 1509 height 692
click at [1532, 73] on icon "button" at bounding box center [1540, 78] width 15 height 15
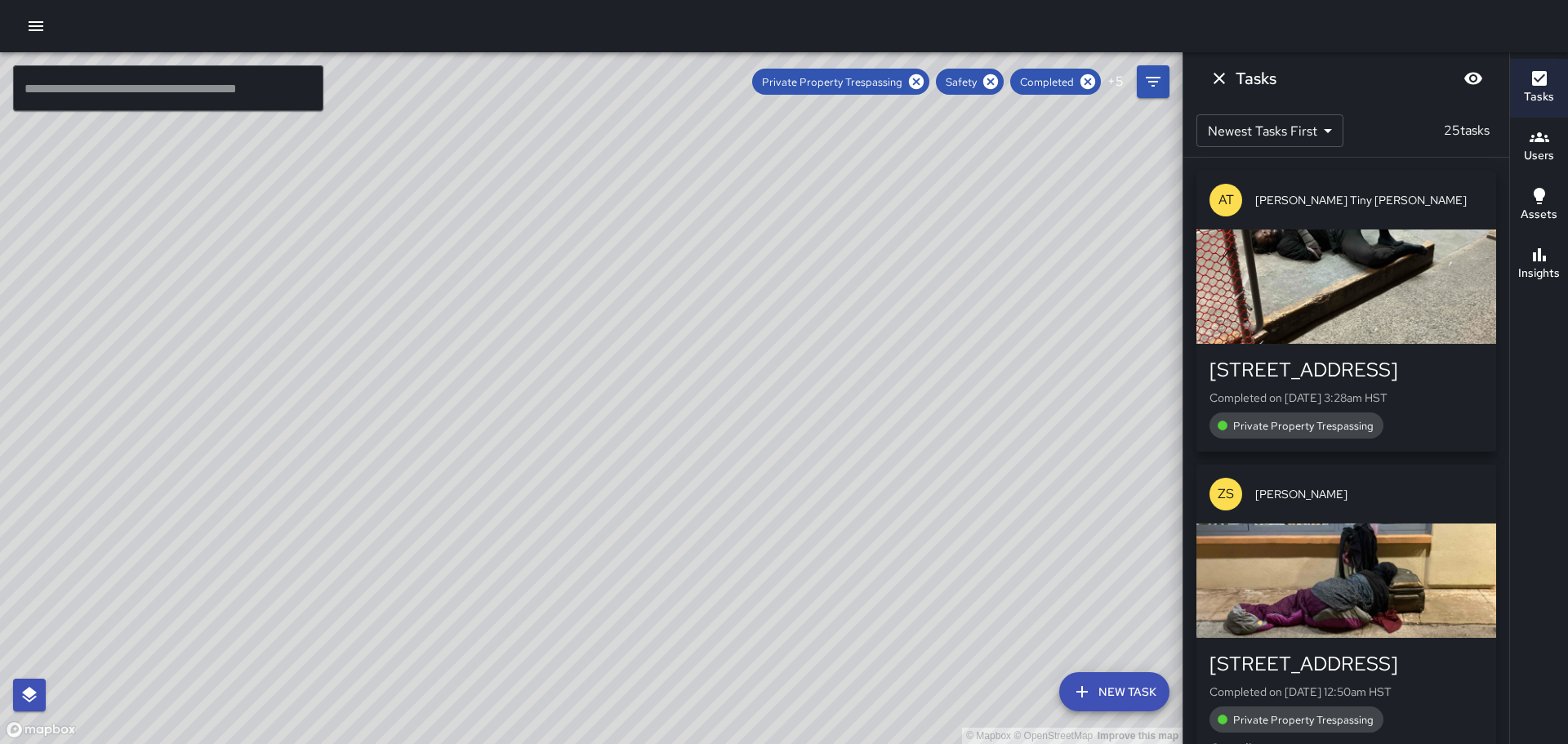
click at [1303, 322] on div "button" at bounding box center [1345, 286] width 299 height 114
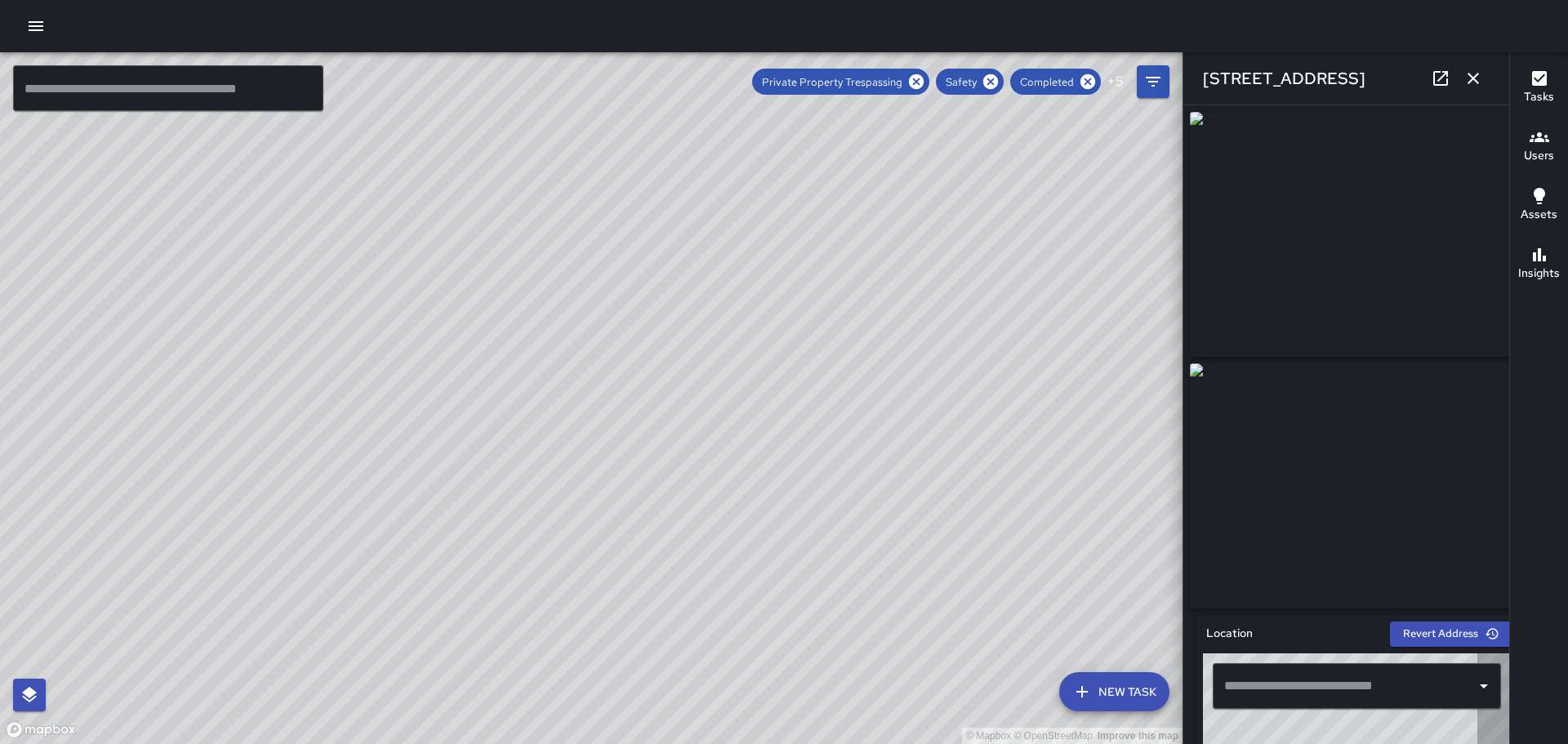
type input "**********"
drag, startPoint x: 1510, startPoint y: 238, endPoint x: 1495, endPoint y: 250, distance: 19.2
click at [1512, 321] on div "Tasks Users Assets Insights" at bounding box center [1538, 399] width 59 height 692
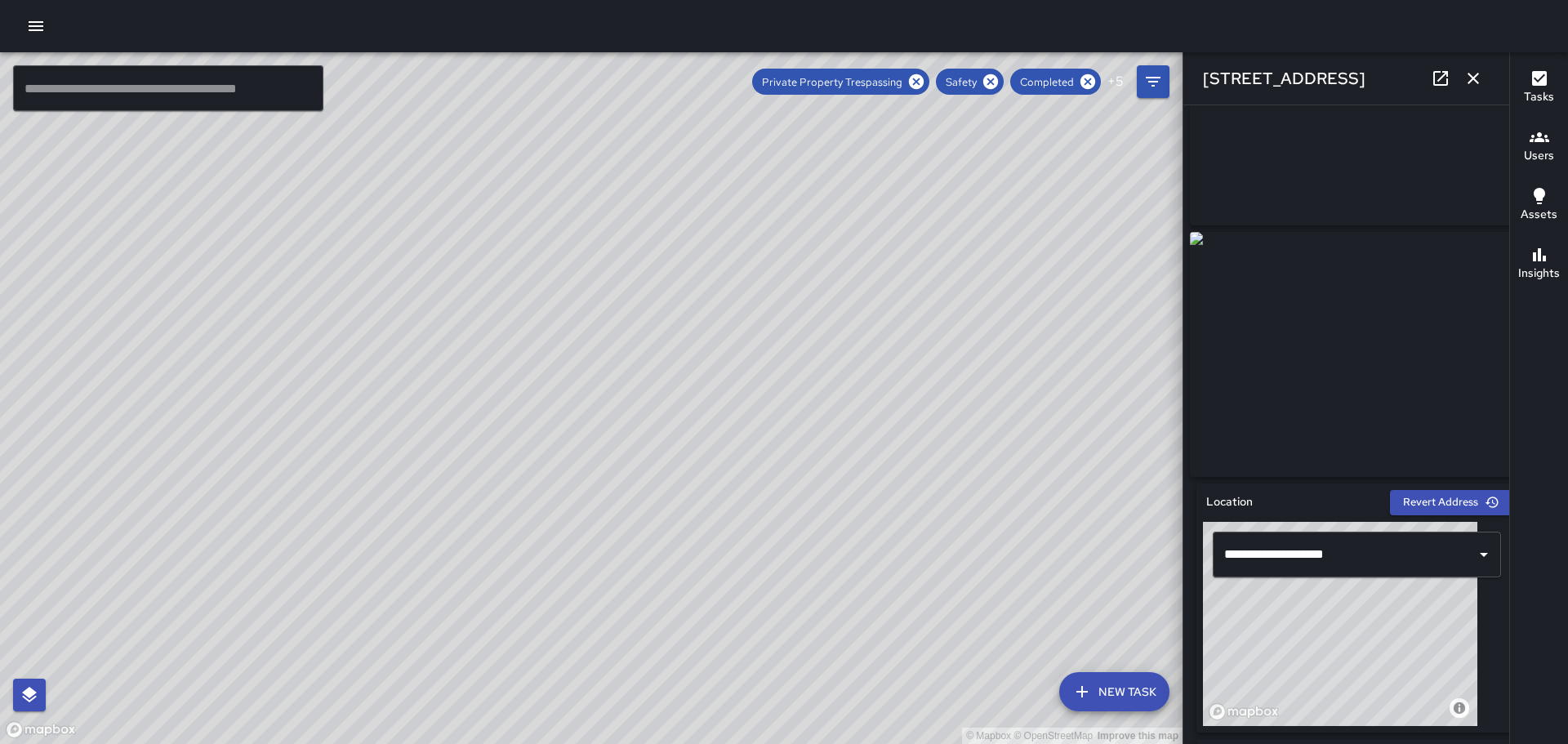
scroll to position [0, 0]
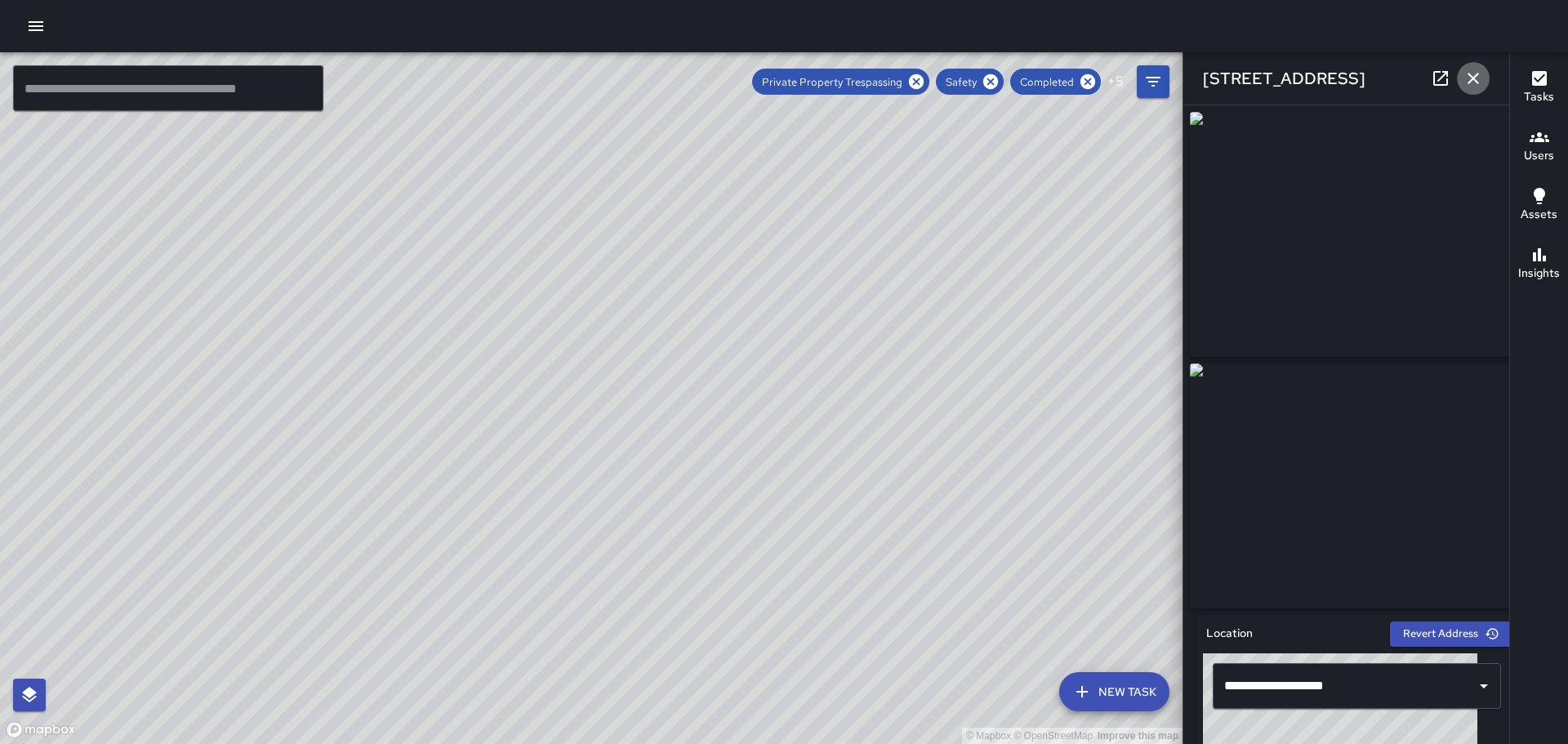
click at [1478, 73] on icon "button" at bounding box center [1473, 78] width 12 height 12
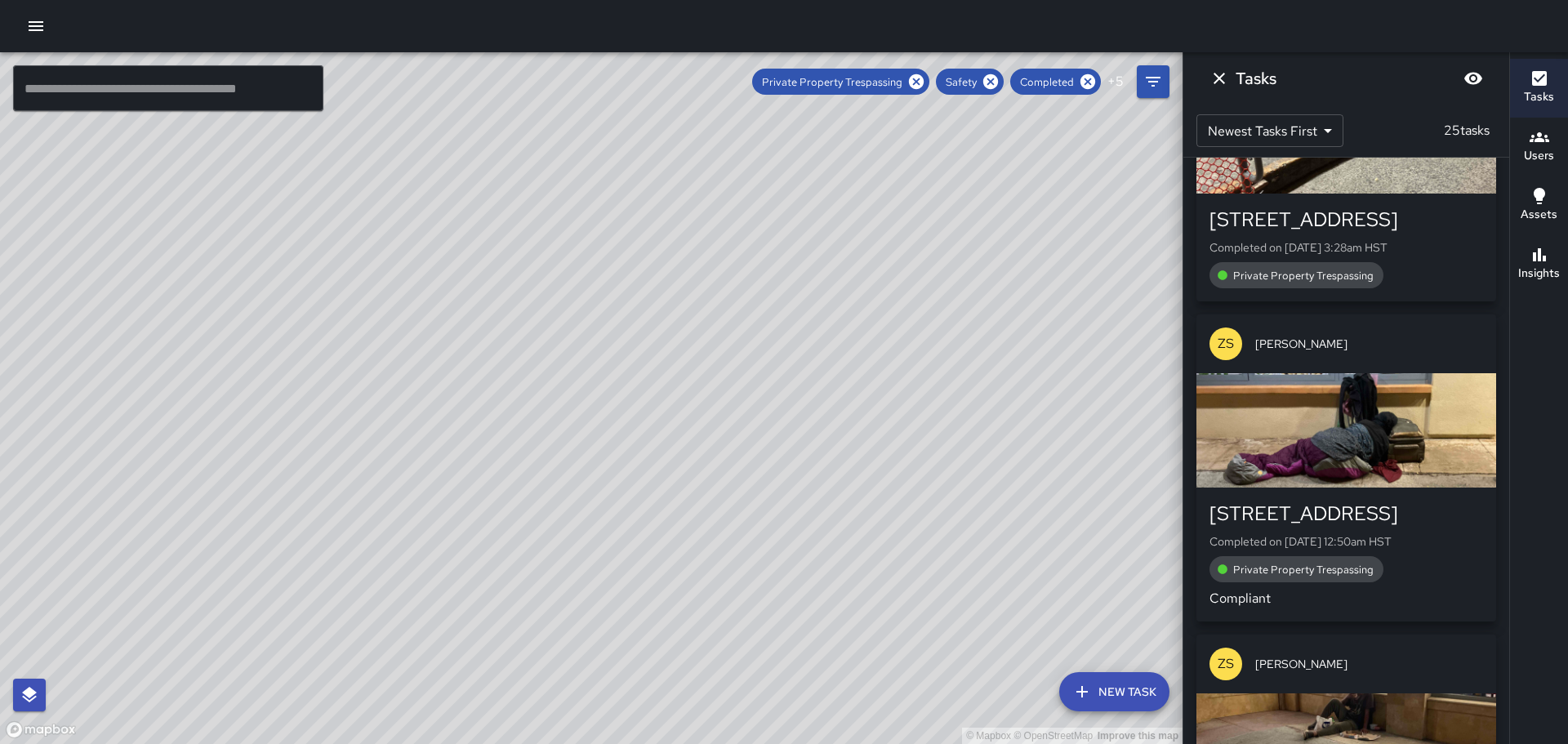
scroll to position [163, 0]
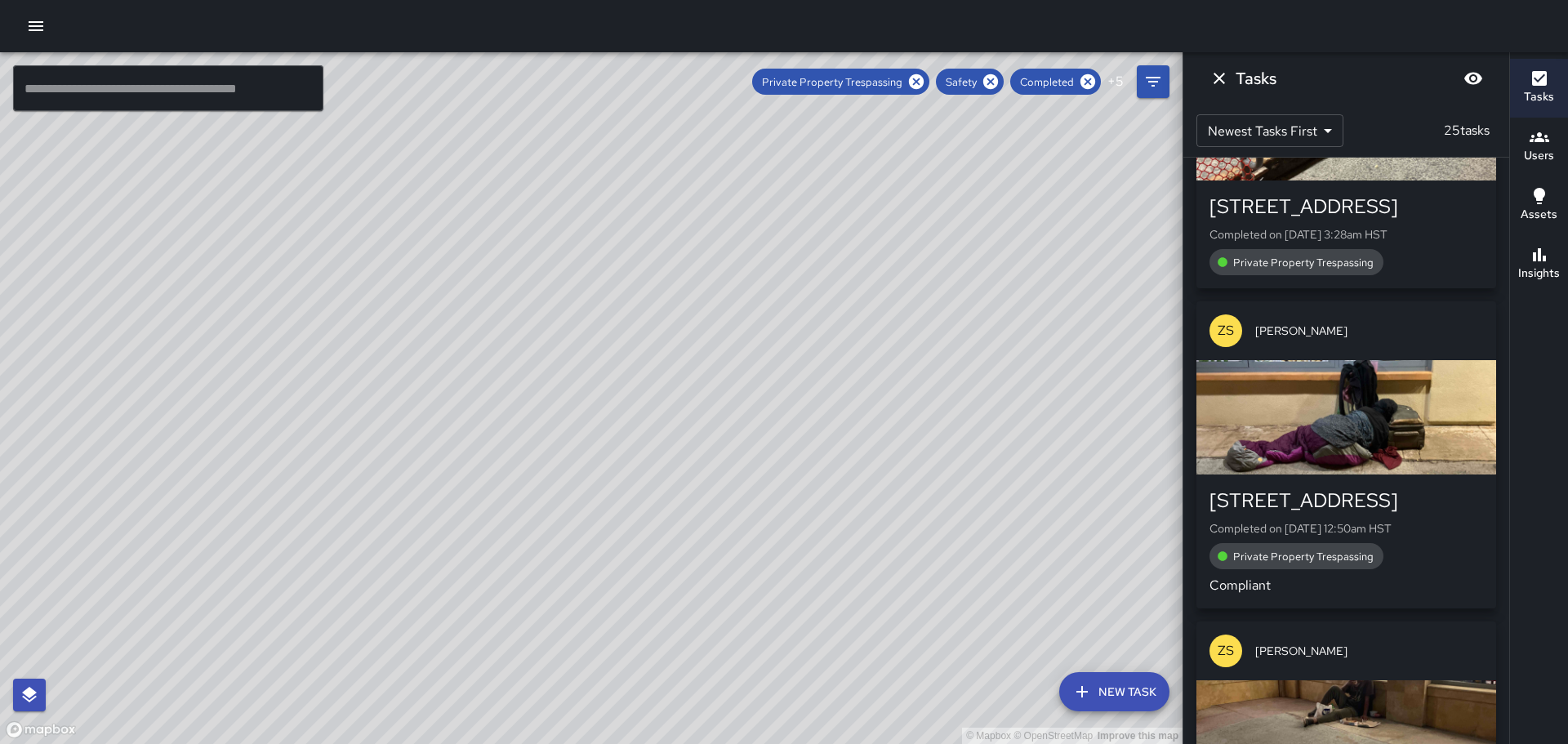
click at [1346, 426] on div "button" at bounding box center [1345, 417] width 299 height 114
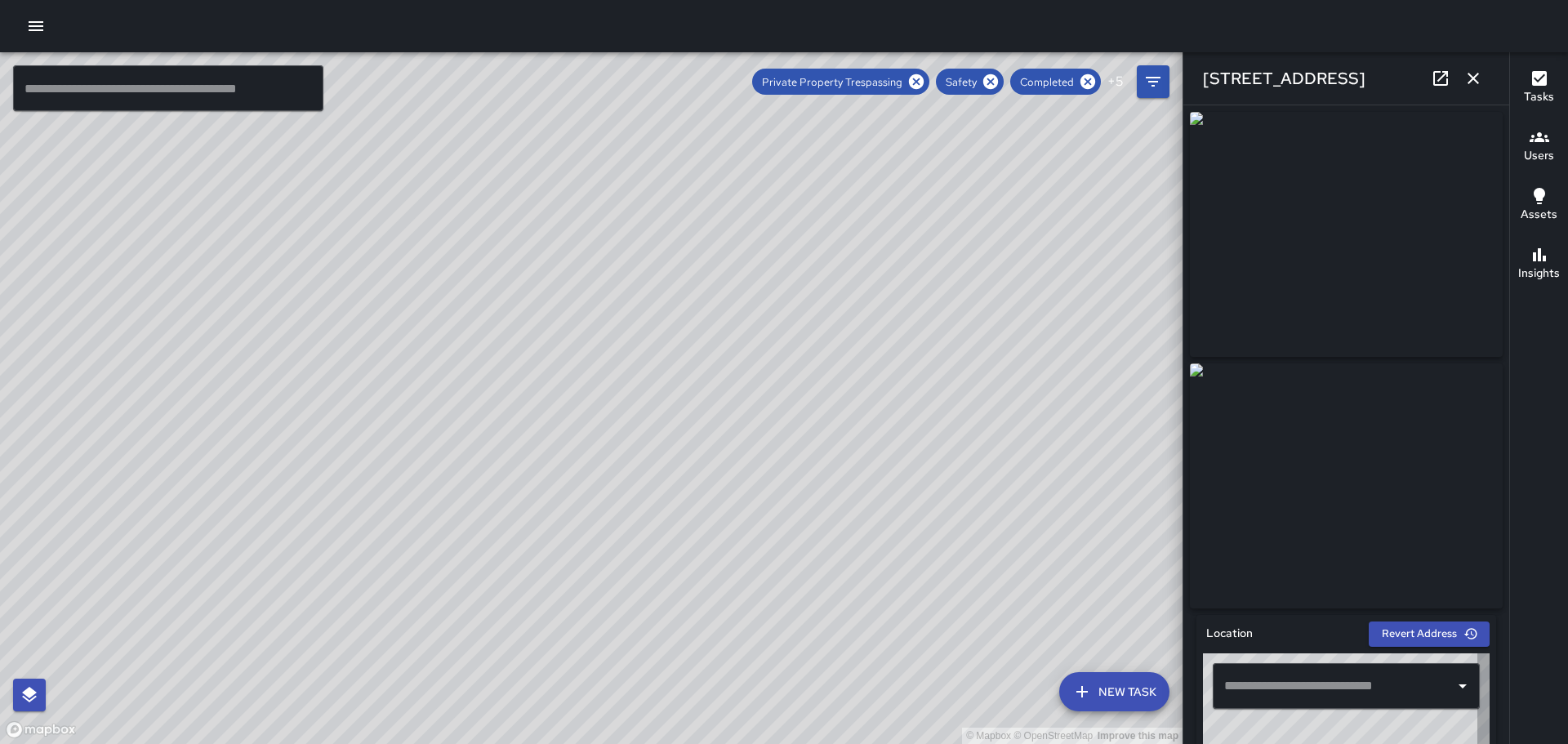
type input "**********"
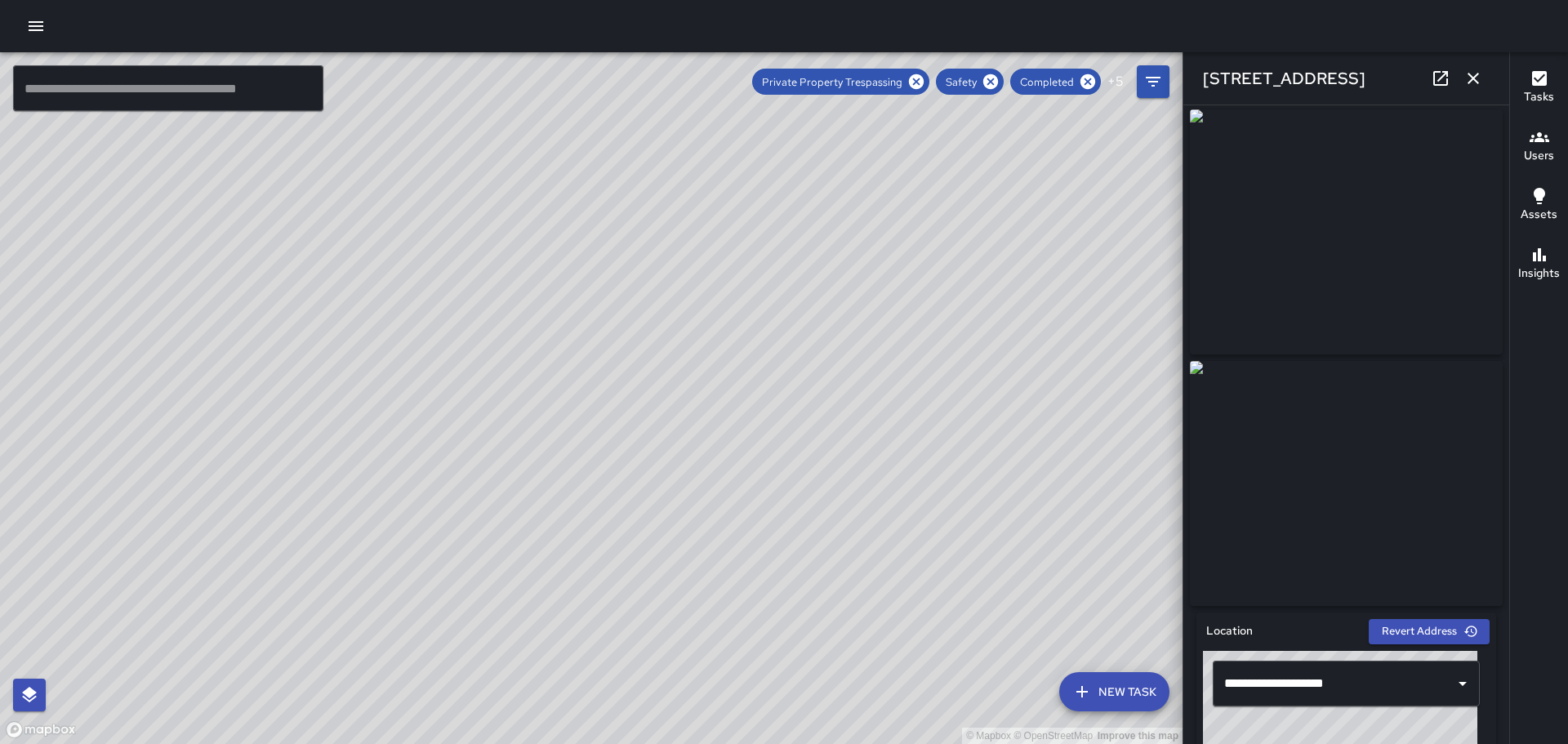
scroll to position [0, 0]
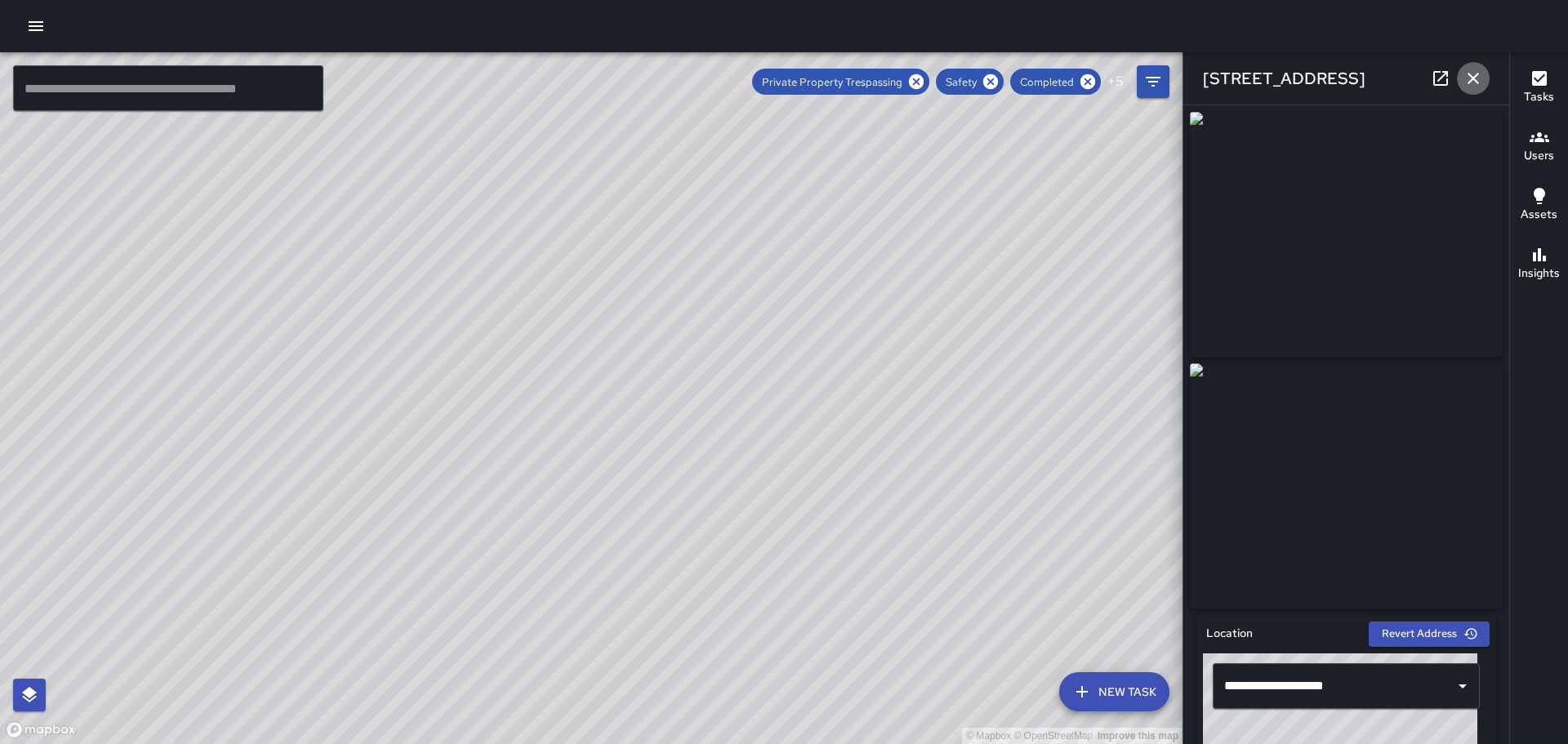
click at [1470, 74] on icon "button" at bounding box center [1473, 78] width 12 height 12
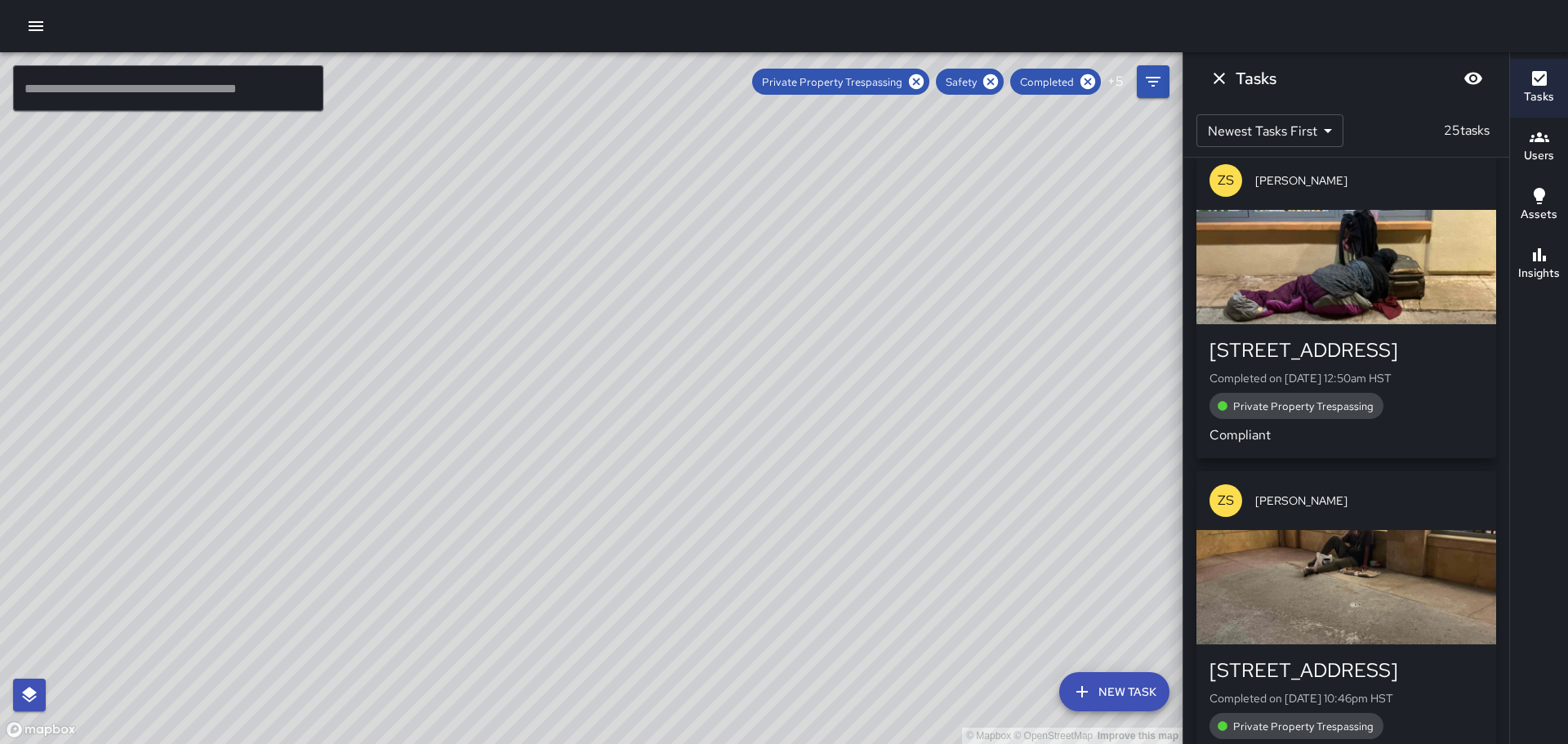
scroll to position [327, 0]
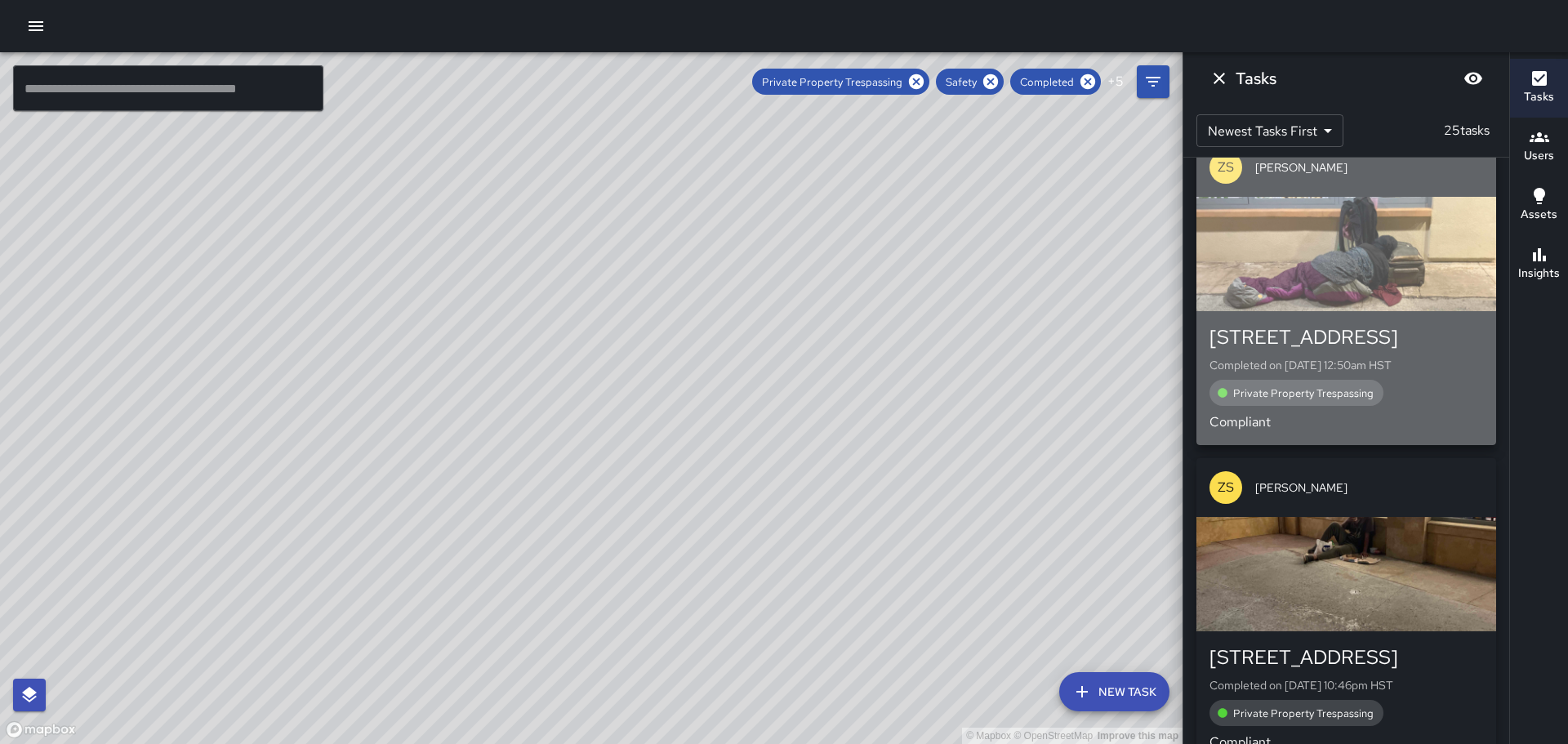
click at [1360, 284] on div "button" at bounding box center [1345, 254] width 299 height 114
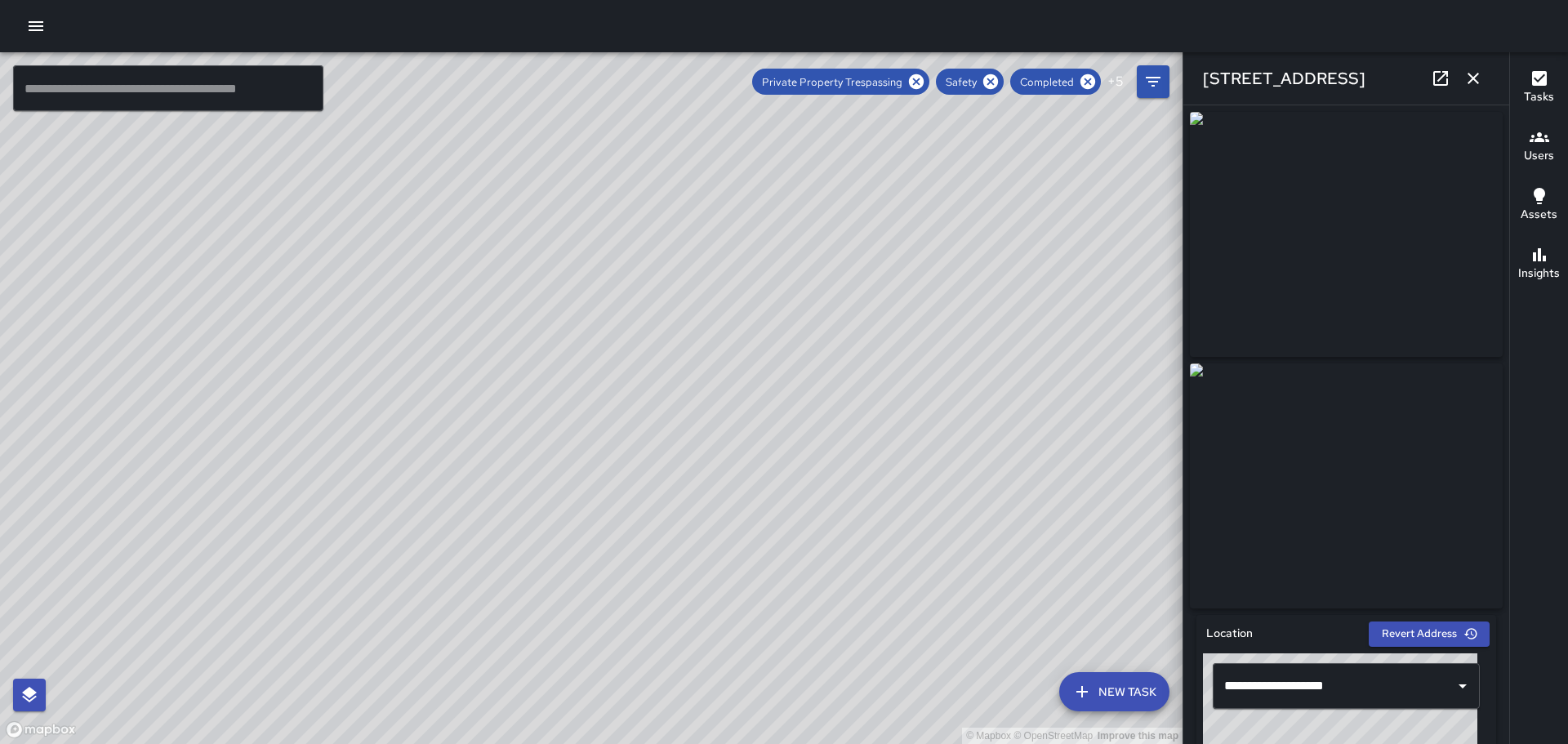
click at [1469, 79] on icon "button" at bounding box center [1473, 78] width 20 height 20
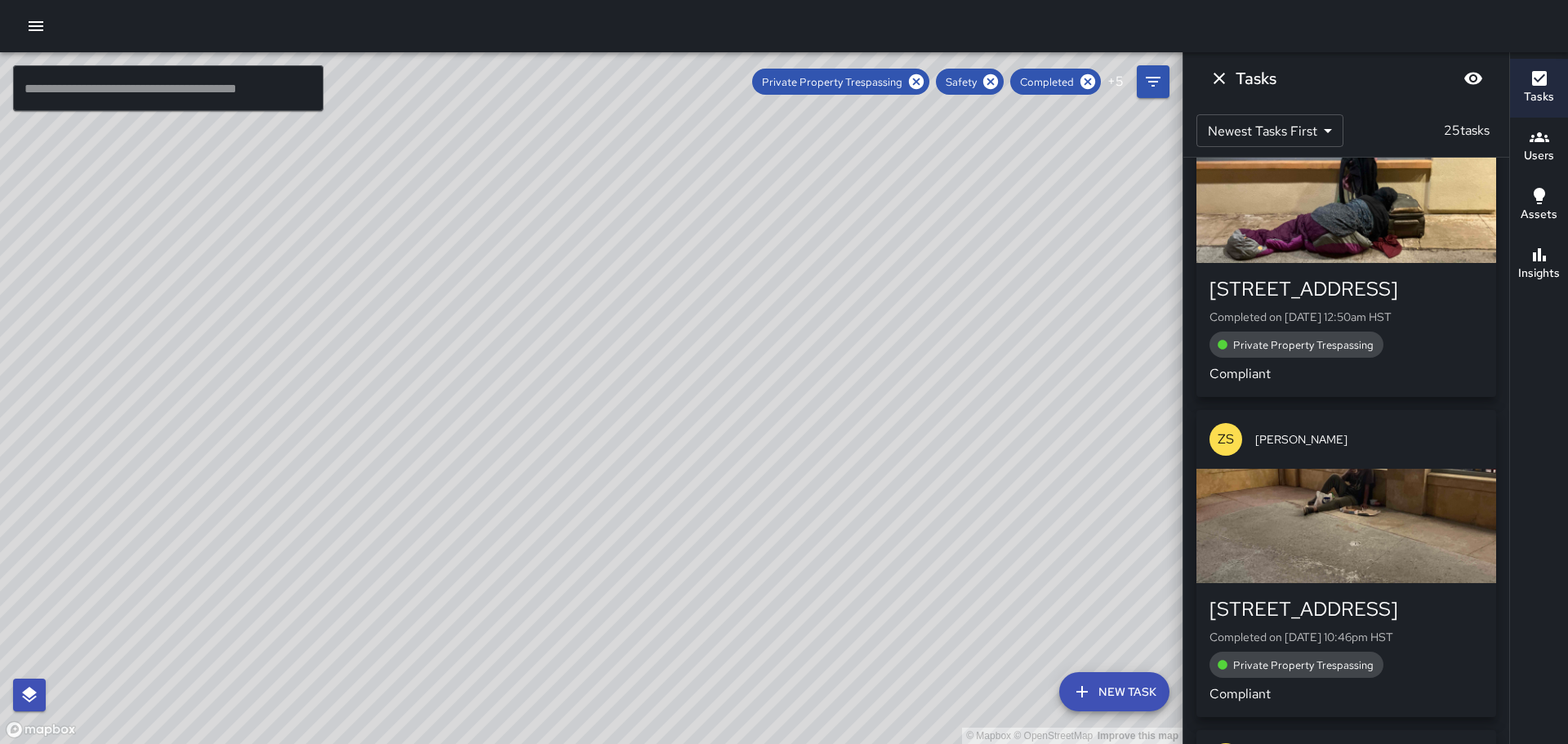
scroll to position [404, 0]
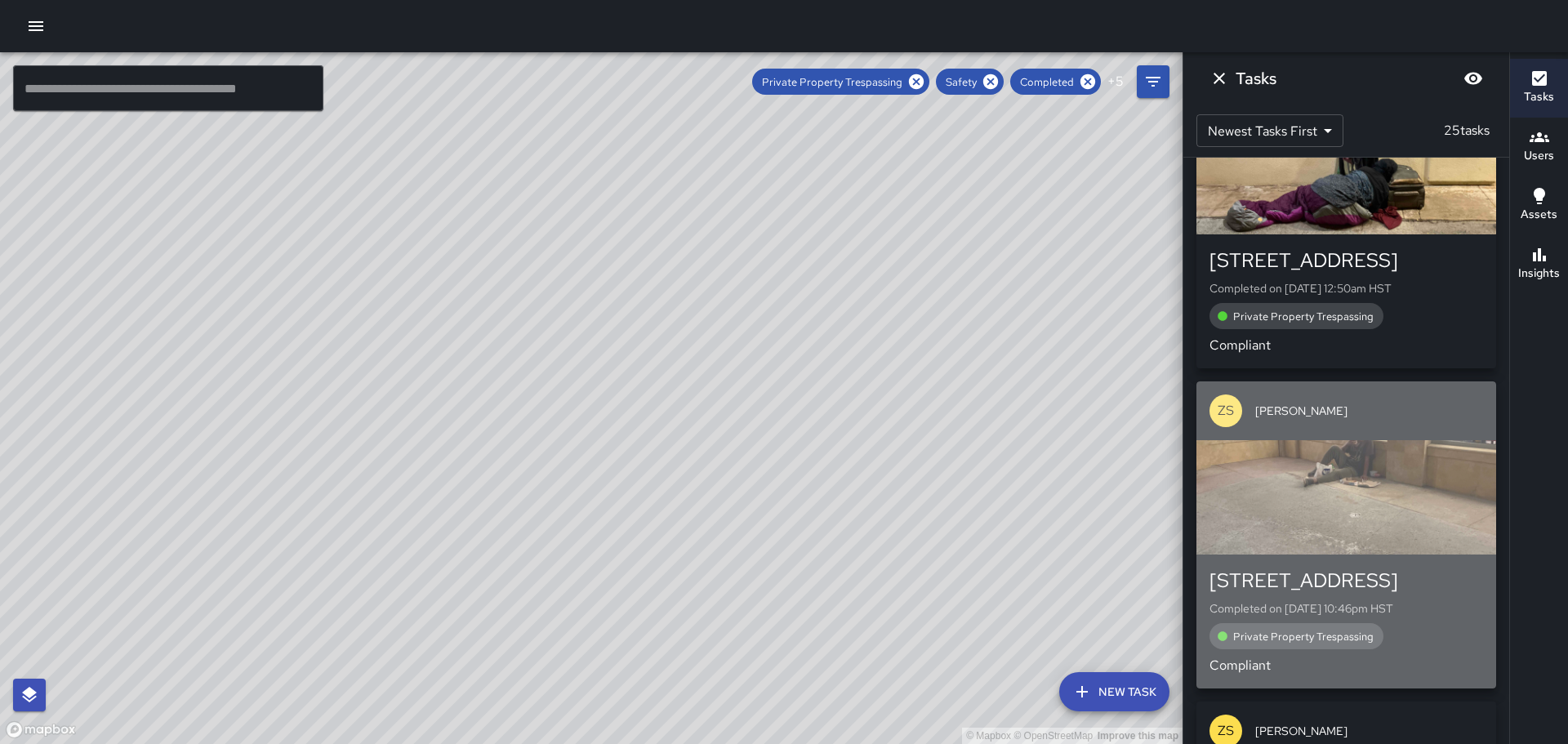
click at [1381, 475] on div "button" at bounding box center [1345, 497] width 299 height 114
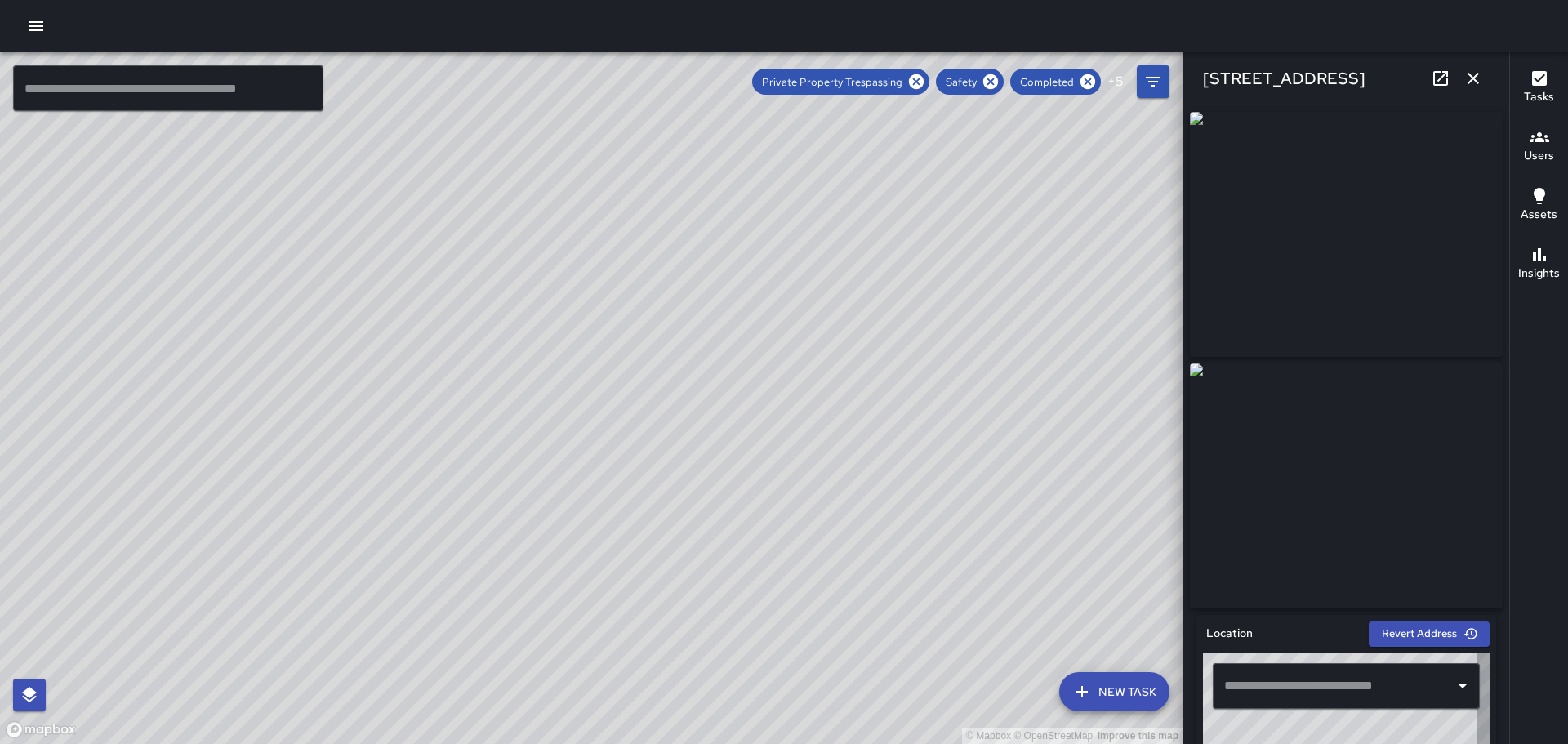
type input "**********"
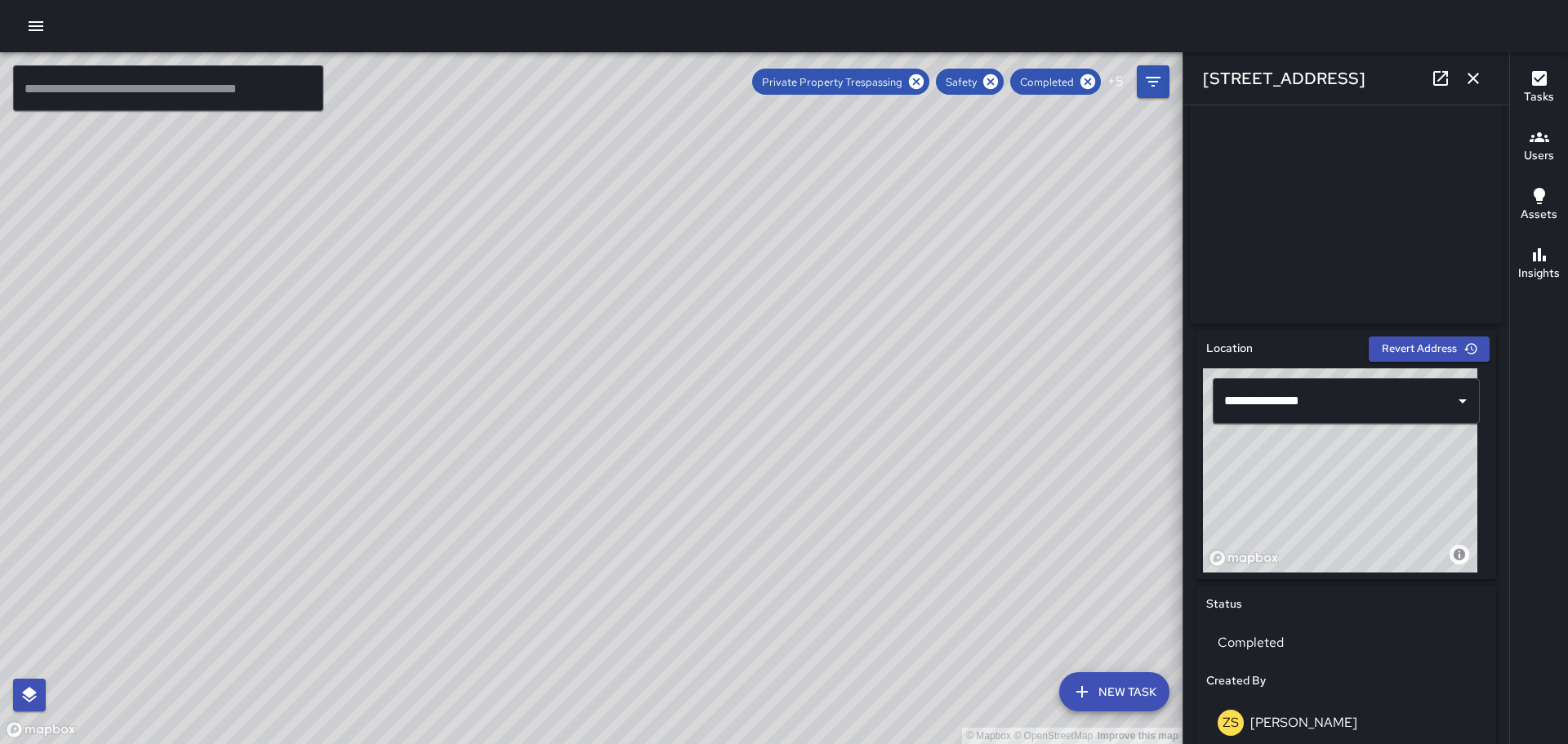
scroll to position [0, 0]
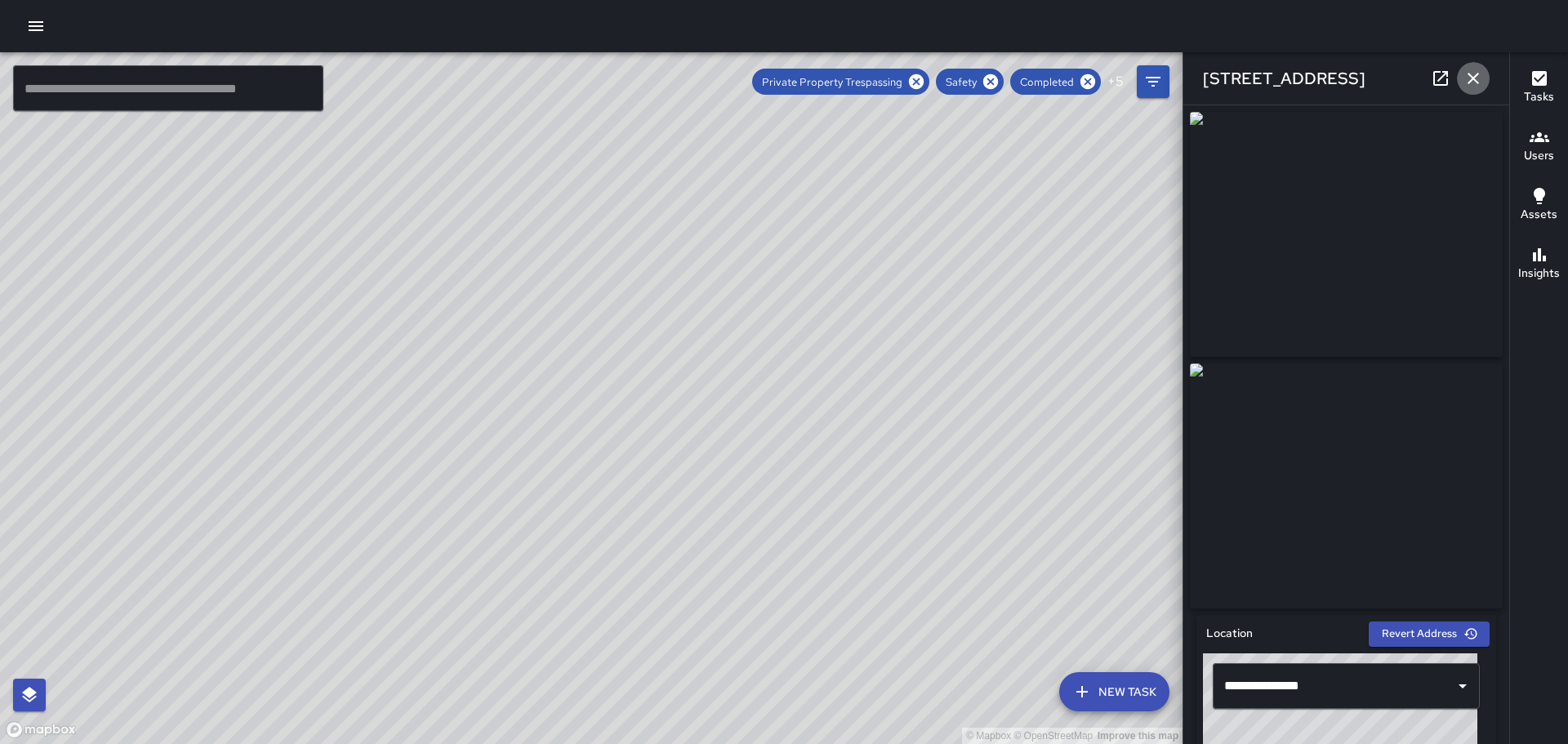
click at [1469, 70] on icon "button" at bounding box center [1473, 78] width 20 height 20
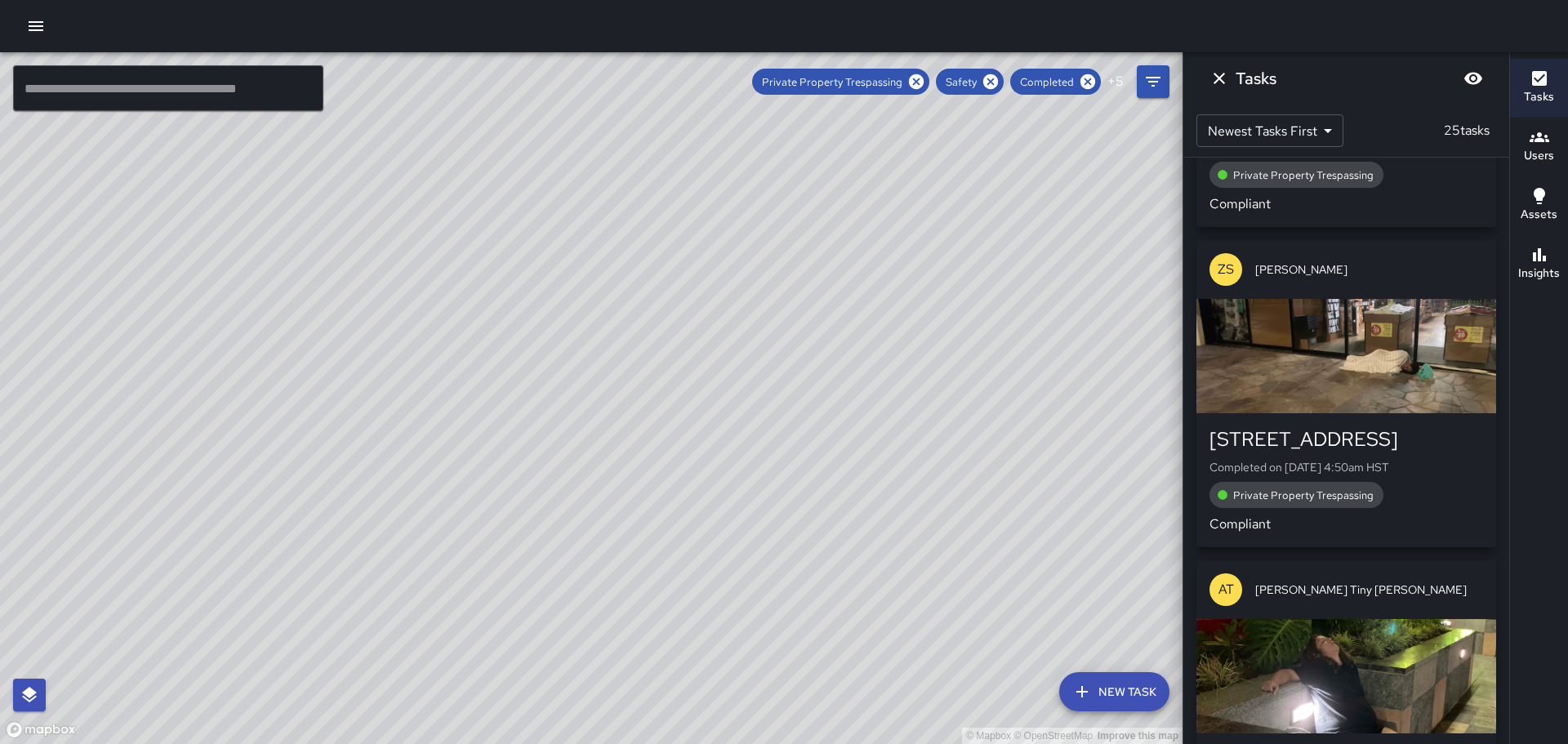
scroll to position [894, 0]
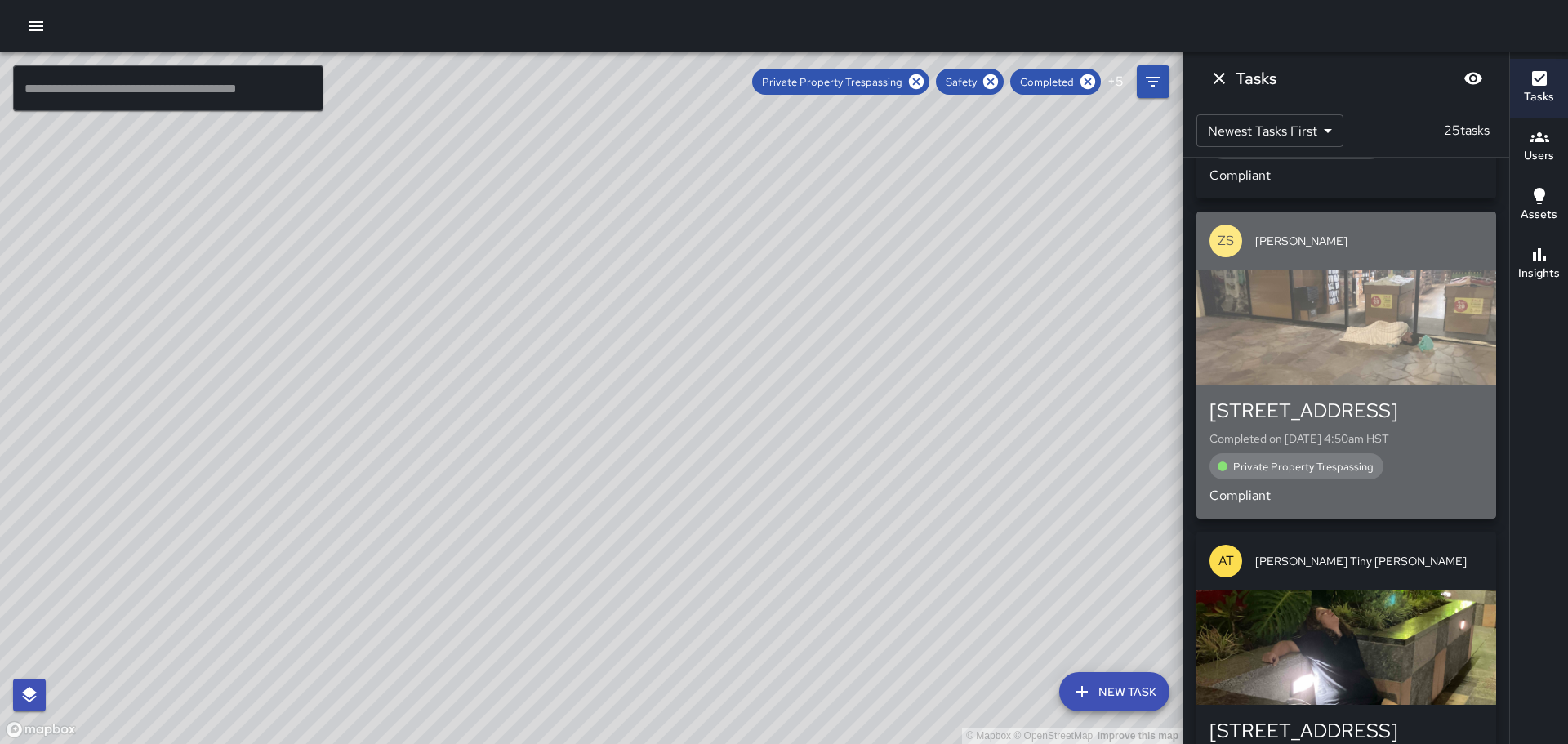
click at [1351, 352] on div "button" at bounding box center [1345, 327] width 299 height 114
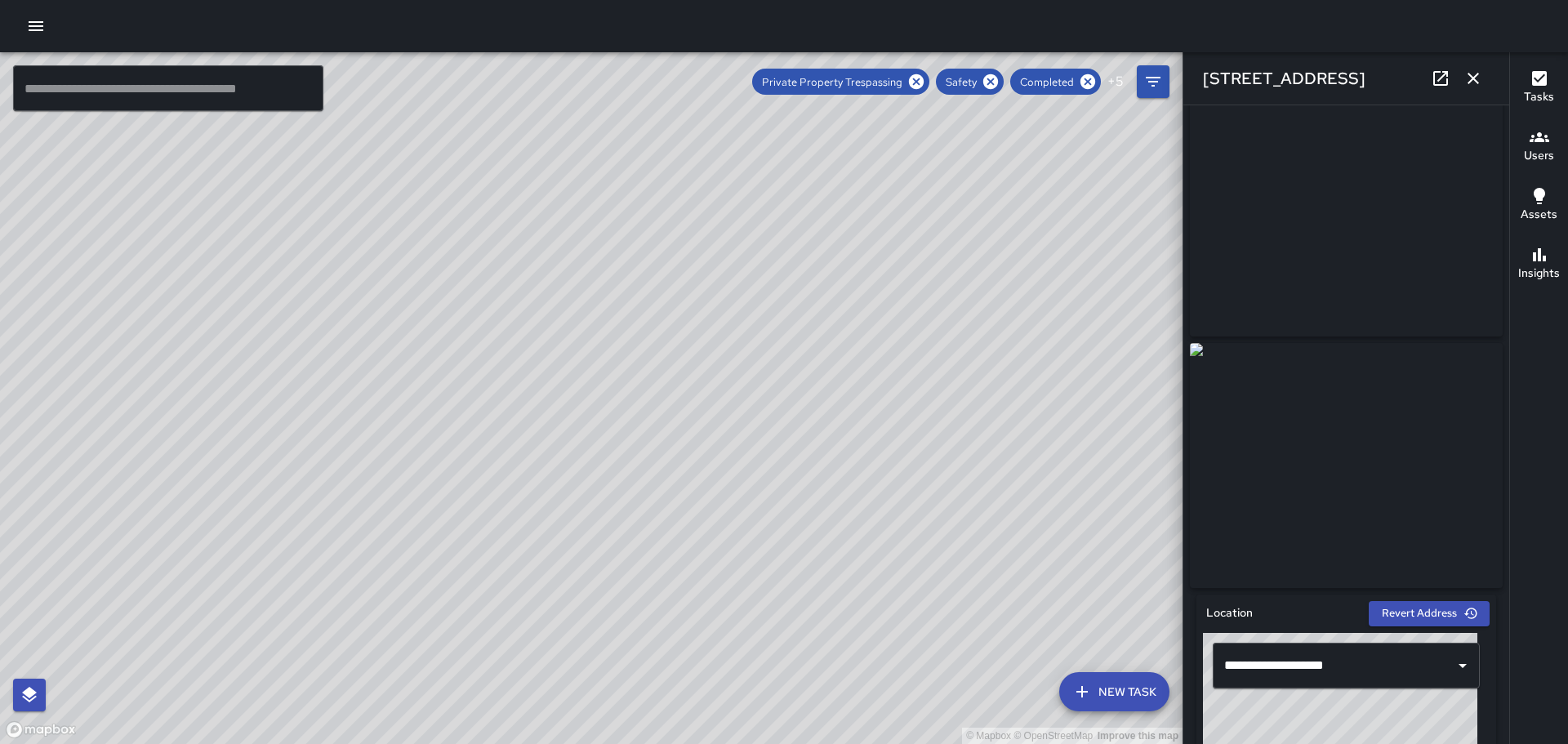
scroll to position [16, 0]
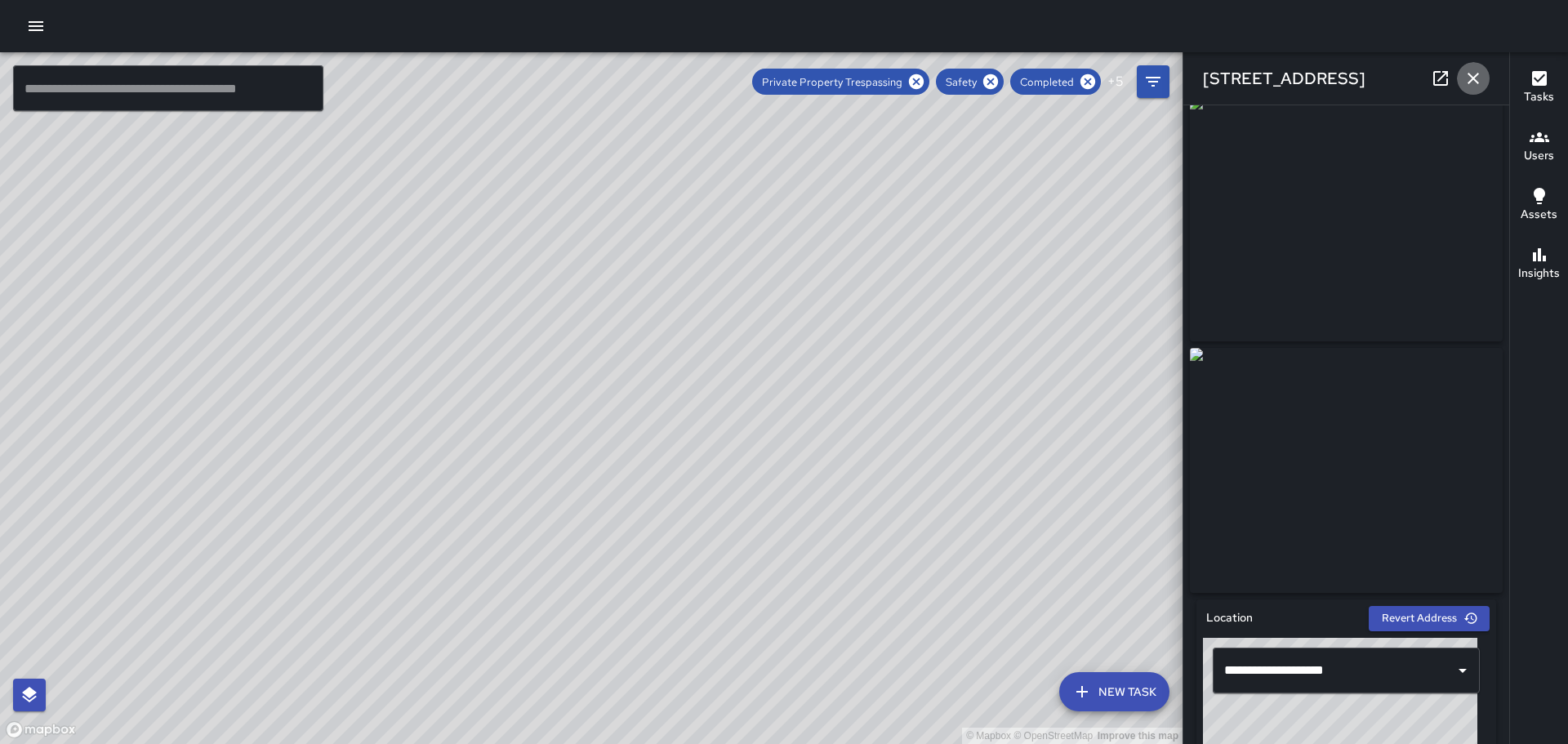
click at [1460, 69] on button "button" at bounding box center [1473, 78] width 33 height 33
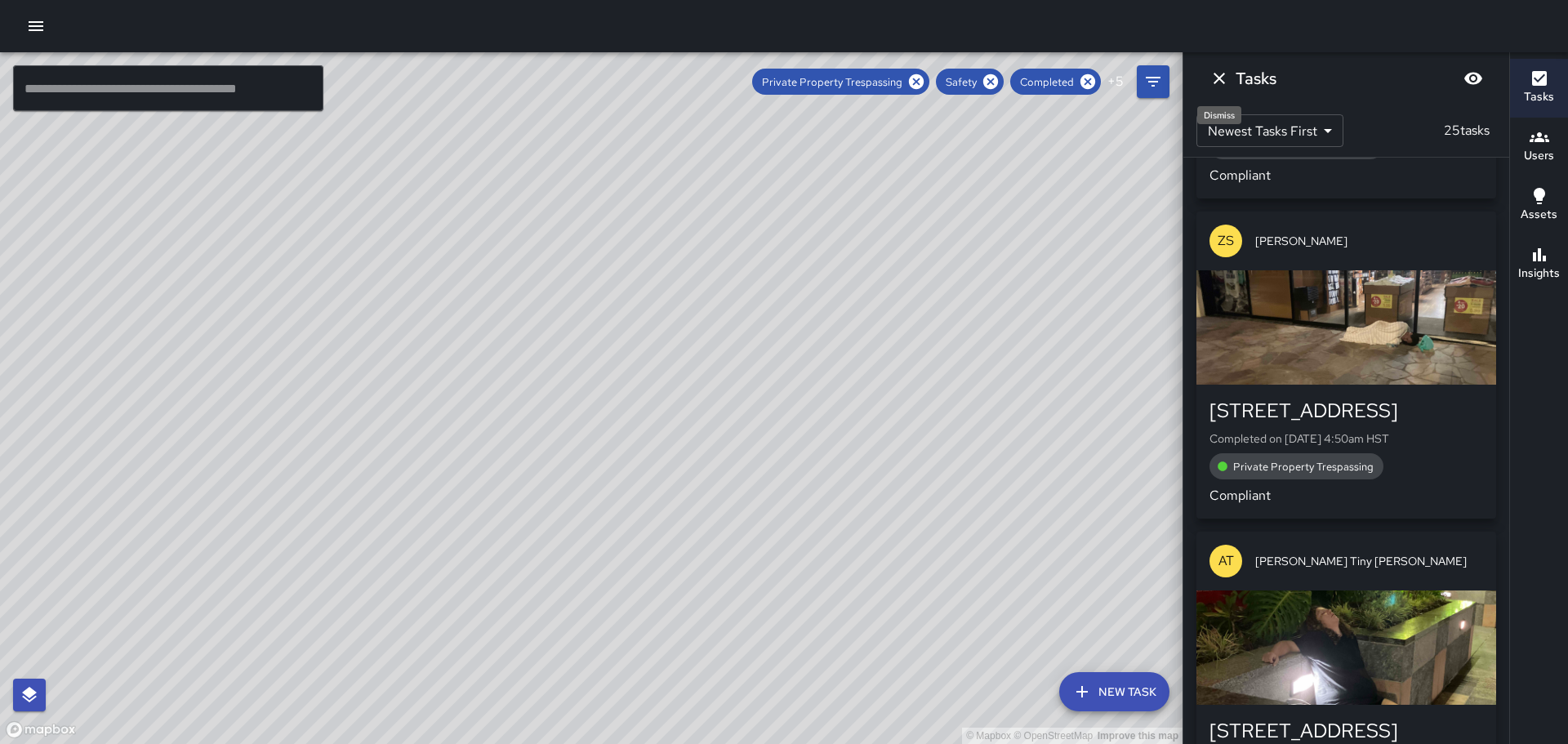
click at [1217, 82] on icon "Dismiss" at bounding box center [1220, 78] width 12 height 12
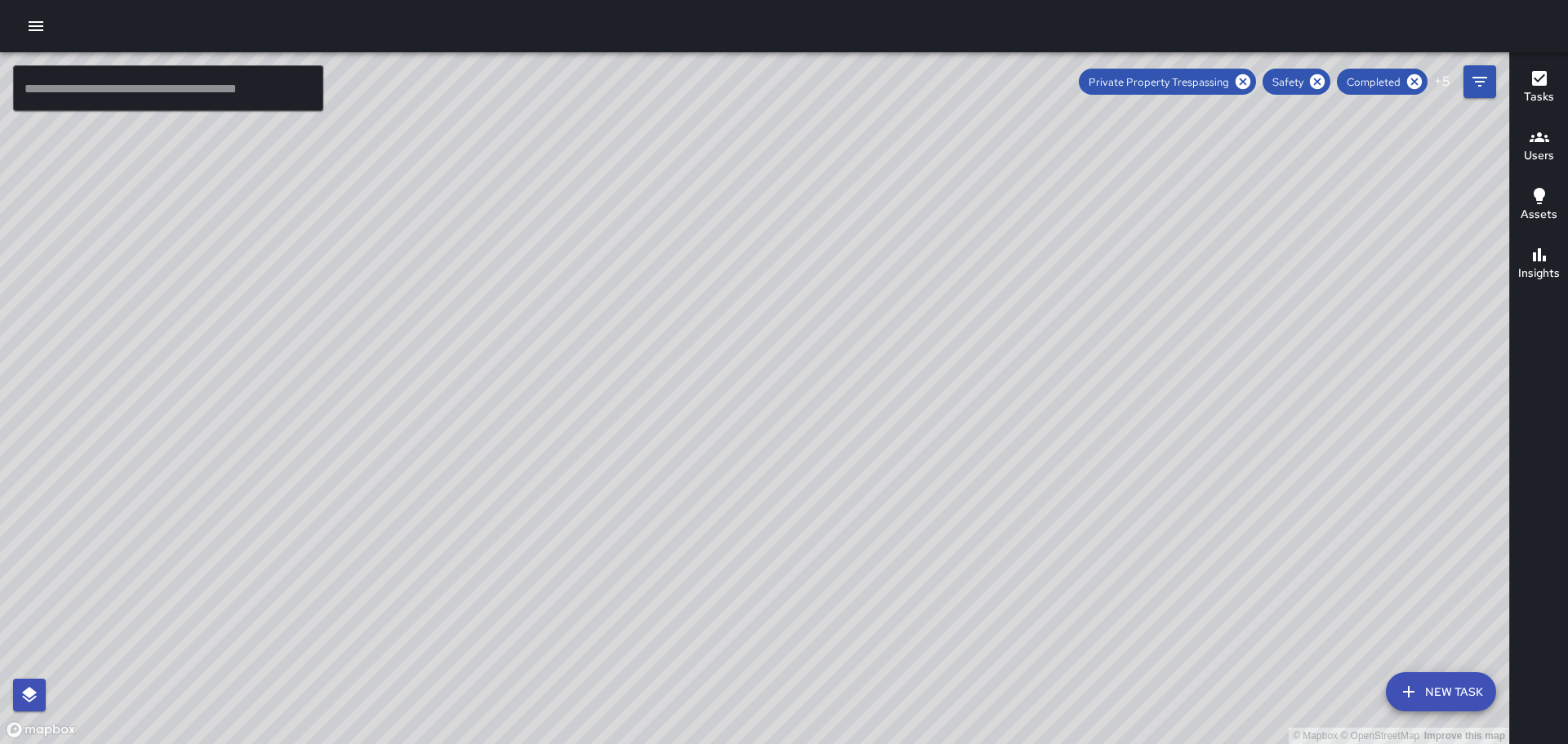
drag, startPoint x: 1099, startPoint y: 386, endPoint x: 1209, endPoint y: 551, distance: 198.3
click at [1224, 558] on div "© Mapbox © OpenStreetMap Improve this map" at bounding box center [754, 399] width 1509 height 692
drag, startPoint x: 1100, startPoint y: 297, endPoint x: 1124, endPoint y: 339, distance: 48.4
click at [1131, 329] on div "© Mapbox © OpenStreetMap Improve this map" at bounding box center [754, 399] width 1509 height 692
drag, startPoint x: 1073, startPoint y: 331, endPoint x: 1178, endPoint y: 341, distance: 105.5
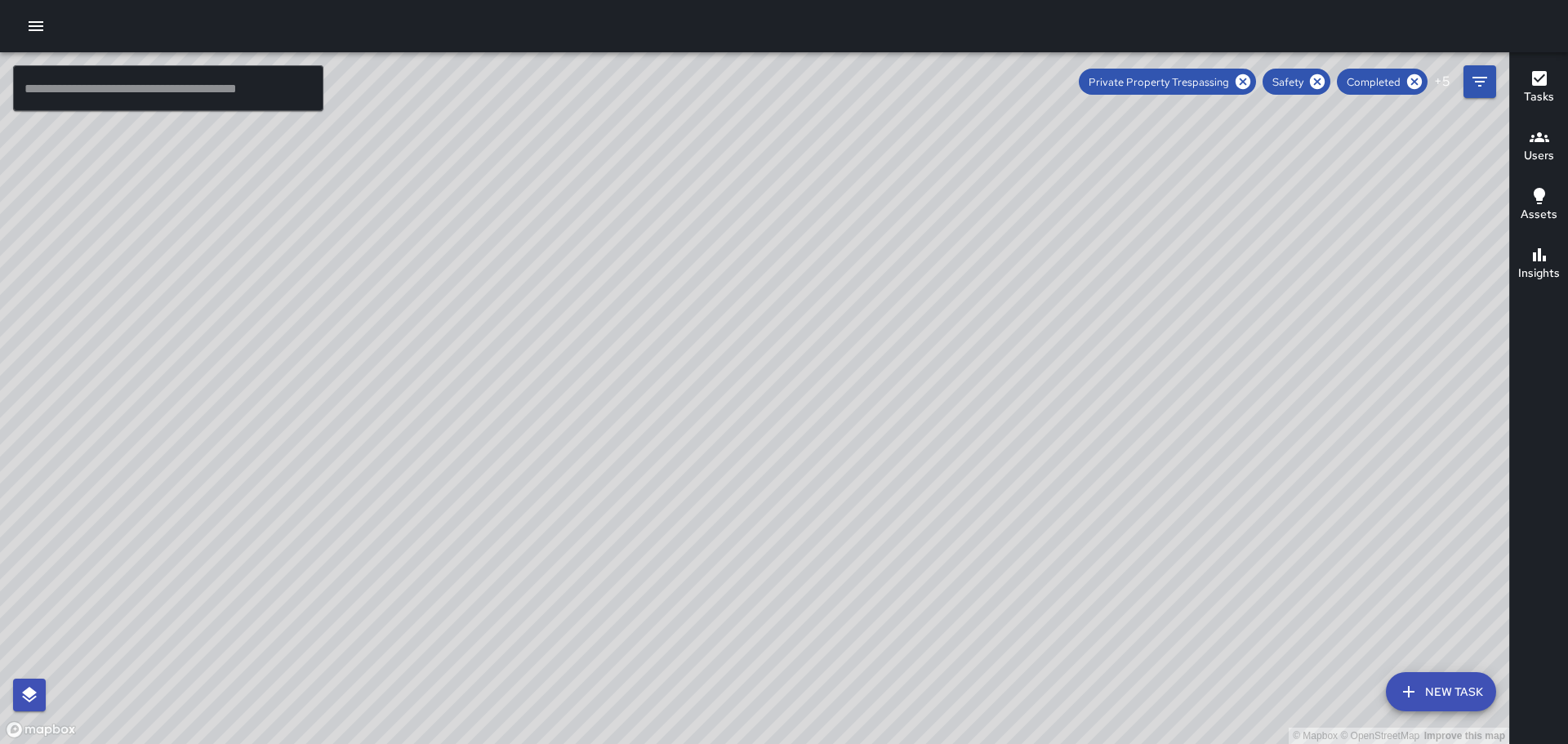
click at [1382, 555] on div "© Mapbox © OpenStreetMap Improve this map" at bounding box center [754, 399] width 1509 height 692
drag, startPoint x: 1093, startPoint y: 362, endPoint x: 991, endPoint y: 338, distance: 104.8
click at [991, 338] on div "© Mapbox © OpenStreetMap Improve this map" at bounding box center [754, 399] width 1509 height 692
drag, startPoint x: 659, startPoint y: 195, endPoint x: 763, endPoint y: 376, distance: 208.8
click at [759, 384] on div "© Mapbox © OpenStreetMap Improve this map" at bounding box center [754, 399] width 1509 height 692
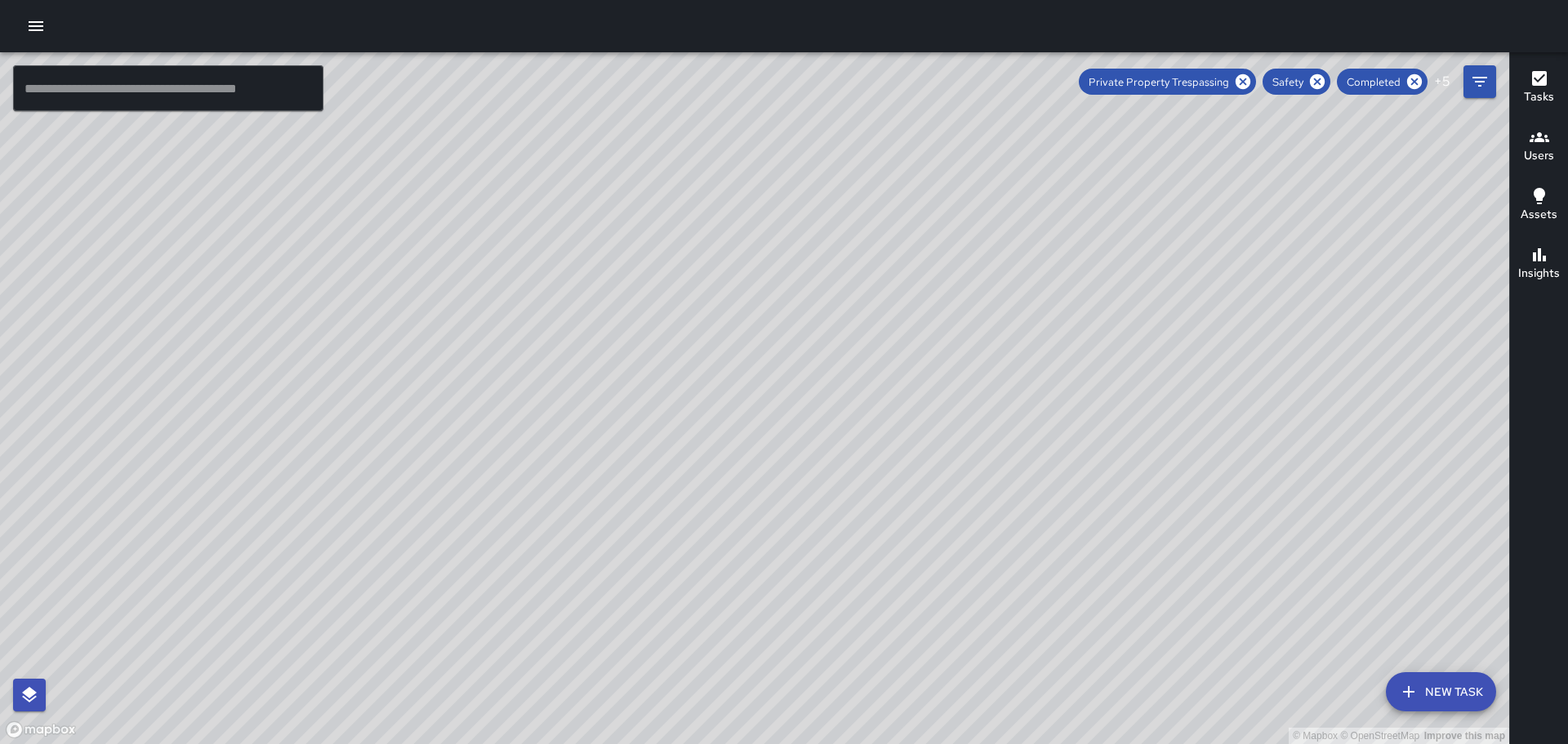
drag, startPoint x: 979, startPoint y: 453, endPoint x: 864, endPoint y: 208, distance: 270.6
click at [850, 203] on div "© Mapbox © OpenStreetMap Improve this map" at bounding box center [754, 399] width 1509 height 692
drag, startPoint x: 1125, startPoint y: 489, endPoint x: 975, endPoint y: 236, distance: 294.1
click at [975, 237] on div "© Mapbox © OpenStreetMap Improve this map" at bounding box center [754, 399] width 1509 height 692
drag, startPoint x: 1165, startPoint y: 382, endPoint x: 1021, endPoint y: 146, distance: 276.5
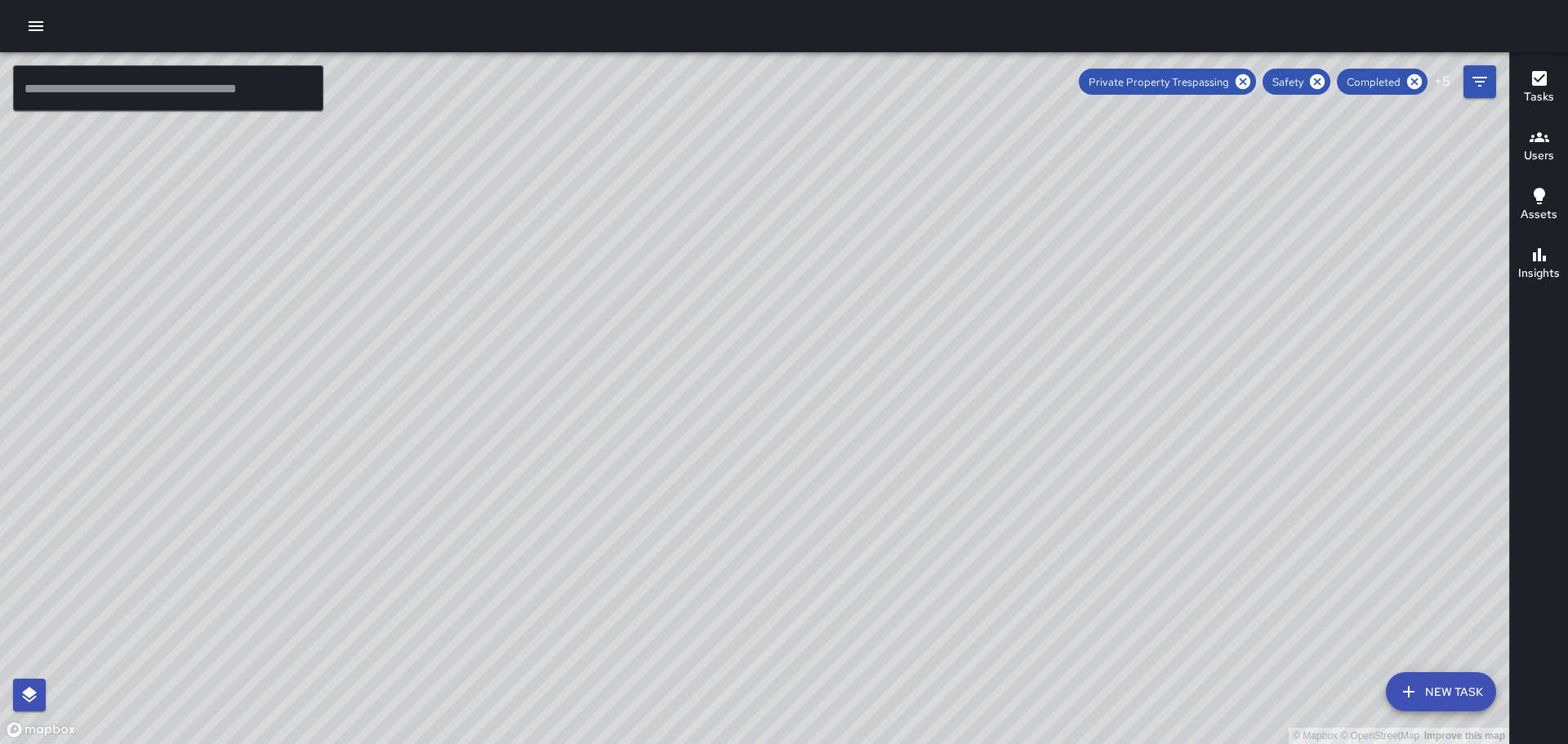
click at [1021, 146] on div "© Mapbox © OpenStreetMap Improve this map" at bounding box center [754, 399] width 1509 height 692
drag, startPoint x: 1219, startPoint y: 563, endPoint x: 1056, endPoint y: 281, distance: 325.7
click at [1057, 285] on div "© Mapbox © OpenStreetMap Improve this map" at bounding box center [754, 399] width 1509 height 692
drag, startPoint x: 861, startPoint y: 234, endPoint x: 814, endPoint y: 338, distance: 114.1
click at [939, 433] on div "© Mapbox © OpenStreetMap Improve this map" at bounding box center [754, 399] width 1509 height 692
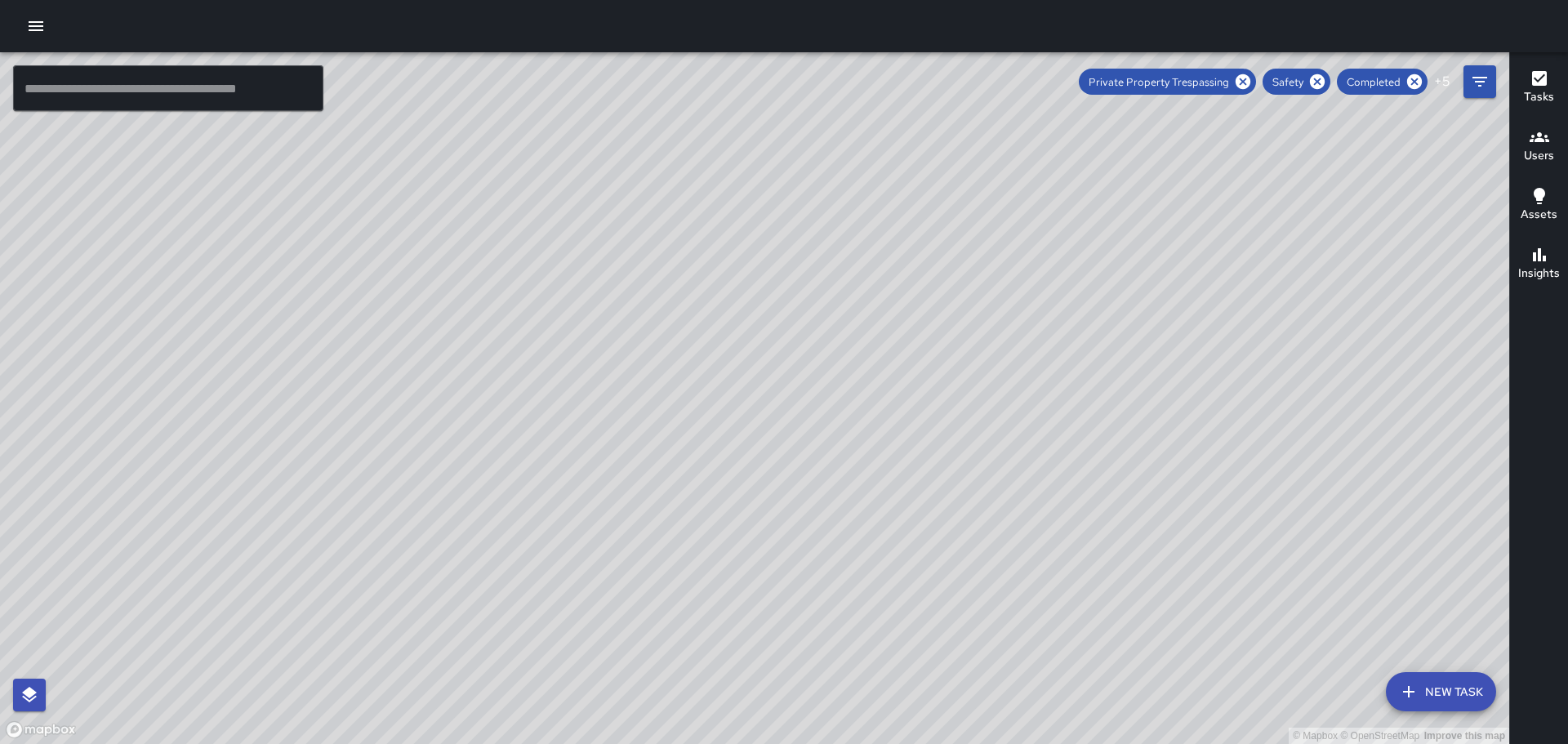
drag, startPoint x: 1294, startPoint y: 459, endPoint x: 1236, endPoint y: 331, distance: 140.5
click at [1238, 335] on div "© Mapbox © OpenStreetMap Improve this map" at bounding box center [754, 399] width 1509 height 692
drag, startPoint x: 1251, startPoint y: 461, endPoint x: 1165, endPoint y: 359, distance: 133.4
click at [1166, 359] on div "© Mapbox © OpenStreetMap Improve this map" at bounding box center [754, 399] width 1509 height 692
drag, startPoint x: 1165, startPoint y: 505, endPoint x: 1135, endPoint y: 499, distance: 30.6
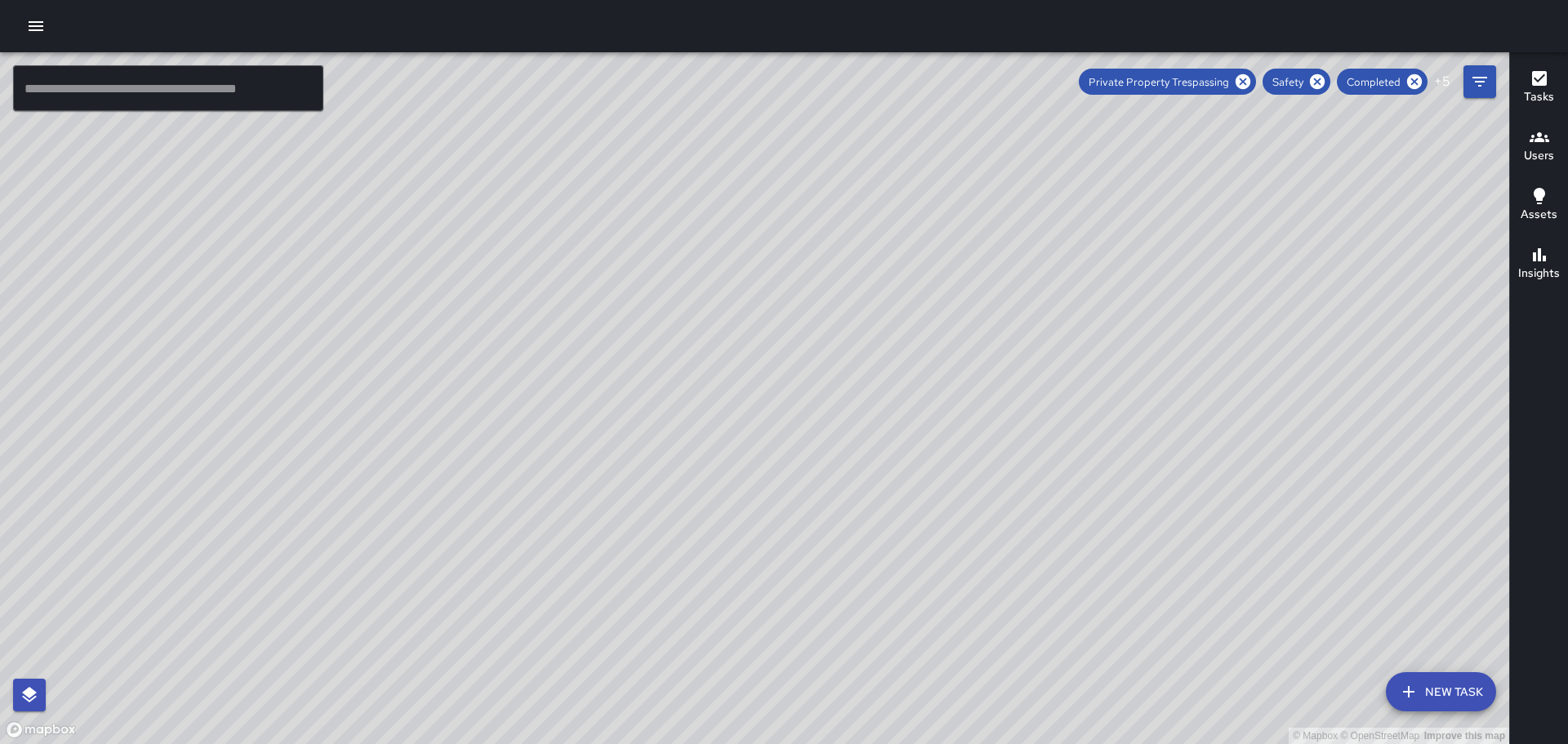
click at [1135, 499] on div "© Mapbox © OpenStreetMap Improve this map" at bounding box center [754, 399] width 1509 height 692
drag, startPoint x: 779, startPoint y: 287, endPoint x: 955, endPoint y: 486, distance: 265.7
click at [955, 486] on div "© Mapbox © OpenStreetMap Improve this map" at bounding box center [754, 399] width 1509 height 692
drag, startPoint x: 768, startPoint y: 301, endPoint x: 789, endPoint y: 375, distance: 76.9
click at [789, 375] on div "© Mapbox © OpenStreetMap Improve this map" at bounding box center [754, 399] width 1509 height 692
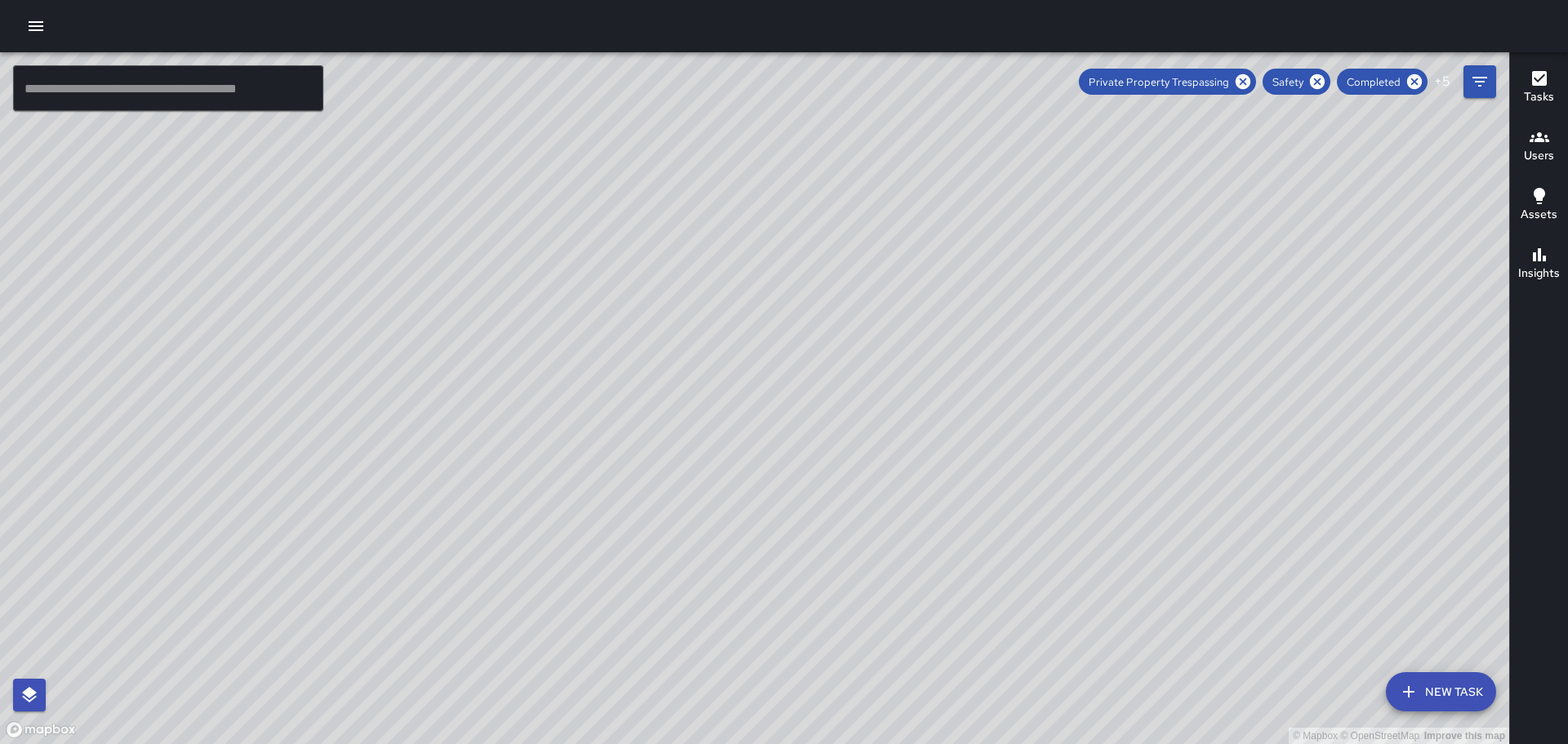
drag, startPoint x: 791, startPoint y: 353, endPoint x: 841, endPoint y: 385, distance: 59.4
click at [841, 385] on div "© Mapbox © OpenStreetMap Improve this map" at bounding box center [754, 399] width 1509 height 692
drag, startPoint x: 904, startPoint y: 465, endPoint x: 916, endPoint y: 517, distance: 53.4
click at [916, 517] on div "© Mapbox © OpenStreetMap Improve this map" at bounding box center [754, 399] width 1509 height 692
drag, startPoint x: 921, startPoint y: 462, endPoint x: 950, endPoint y: 515, distance: 60.4
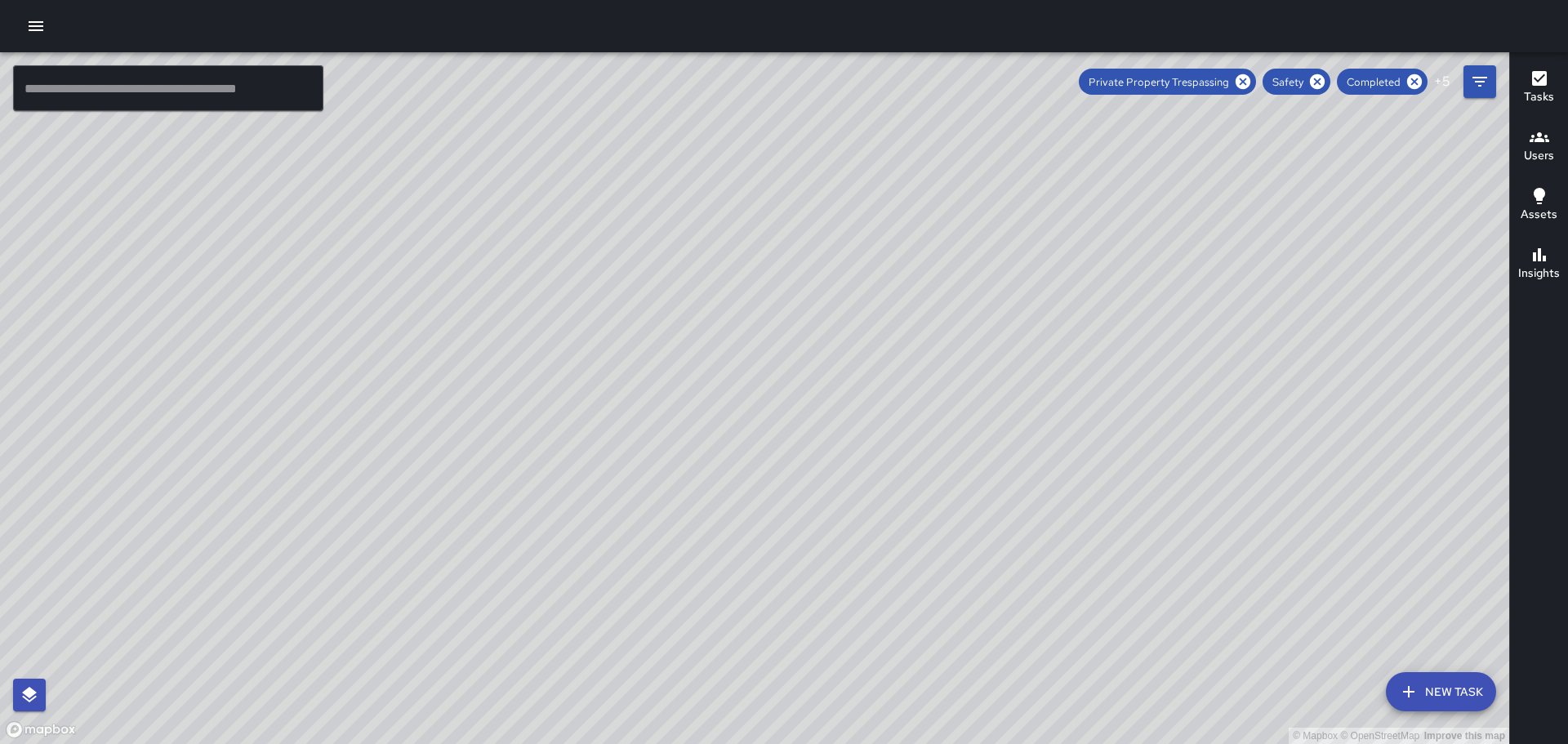
click at [994, 635] on div "© Mapbox © OpenStreetMap Improve this map" at bounding box center [754, 399] width 1509 height 692
drag, startPoint x: 807, startPoint y: 444, endPoint x: 1270, endPoint y: 724, distance: 541.1
click at [1281, 743] on div "© Mapbox © OpenStreetMap Improve this map" at bounding box center [754, 399] width 1509 height 692
drag, startPoint x: 628, startPoint y: 41, endPoint x: 939, endPoint y: 526, distance: 576.1
click at [1016, 596] on div "© Mapbox © OpenStreetMap Improve this map ​ New Task Private Property Trespassi…" at bounding box center [784, 372] width 1568 height 744
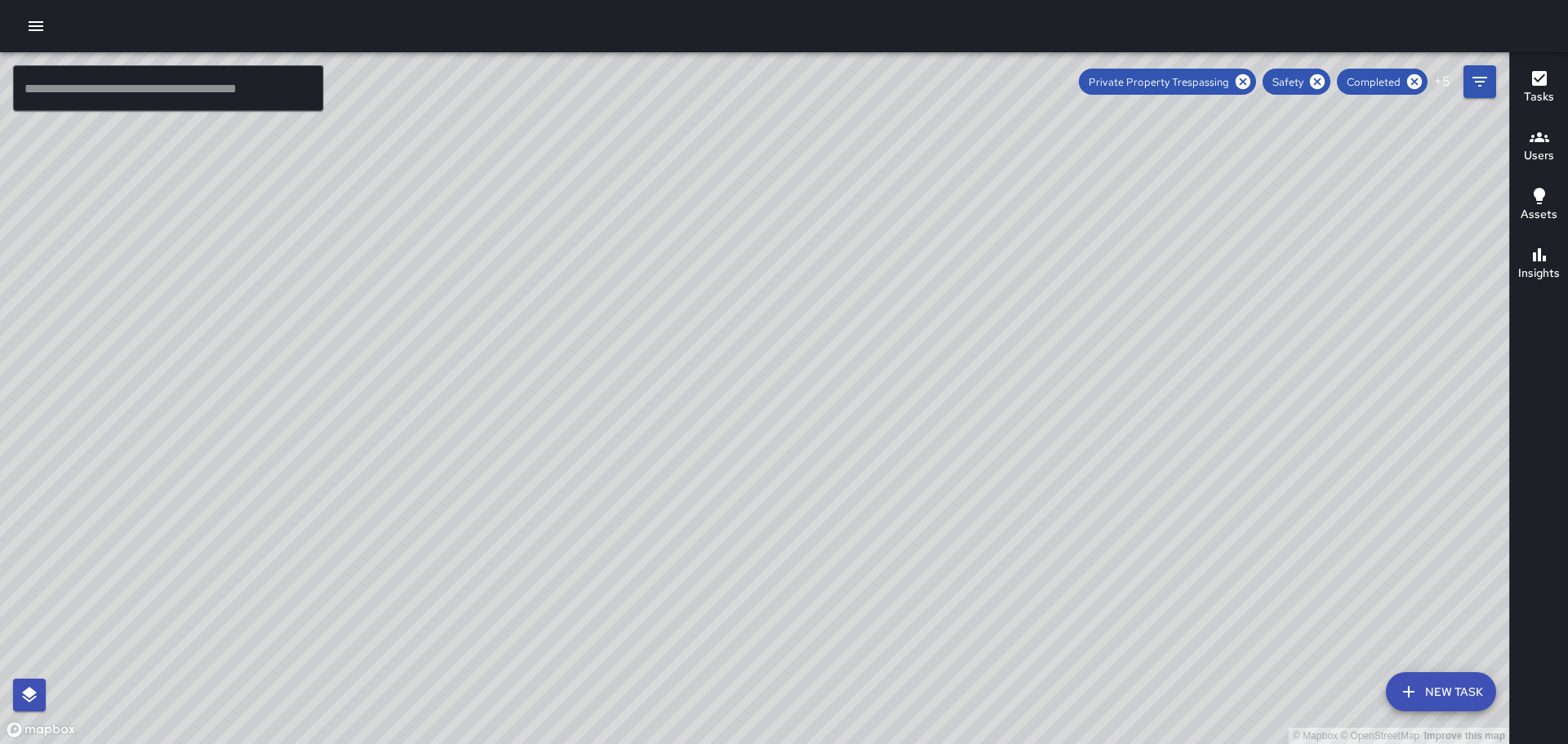
drag, startPoint x: 899, startPoint y: 472, endPoint x: 904, endPoint y: 602, distance: 130.1
click at [933, 666] on div "© Mapbox © OpenStreetMap Improve this map" at bounding box center [754, 399] width 1509 height 692
drag, startPoint x: 889, startPoint y: 596, endPoint x: 951, endPoint y: 559, distance: 72.2
click at [1024, 699] on div "© Mapbox © OpenStreetMap Improve this map" at bounding box center [754, 399] width 1509 height 692
drag, startPoint x: 954, startPoint y: 322, endPoint x: 815, endPoint y: 272, distance: 147.7
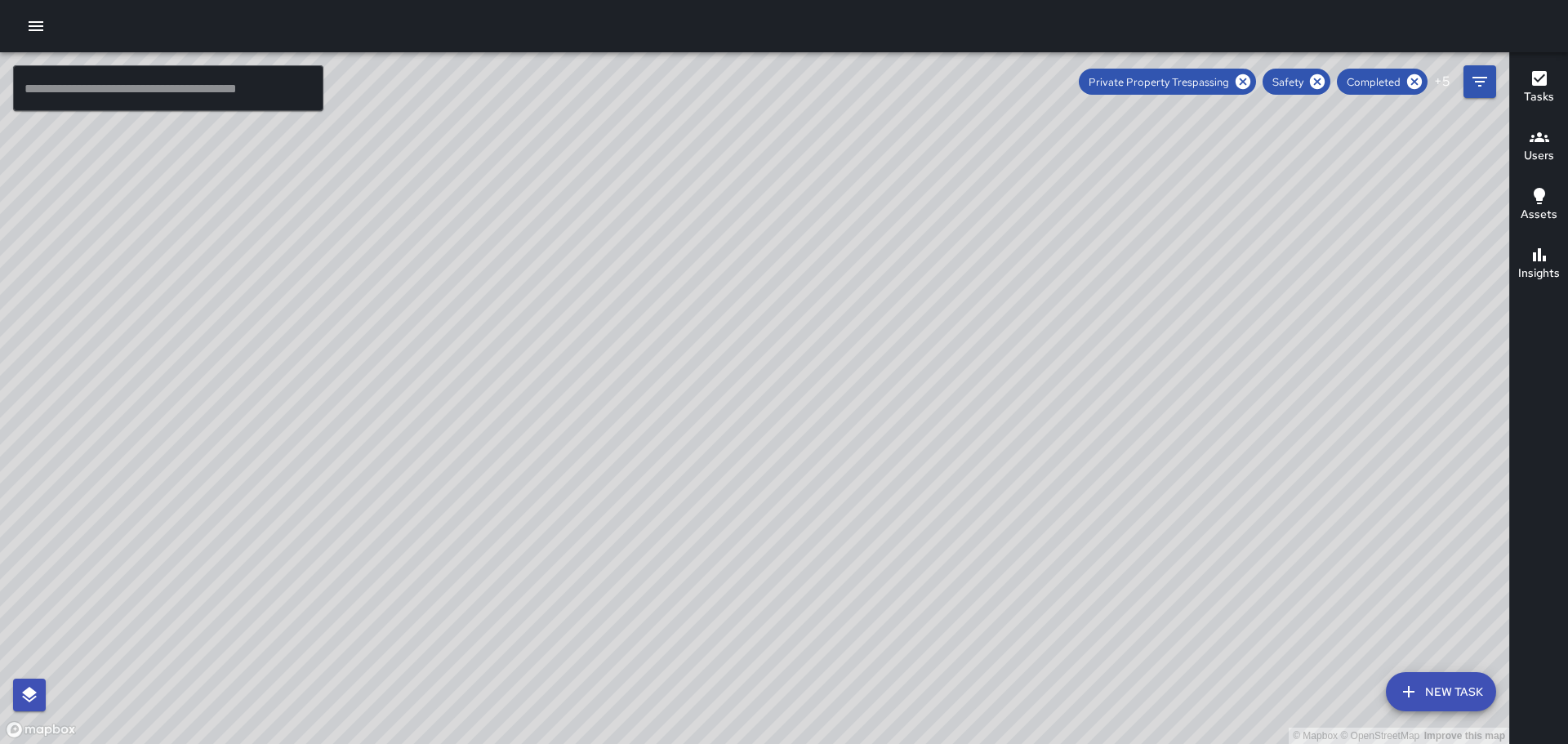
click at [1291, 701] on div "© Mapbox © OpenStreetMap Improve this map" at bounding box center [754, 399] width 1509 height 692
drag, startPoint x: 675, startPoint y: 234, endPoint x: 492, endPoint y: -99, distance: 380.0
click at [492, 0] on html "© Mapbox © OpenStreetMap Improve this map ​ New Task Private Property Trespassi…" at bounding box center [784, 372] width 1568 height 744
drag, startPoint x: 1130, startPoint y: 283, endPoint x: 1036, endPoint y: 138, distance: 172.8
click at [1036, 138] on div "© Mapbox © OpenStreetMap Improve this map" at bounding box center [754, 399] width 1509 height 692
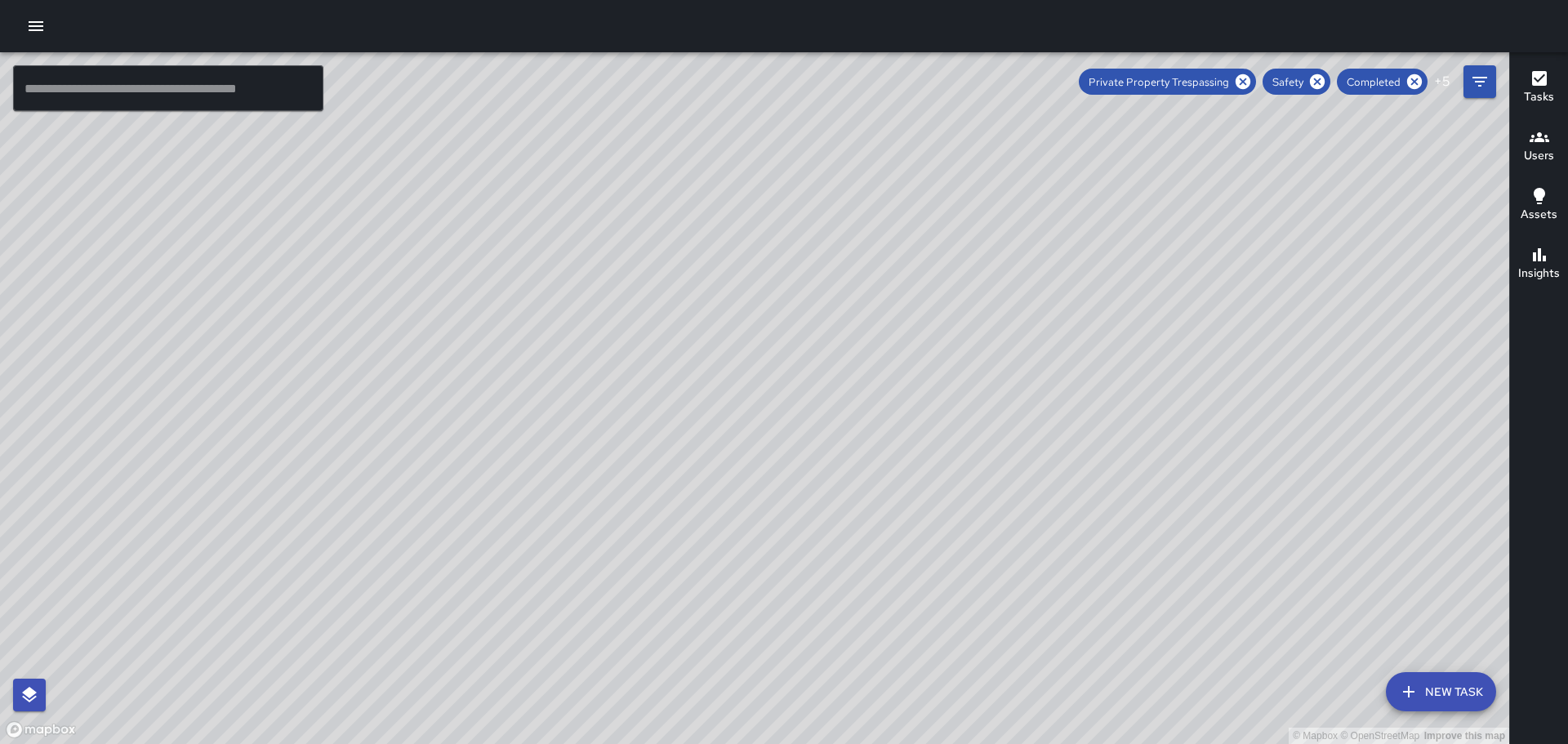
drag, startPoint x: 1175, startPoint y: 359, endPoint x: 1004, endPoint y: 197, distance: 235.6
click at [1004, 198] on div "© Mapbox © OpenStreetMap Improve this map" at bounding box center [754, 399] width 1509 height 692
drag, startPoint x: 1077, startPoint y: 328, endPoint x: 935, endPoint y: 158, distance: 221.5
click at [1014, 169] on div "© Mapbox © OpenStreetMap Improve this map" at bounding box center [754, 399] width 1509 height 692
drag, startPoint x: 1264, startPoint y: 487, endPoint x: 1129, endPoint y: 228, distance: 292.1
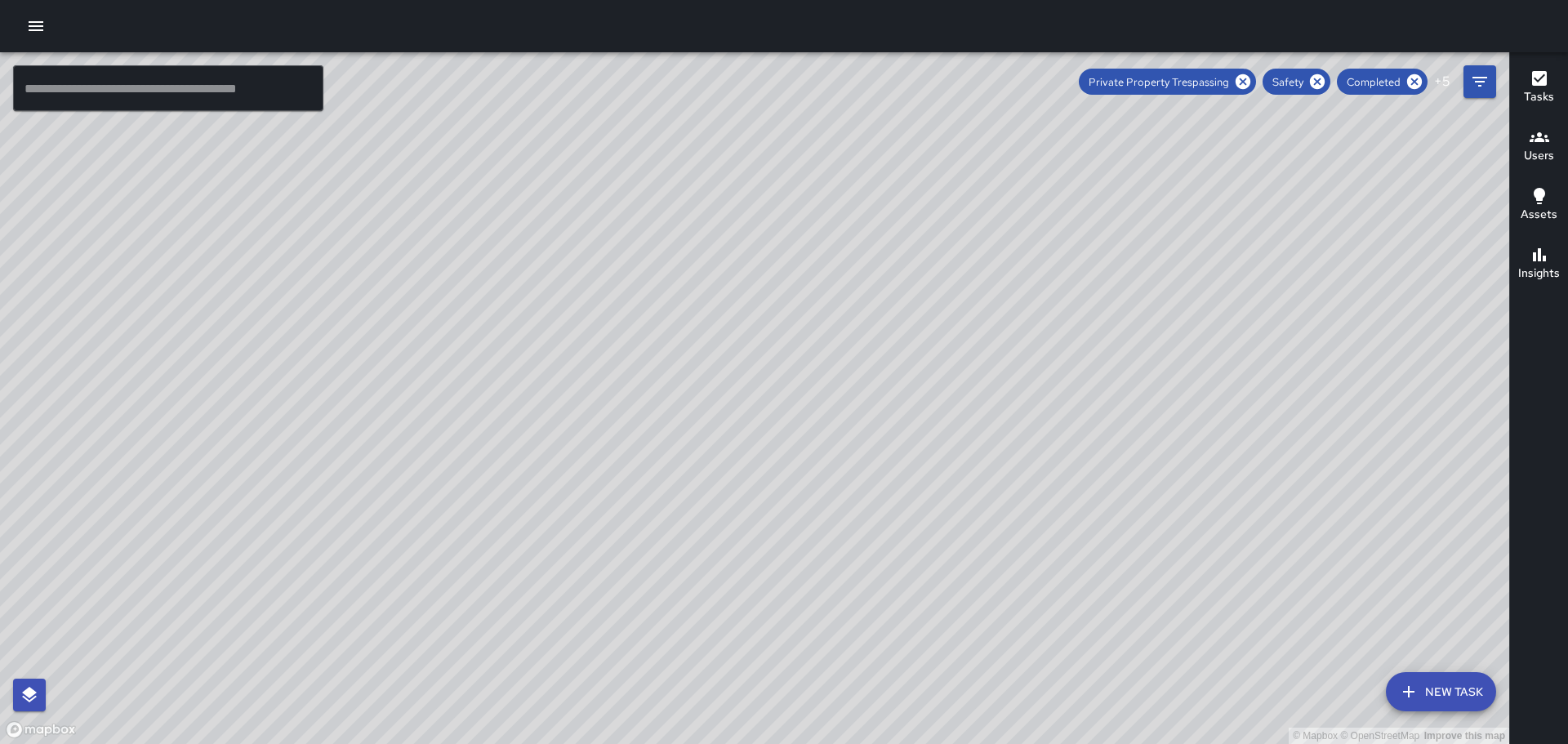
click at [1135, 232] on div "© Mapbox © OpenStreetMap Improve this map" at bounding box center [754, 399] width 1509 height 692
drag, startPoint x: 1334, startPoint y: 394, endPoint x: 1095, endPoint y: 285, distance: 262.7
click at [1095, 285] on div "© Mapbox © OpenStreetMap Improve this map" at bounding box center [754, 399] width 1509 height 692
drag, startPoint x: 1349, startPoint y: 506, endPoint x: 1285, endPoint y: 291, distance: 224.3
click at [1285, 292] on div "© Mapbox © OpenStreetMap Improve this map" at bounding box center [754, 399] width 1509 height 692
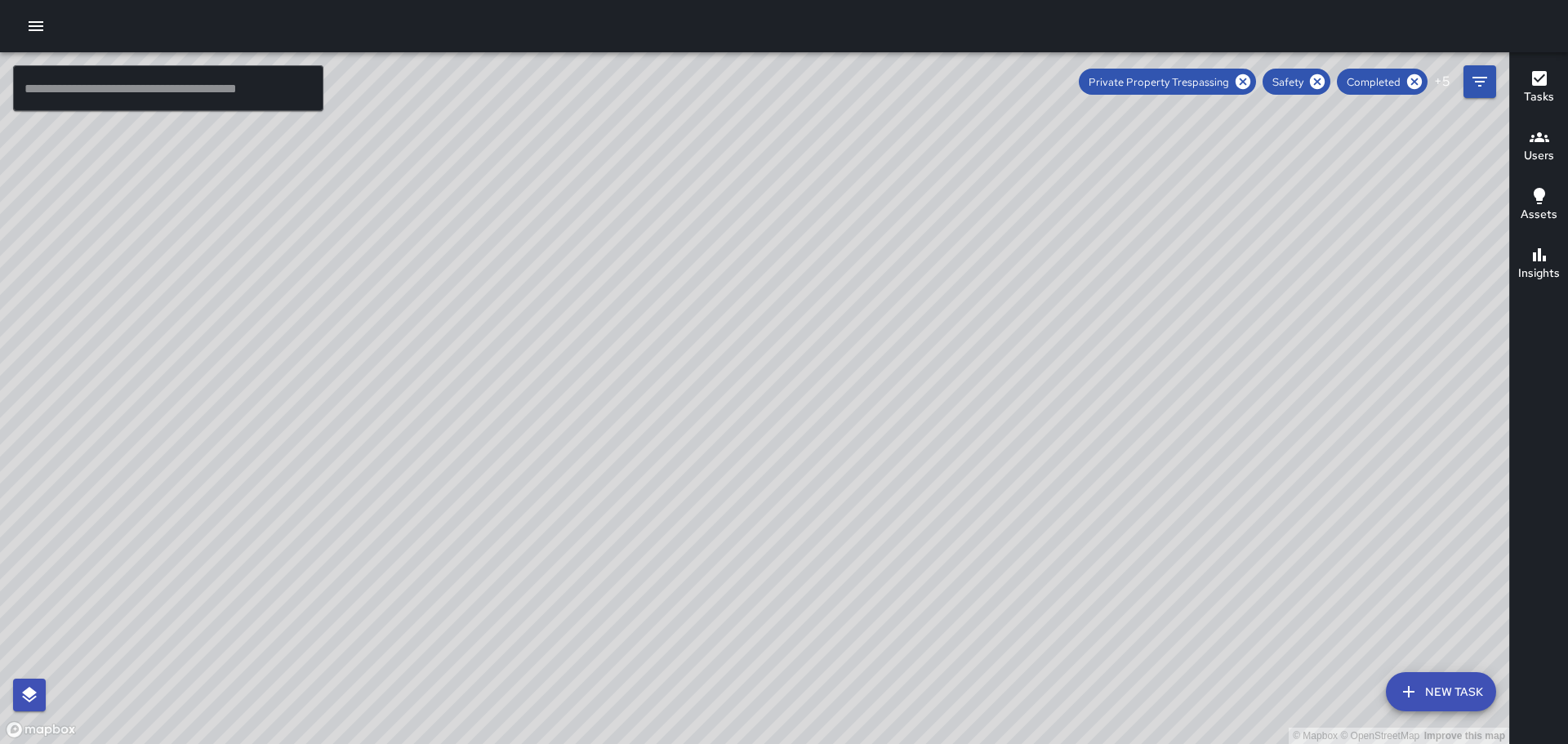
drag, startPoint x: 1395, startPoint y: 555, endPoint x: 1271, endPoint y: 393, distance: 204.0
click at [1292, 398] on div "© Mapbox © OpenStreetMap Improve this map" at bounding box center [754, 399] width 1509 height 692
drag, startPoint x: 1218, startPoint y: 333, endPoint x: 1225, endPoint y: 433, distance: 100.2
click at [1225, 433] on div "© Mapbox © OpenStreetMap Improve this map" at bounding box center [754, 399] width 1509 height 692
drag, startPoint x: 1235, startPoint y: 362, endPoint x: 1267, endPoint y: 490, distance: 131.9
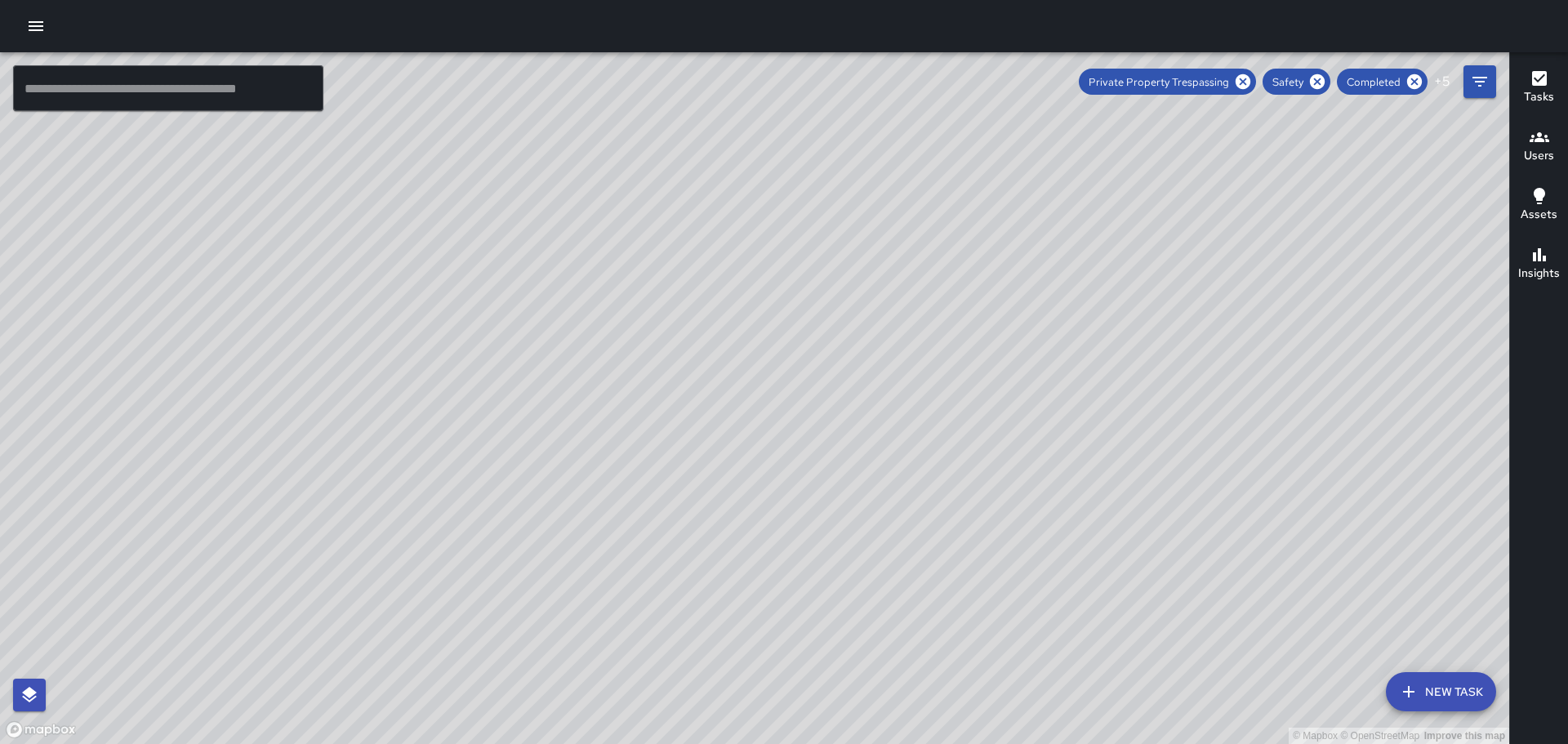
click at [1267, 490] on div "© Mapbox © OpenStreetMap Improve this map" at bounding box center [754, 399] width 1509 height 692
drag, startPoint x: 1371, startPoint y: 533, endPoint x: 1321, endPoint y: 413, distance: 130.0
click at [1322, 415] on div "© Mapbox © OpenStreetMap Improve this map" at bounding box center [754, 399] width 1509 height 692
drag, startPoint x: 1315, startPoint y: 424, endPoint x: 1283, endPoint y: 359, distance: 72.4
click at [1283, 359] on div "© Mapbox © OpenStreetMap Improve this map" at bounding box center [754, 399] width 1509 height 692
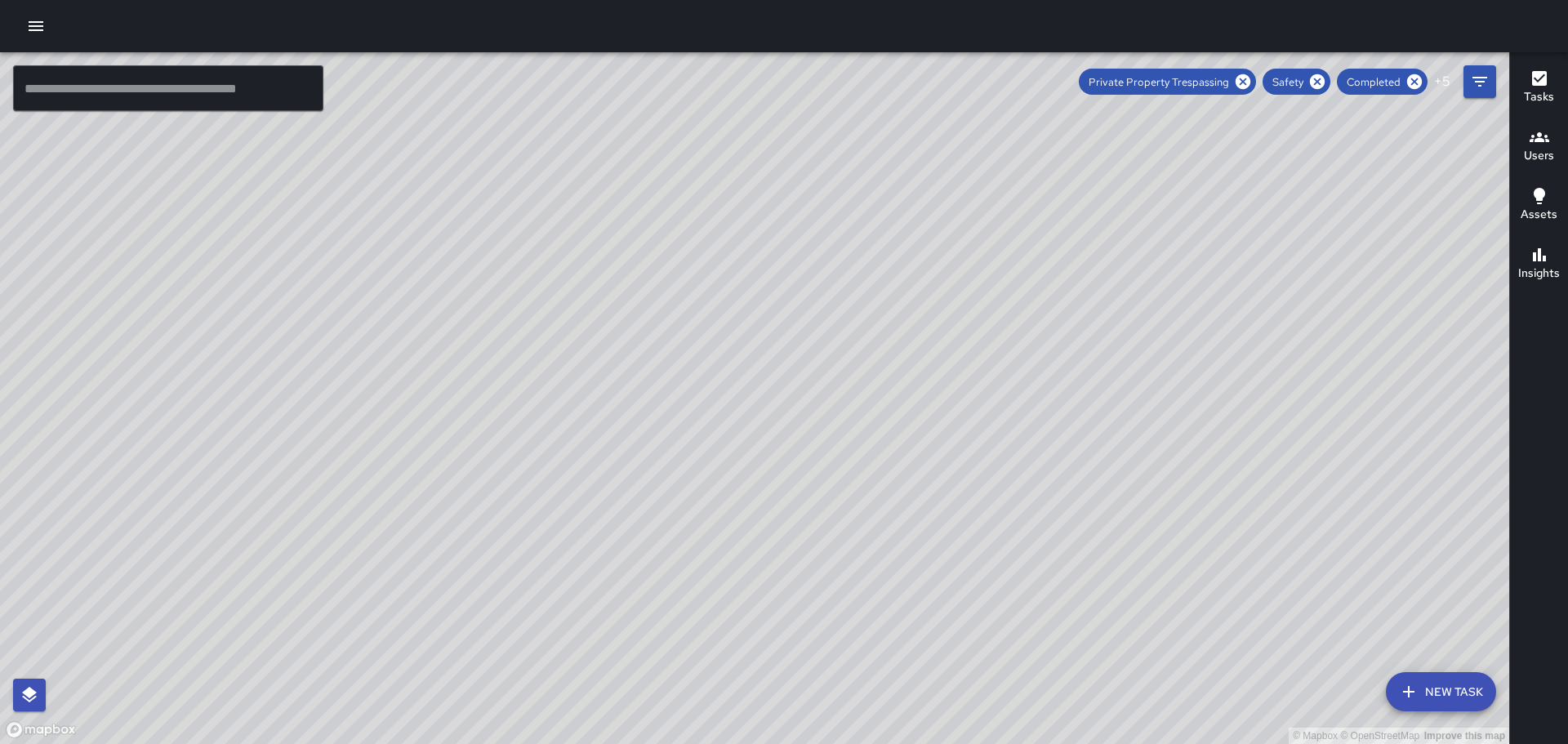
drag, startPoint x: 420, startPoint y: 445, endPoint x: 1080, endPoint y: 78, distance: 755.2
click at [1080, 78] on div "© Mapbox © OpenStreetMap Improve this map" at bounding box center [754, 399] width 1509 height 692
click at [736, 261] on div "© Mapbox © OpenStreetMap Improve this map ZS [PERSON_NAME] [STREET_ADDRESS] Com…" at bounding box center [754, 399] width 1509 height 692
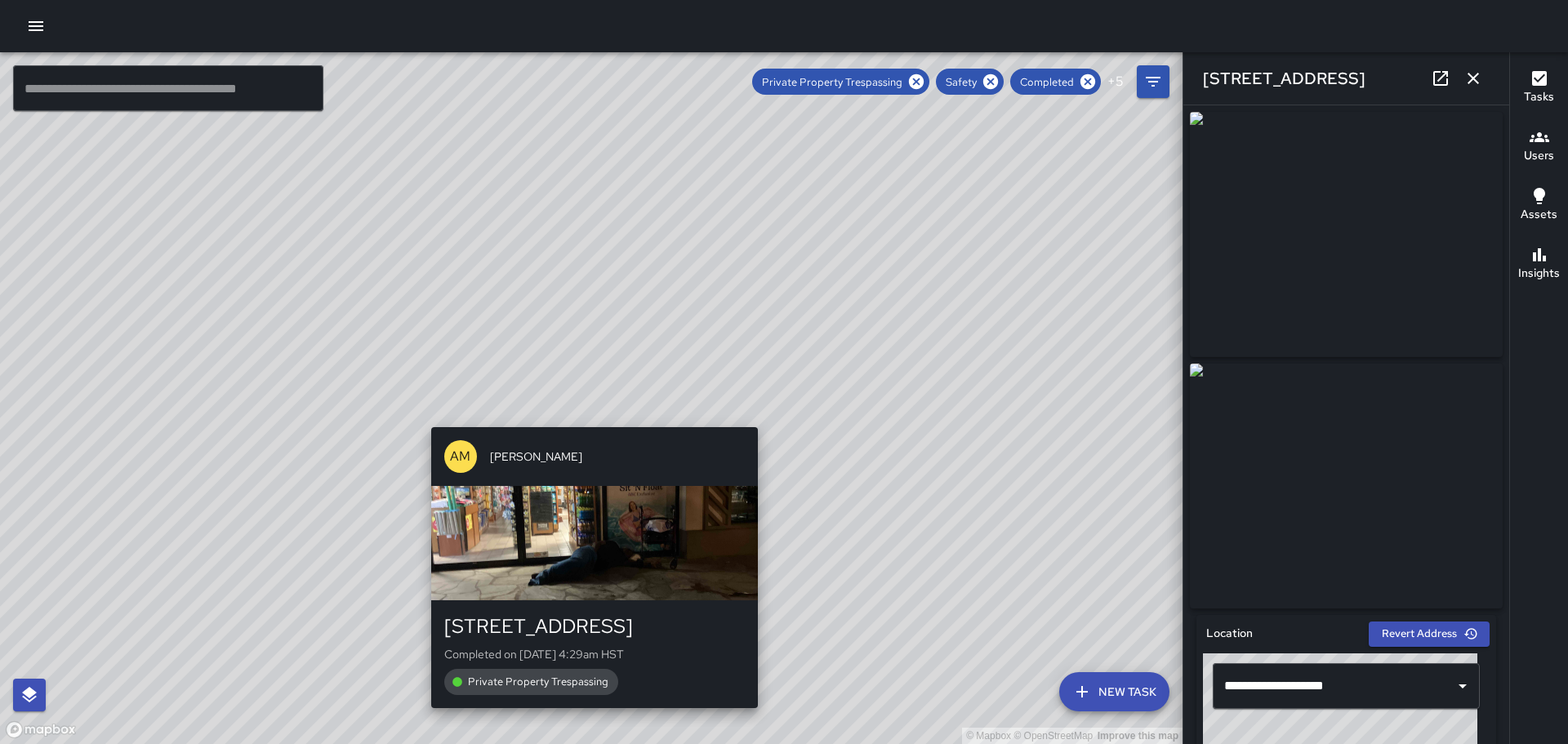
click at [589, 412] on div "© Mapbox © OpenStreetMap Improve this map AM [PERSON_NAME] [STREET_ADDRESS] Com…" at bounding box center [591, 399] width 1182 height 692
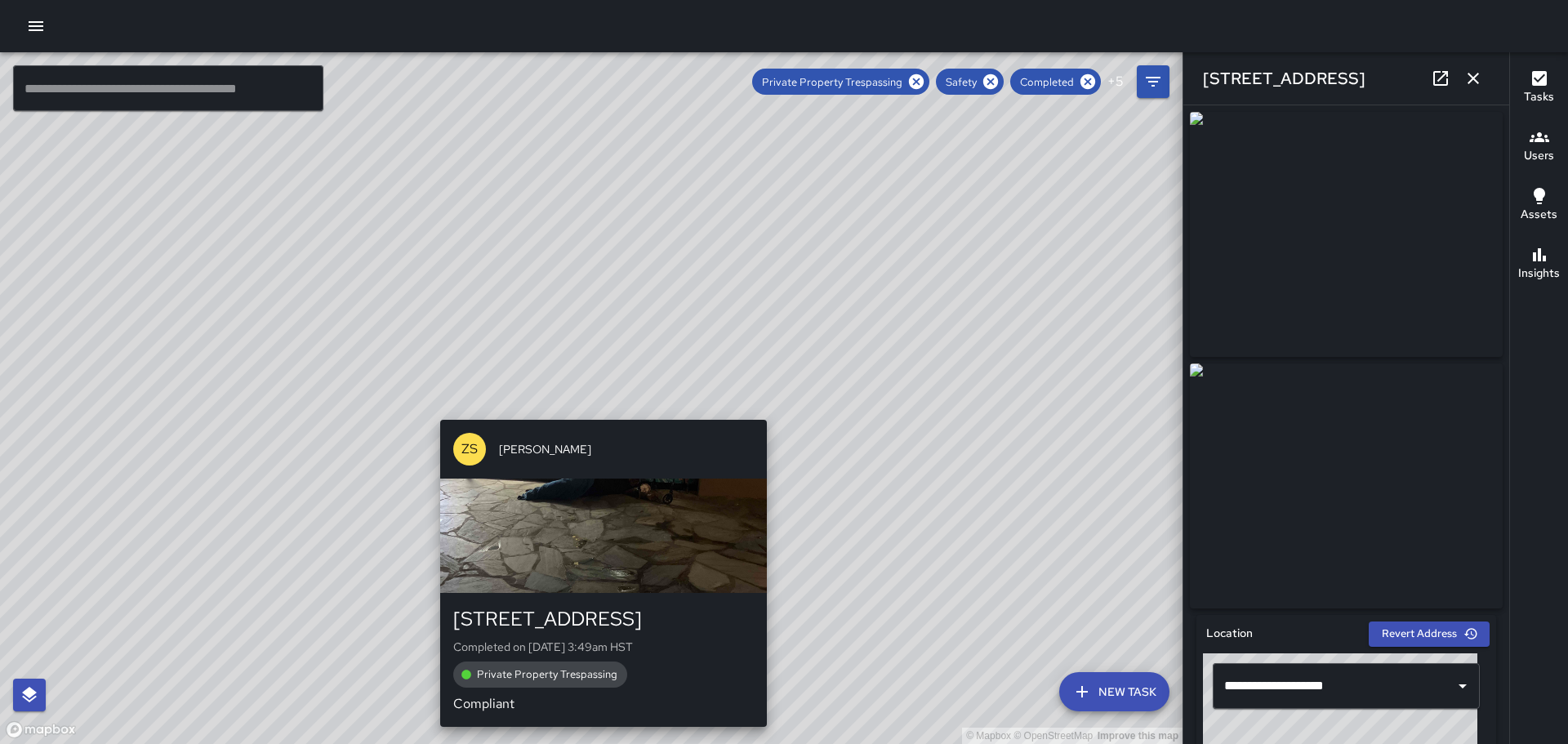
click at [598, 411] on div "© Mapbox © OpenStreetMap Improve this map ZS [PERSON_NAME] [STREET_ADDRESS] Com…" at bounding box center [591, 399] width 1182 height 692
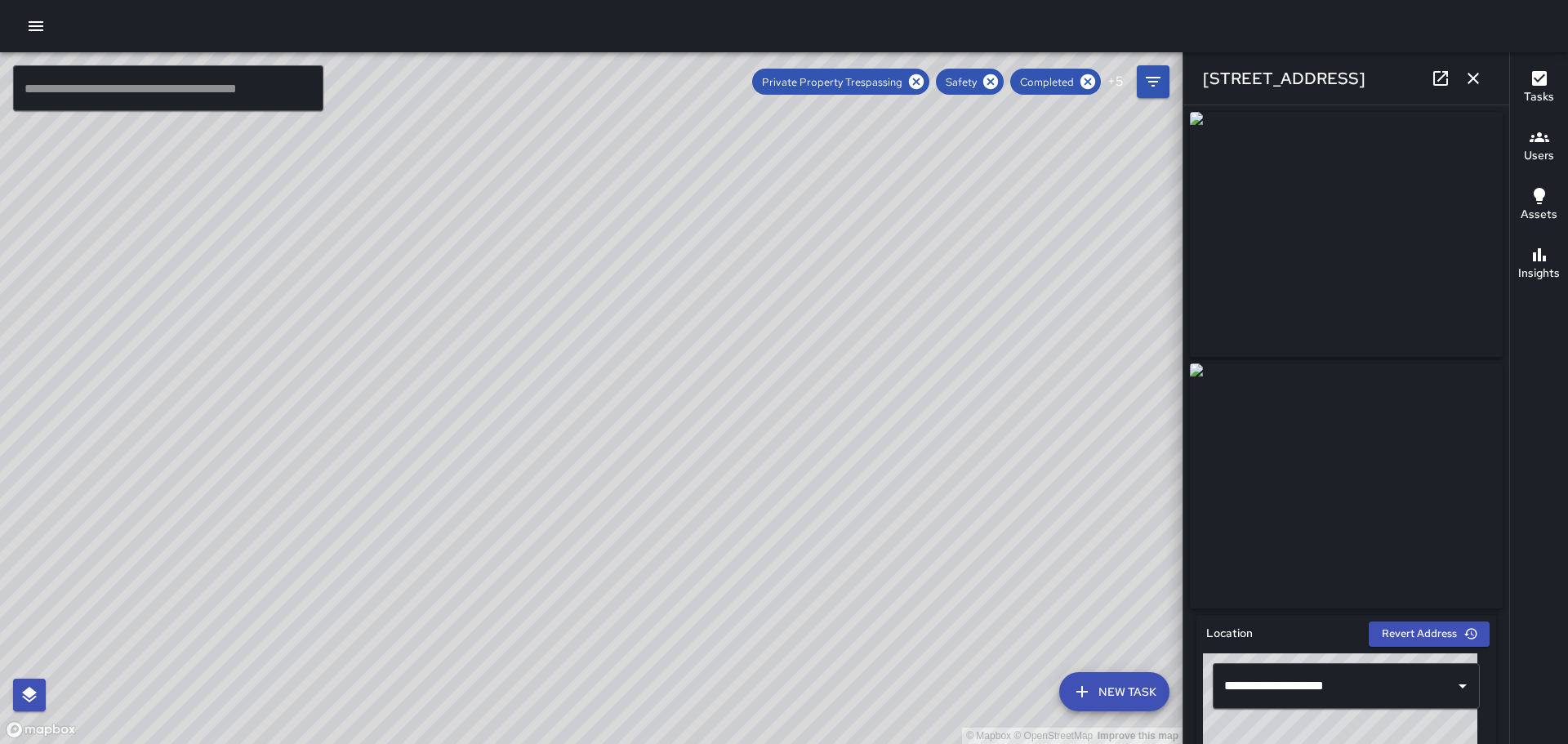
drag, startPoint x: 1046, startPoint y: 491, endPoint x: 757, endPoint y: 157, distance: 441.7
click at [761, 143] on div "© Mapbox © OpenStreetMap Improve this map" at bounding box center [591, 399] width 1182 height 692
drag, startPoint x: 690, startPoint y: 324, endPoint x: 693, endPoint y: 434, distance: 110.0
click at [694, 435] on div "© Mapbox © OpenStreetMap Improve this map" at bounding box center [591, 399] width 1182 height 692
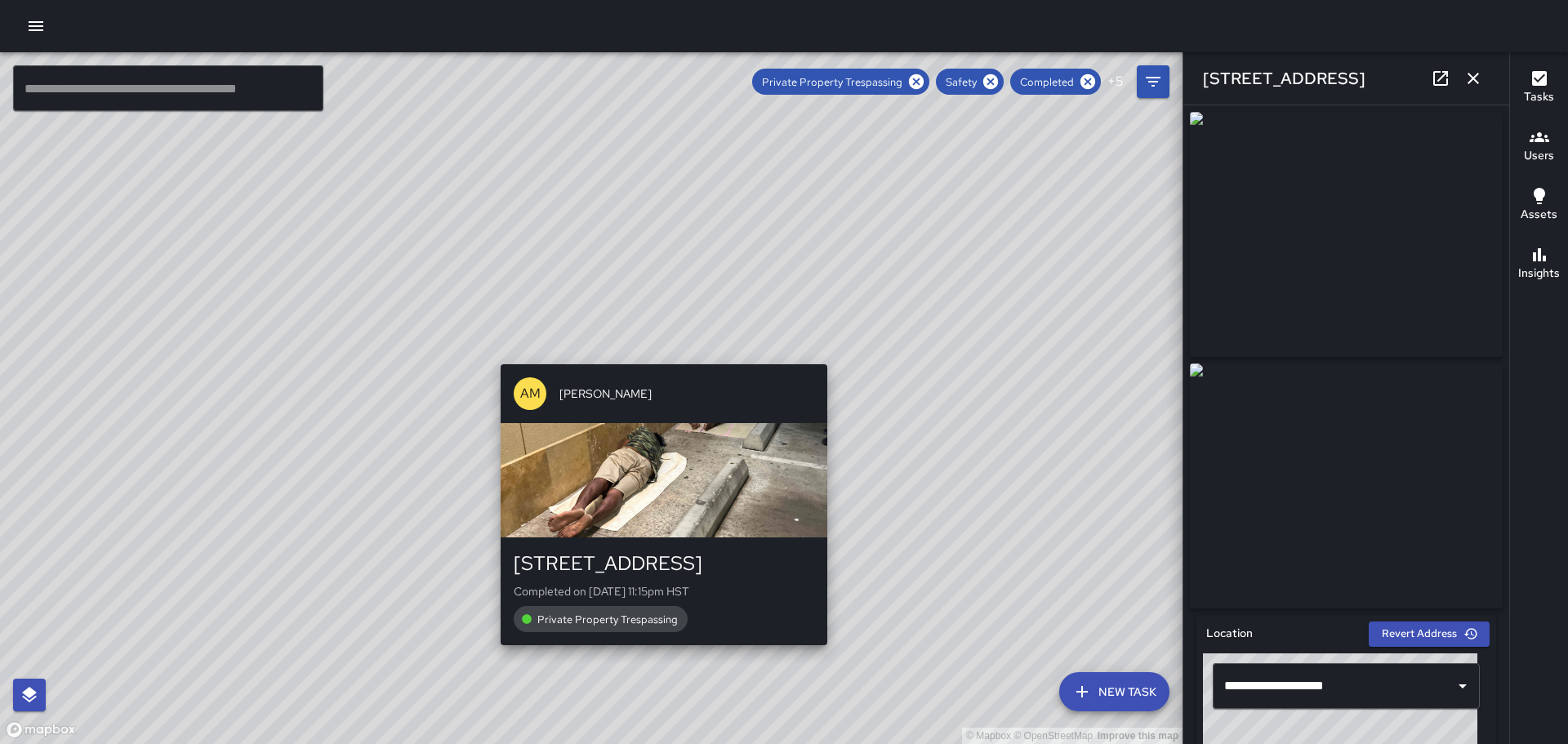
click at [659, 351] on div "© Mapbox © OpenStreetMap Improve this map AM [PERSON_NAME] [STREET_ADDRESS] Com…" at bounding box center [591, 399] width 1182 height 692
type input "**********"
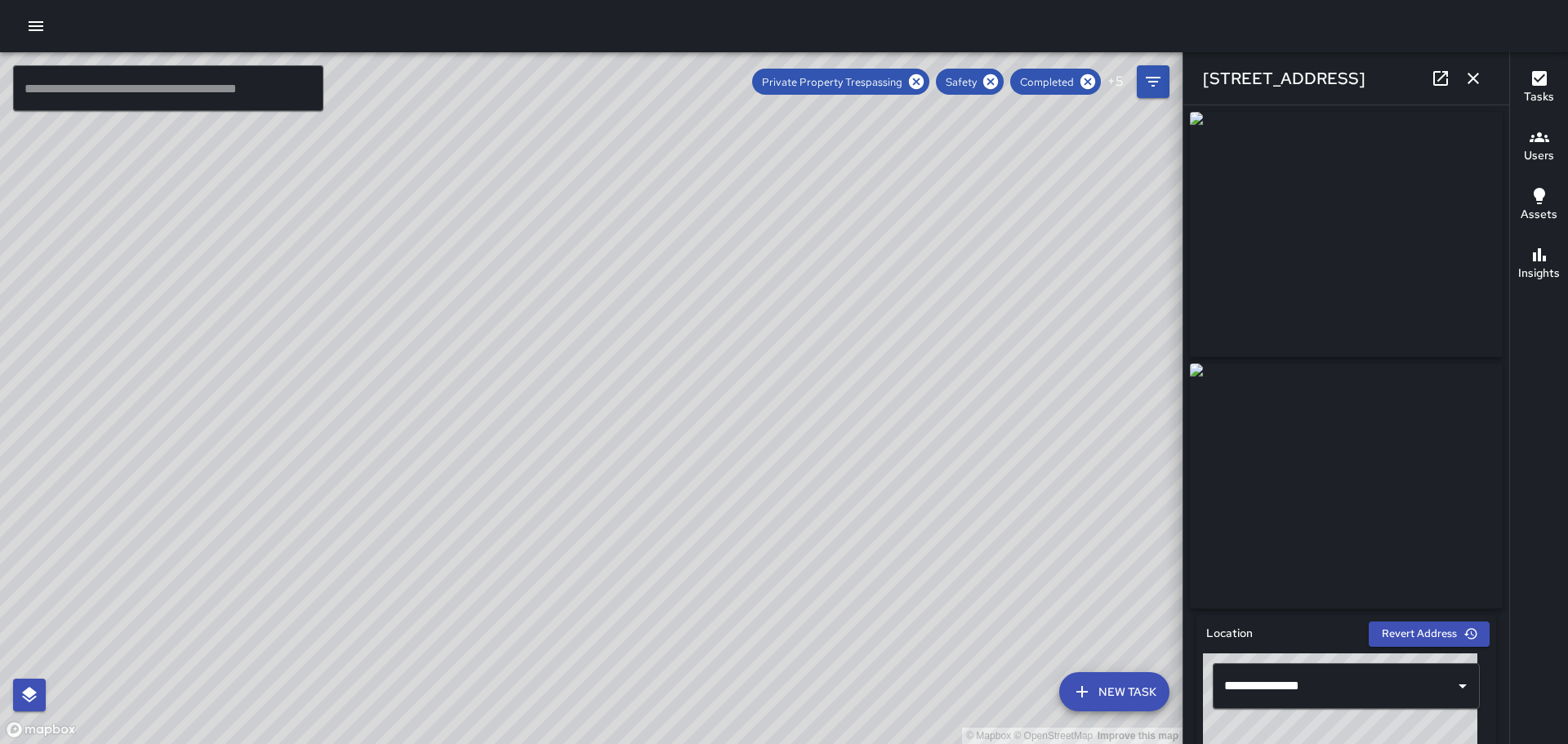
drag, startPoint x: 699, startPoint y: 228, endPoint x: 691, endPoint y: 522, distance: 294.1
click at [691, 522] on div "© Mapbox © OpenStreetMap Improve this map" at bounding box center [591, 399] width 1182 height 692
